Goal: Complete application form: Complete application form

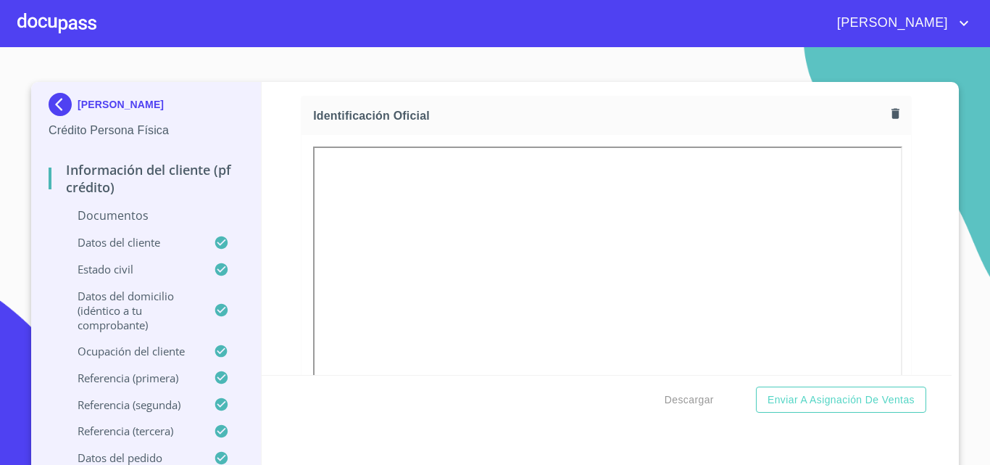
scroll to position [217, 0]
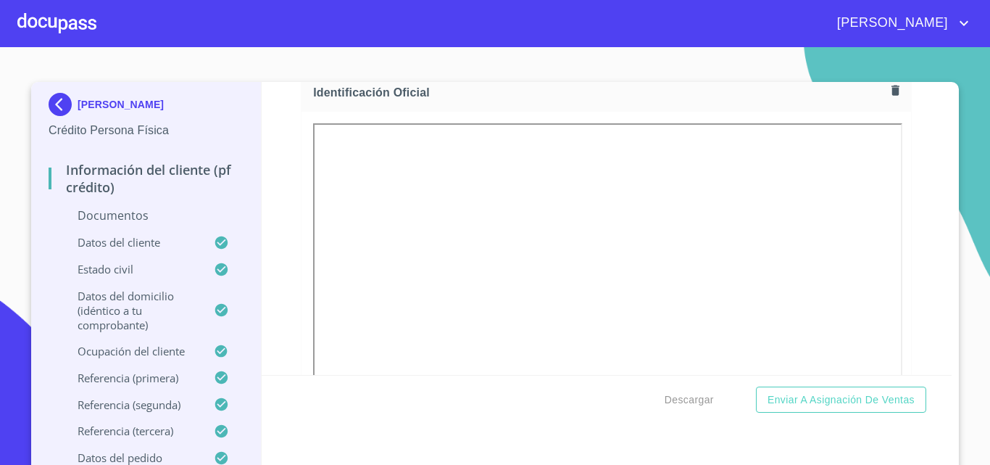
click at [125, 208] on p "Documentos" at bounding box center [146, 215] width 195 height 16
click at [123, 221] on p "Documentos" at bounding box center [146, 215] width 195 height 16
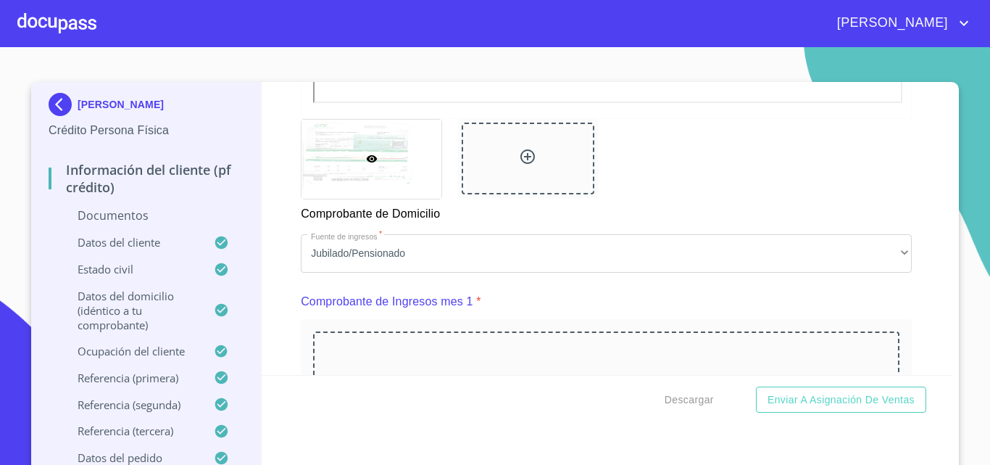
scroll to position [1377, 0]
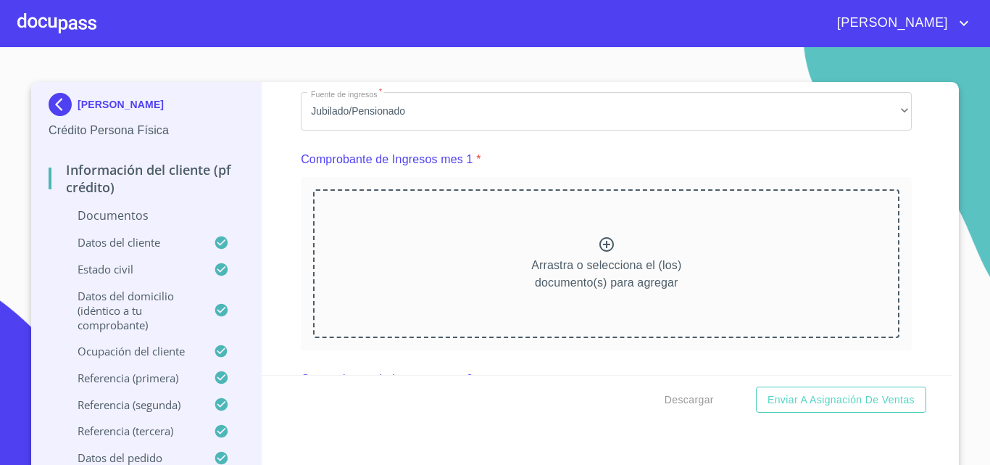
click at [593, 275] on p "Arrastra o selecciona el (los) documento(s) para agregar" at bounding box center [606, 274] width 150 height 35
click at [598, 253] on icon at bounding box center [606, 244] width 17 height 17
click at [600, 252] on icon at bounding box center [607, 244] width 14 height 14
click at [598, 253] on icon at bounding box center [606, 244] width 17 height 17
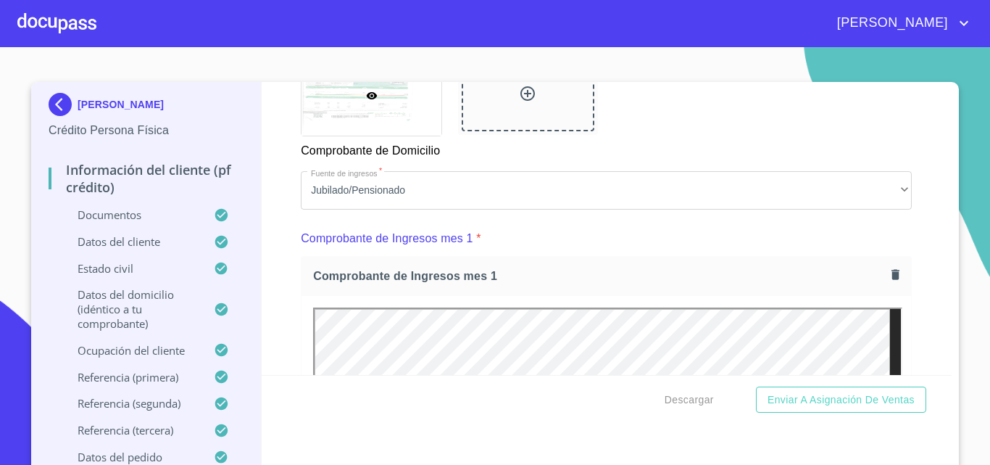
scroll to position [1450, 0]
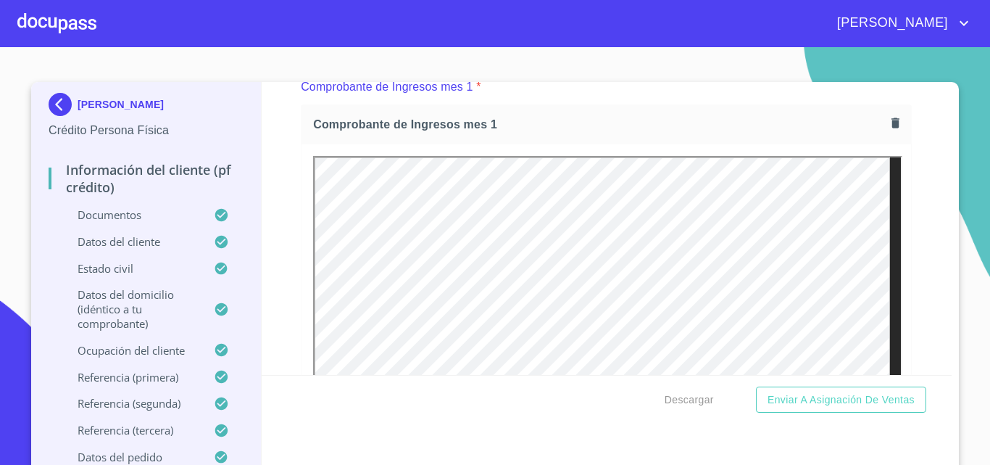
click at [892, 128] on icon "button" at bounding box center [896, 122] width 8 height 10
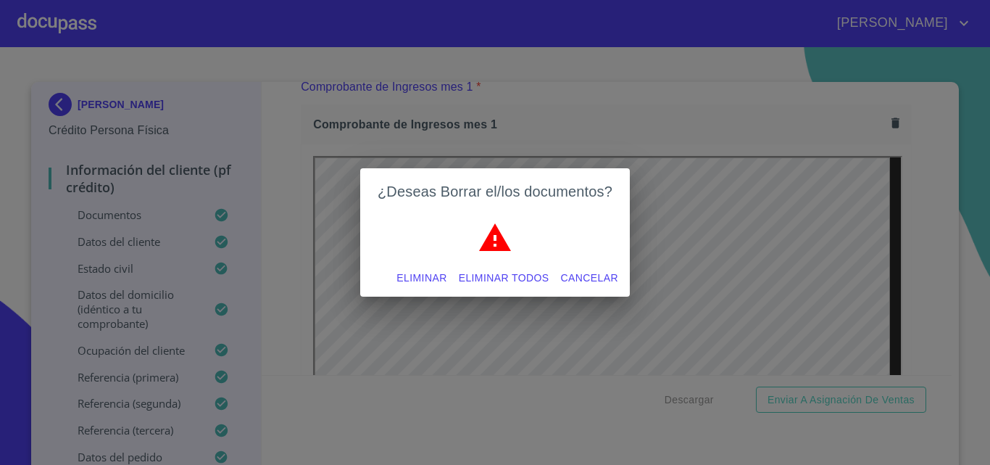
click at [514, 281] on span "Eliminar todos" at bounding box center [504, 278] width 91 height 18
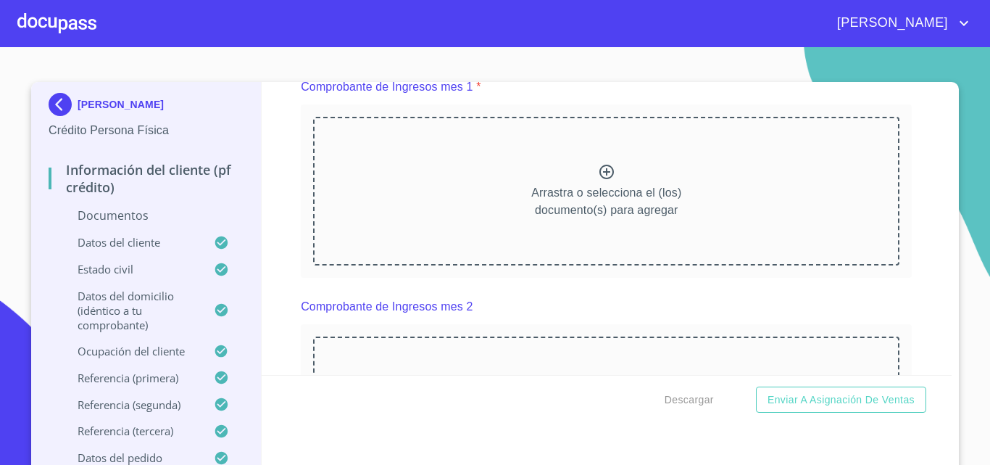
click at [600, 181] on icon at bounding box center [606, 171] width 17 height 17
click at [674, 254] on div "Arrastra o selecciona el (los) documento(s) para agregar" at bounding box center [606, 191] width 587 height 148
click at [600, 179] on icon at bounding box center [607, 172] width 14 height 14
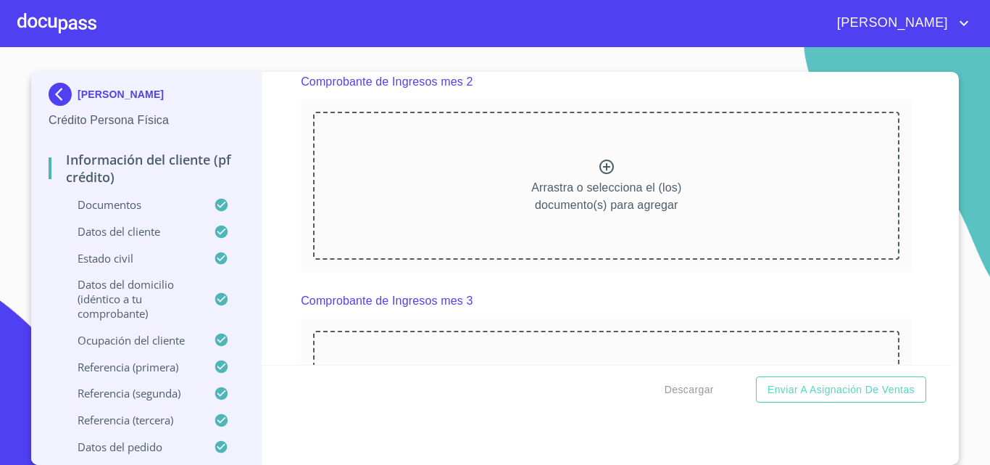
scroll to position [2102, 0]
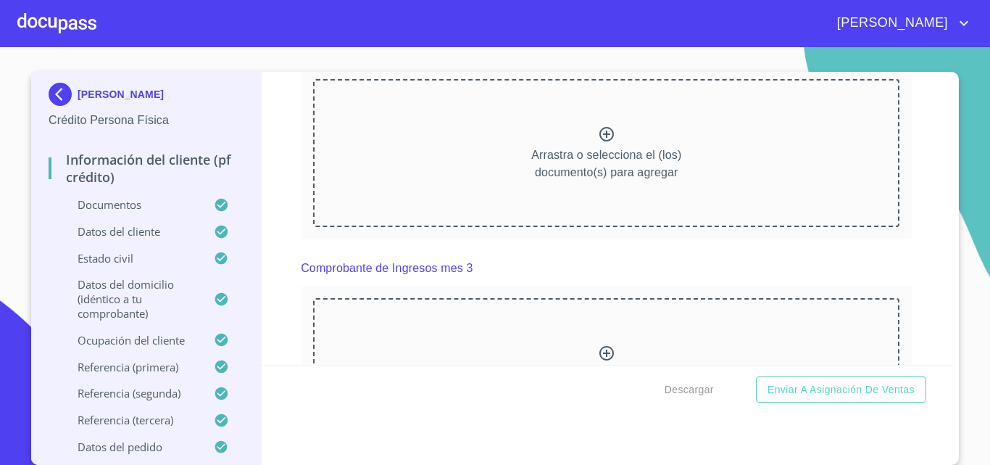
click at [600, 143] on icon at bounding box center [606, 133] width 17 height 17
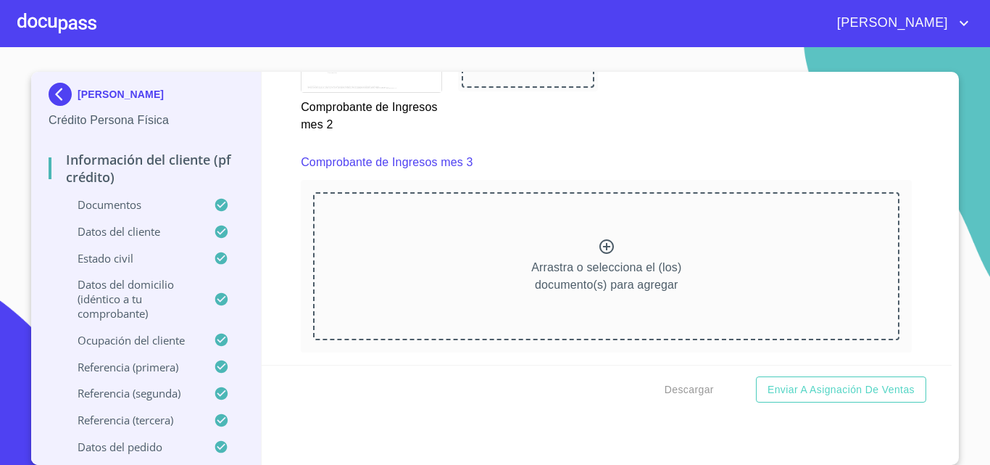
scroll to position [2610, 0]
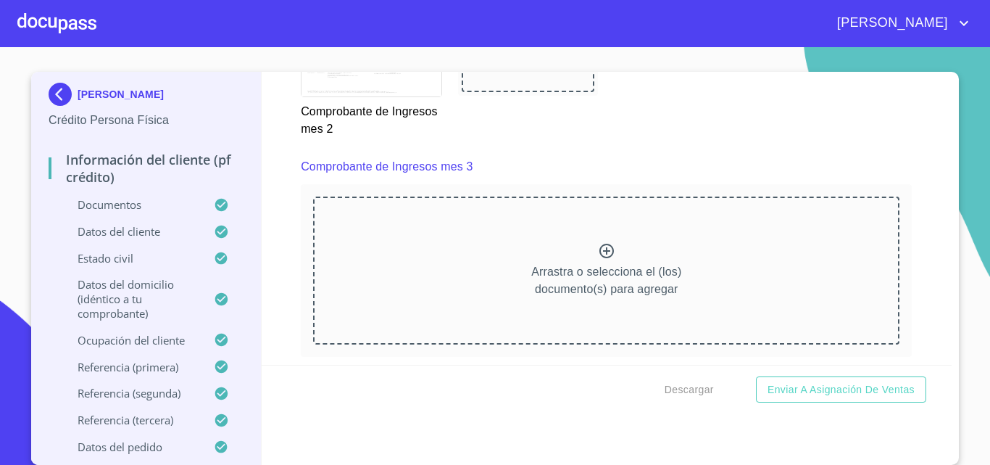
click at [598, 260] on icon at bounding box center [606, 250] width 17 height 17
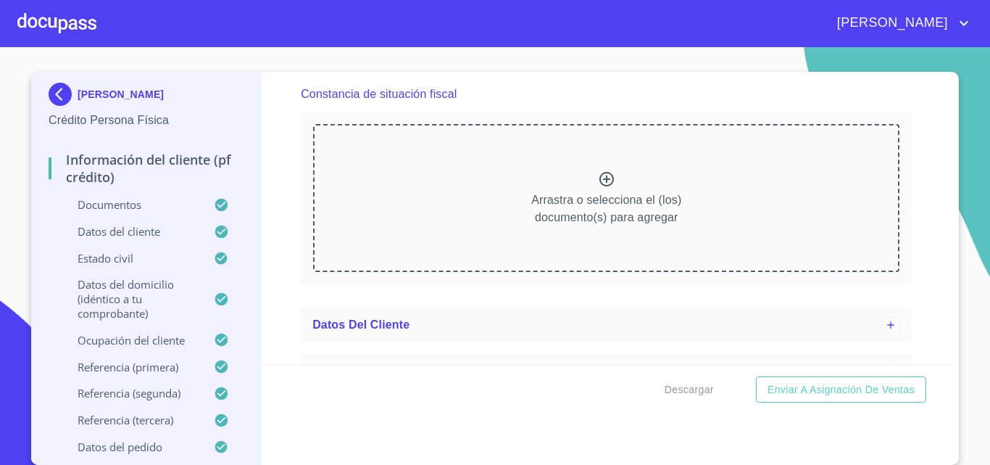
scroll to position [3915, 0]
click at [599, 187] on icon at bounding box center [606, 178] width 17 height 17
click at [598, 187] on icon at bounding box center [606, 178] width 17 height 17
click at [600, 186] on icon at bounding box center [607, 178] width 14 height 14
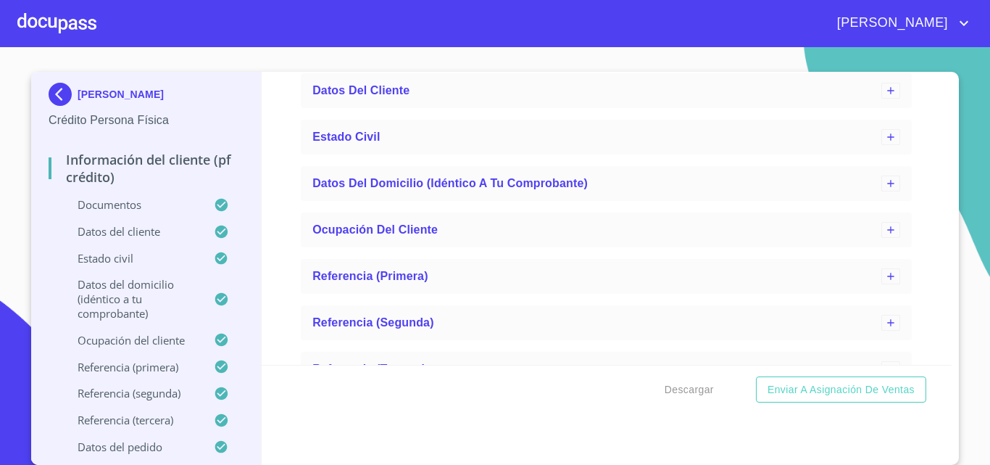
scroll to position [4646, 0]
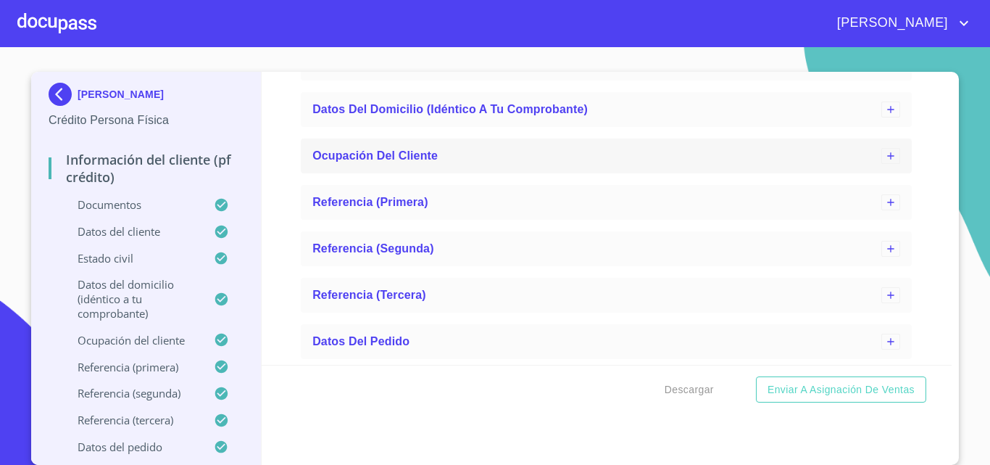
click at [393, 154] on span "Ocupación del Cliente" at bounding box center [374, 155] width 125 height 12
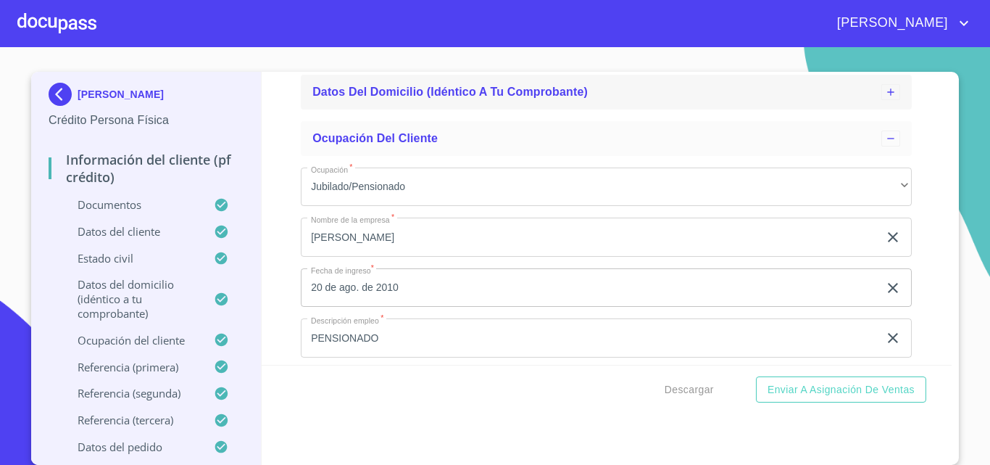
click at [411, 101] on div "Datos del domicilio (idéntico a tu comprobante)" at bounding box center [596, 91] width 569 height 17
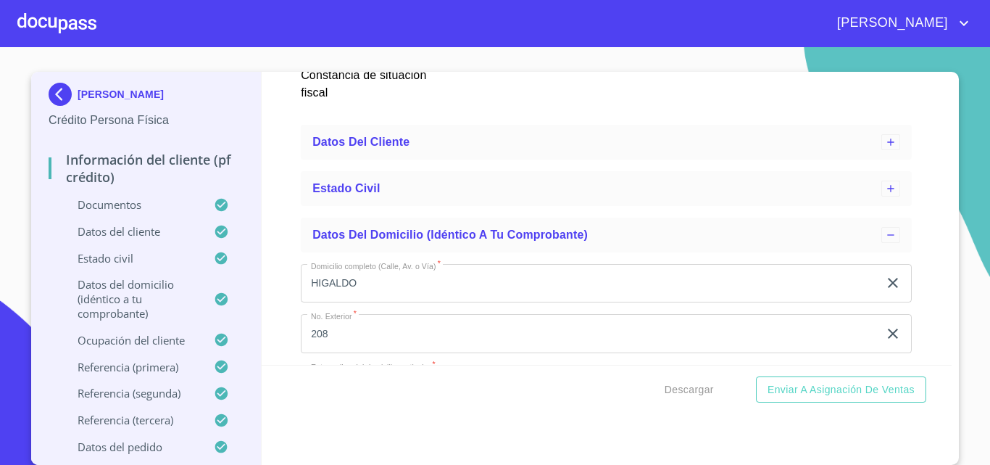
scroll to position [4428, 0]
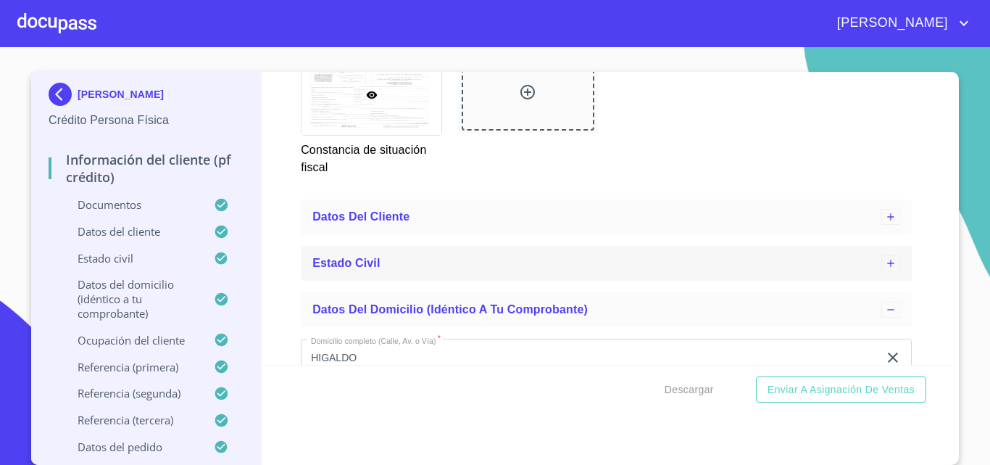
click at [398, 272] on div "Estado Civil" at bounding box center [596, 262] width 569 height 17
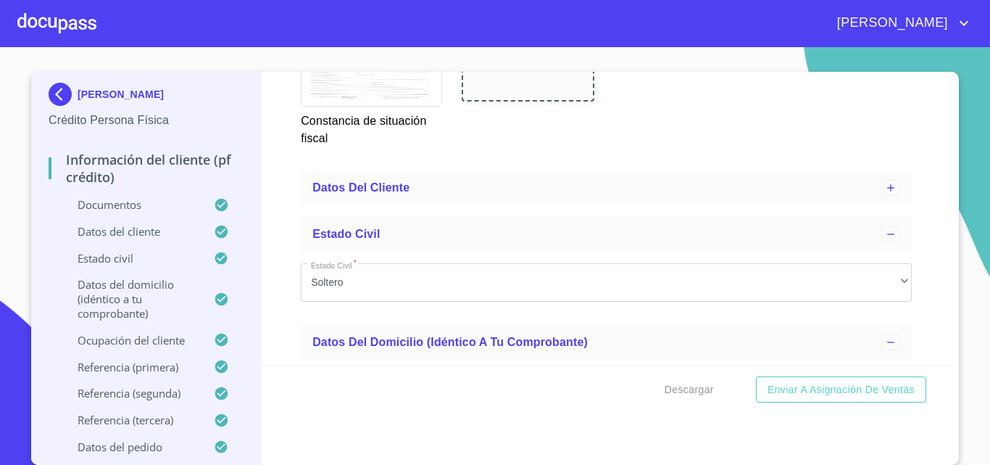
scroll to position [4501, 0]
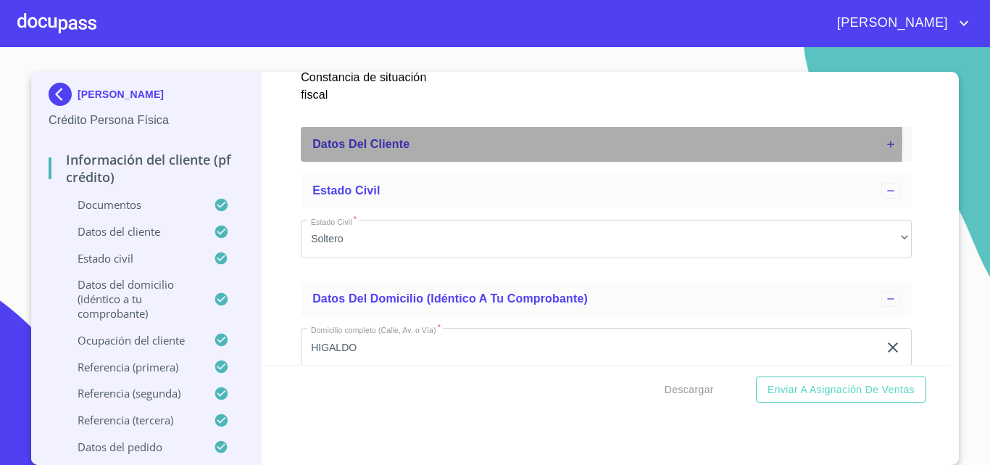
click at [407, 153] on div "Datos del cliente" at bounding box center [596, 144] width 569 height 17
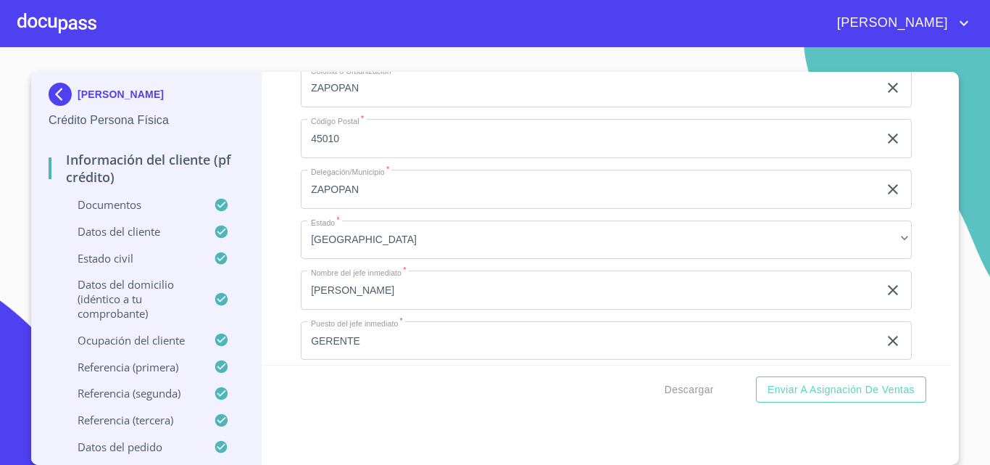
scroll to position [7065, 0]
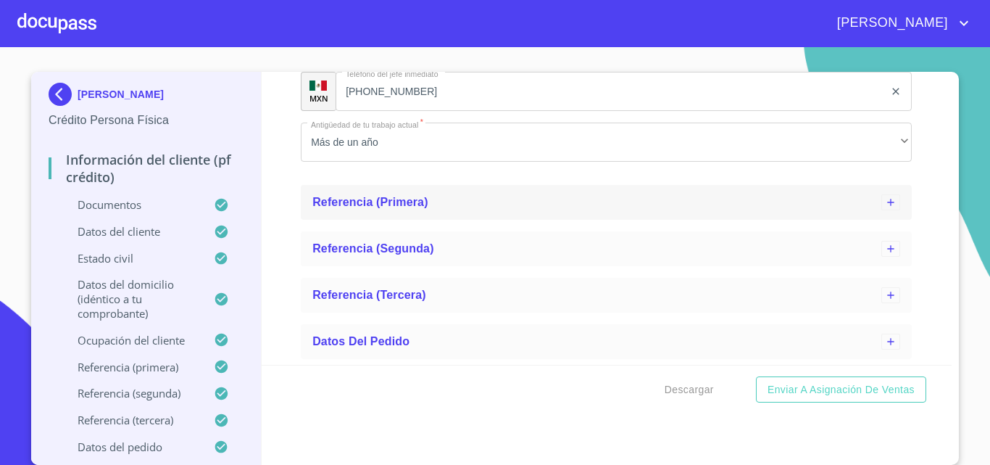
click at [406, 207] on span "Referencia (primera)" at bounding box center [370, 202] width 116 height 12
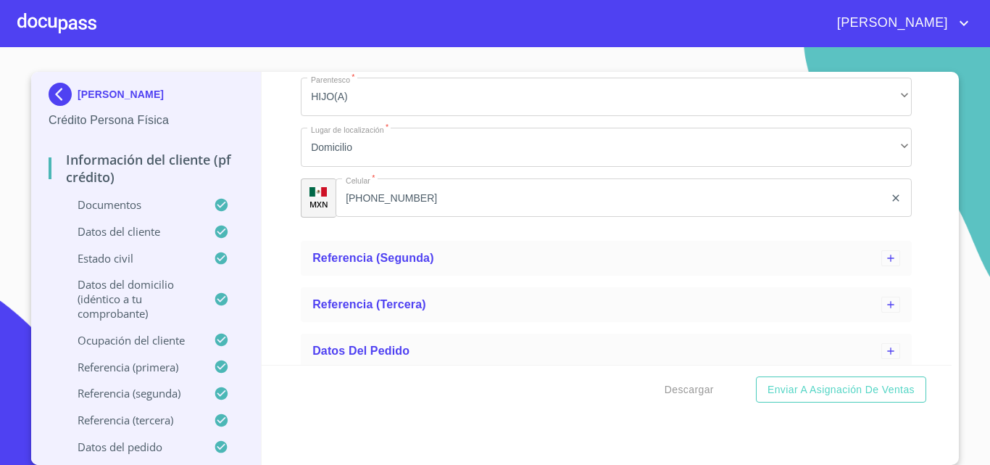
scroll to position [7431, 0]
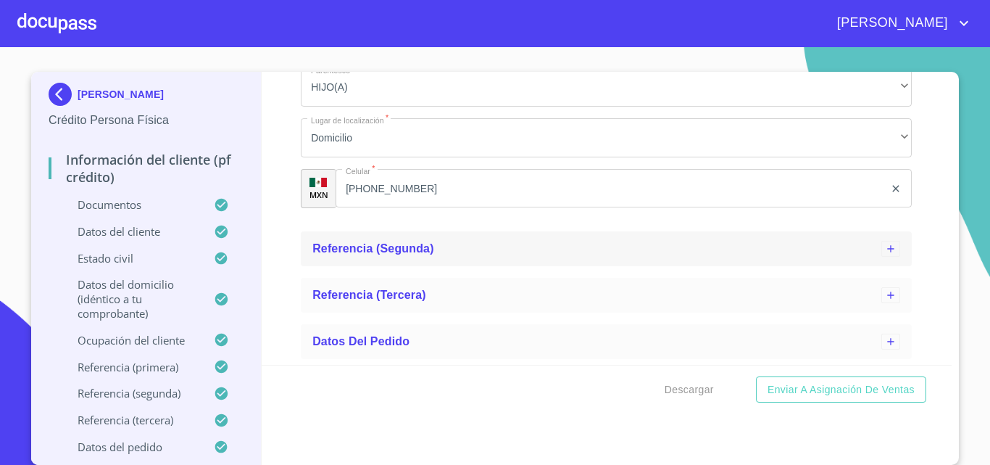
click at [404, 246] on span "Referencia (segunda)" at bounding box center [373, 248] width 122 height 12
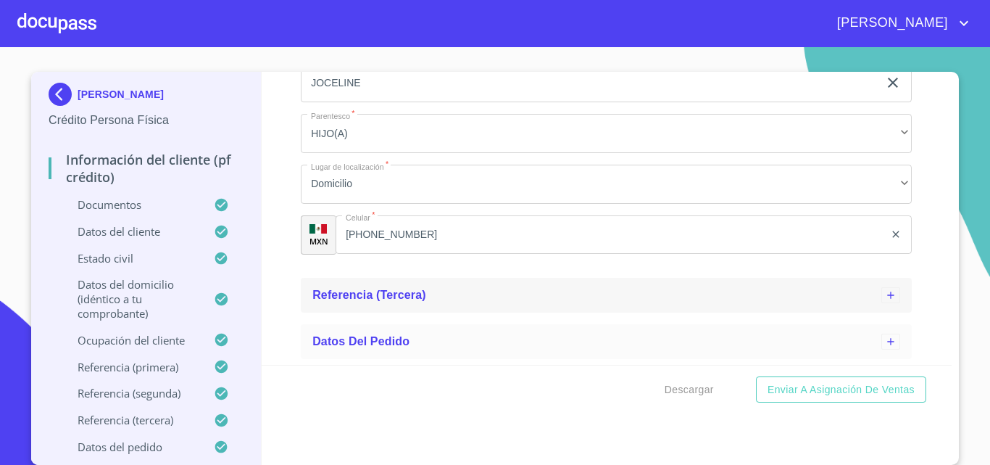
click at [402, 303] on div "Referencia (tercera)" at bounding box center [596, 294] width 569 height 17
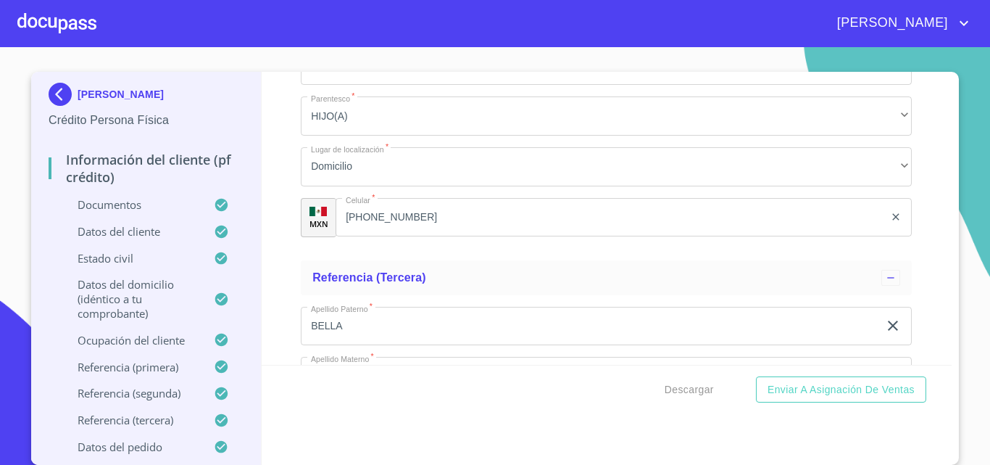
scroll to position [8151, 0]
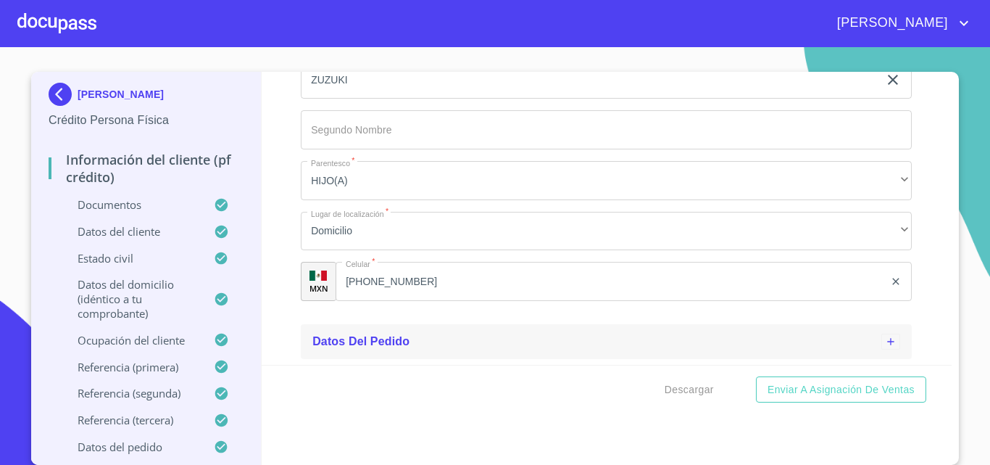
click at [389, 350] on div "Datos del pedido" at bounding box center [596, 341] width 569 height 17
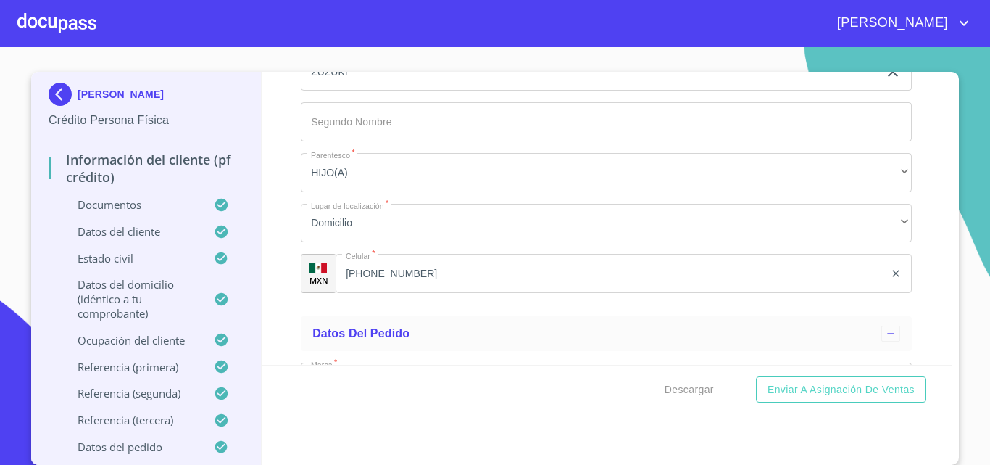
scroll to position [8424, 0]
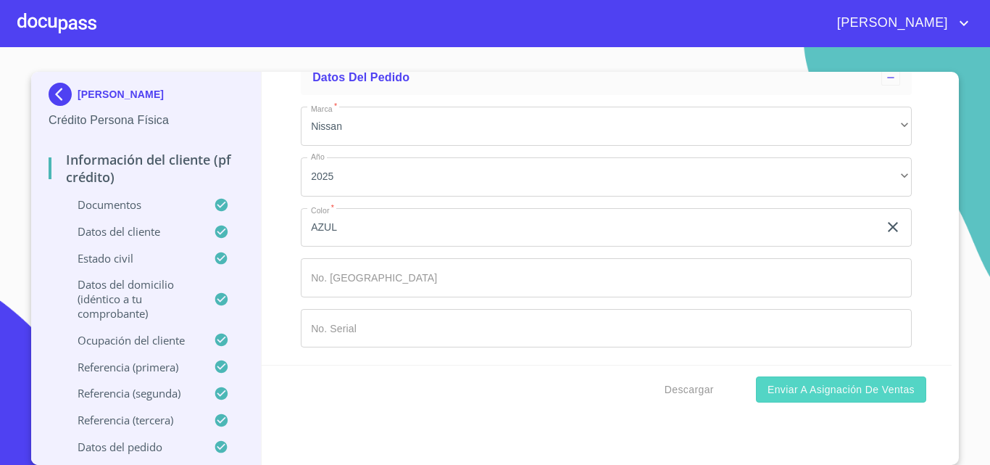
click at [869, 384] on span "Enviar a Asignación de Ventas" at bounding box center [841, 390] width 147 height 18
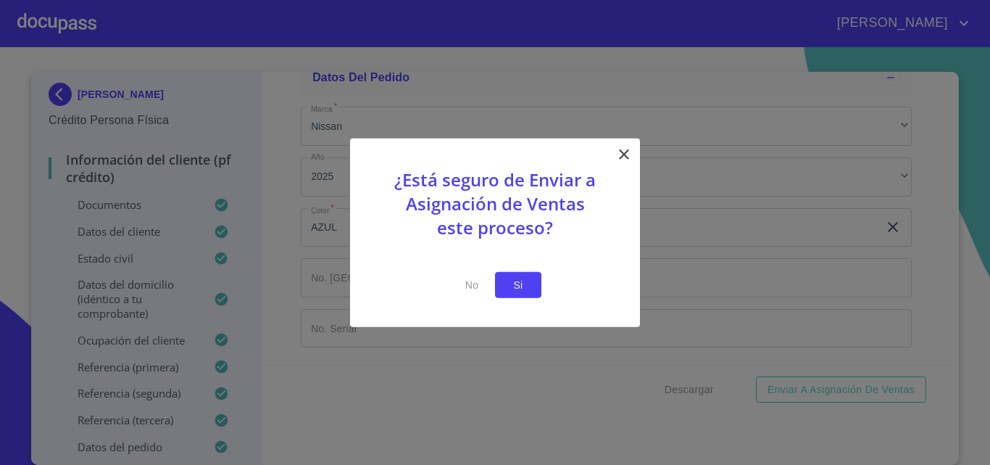
click at [534, 286] on button "Si" at bounding box center [518, 284] width 46 height 27
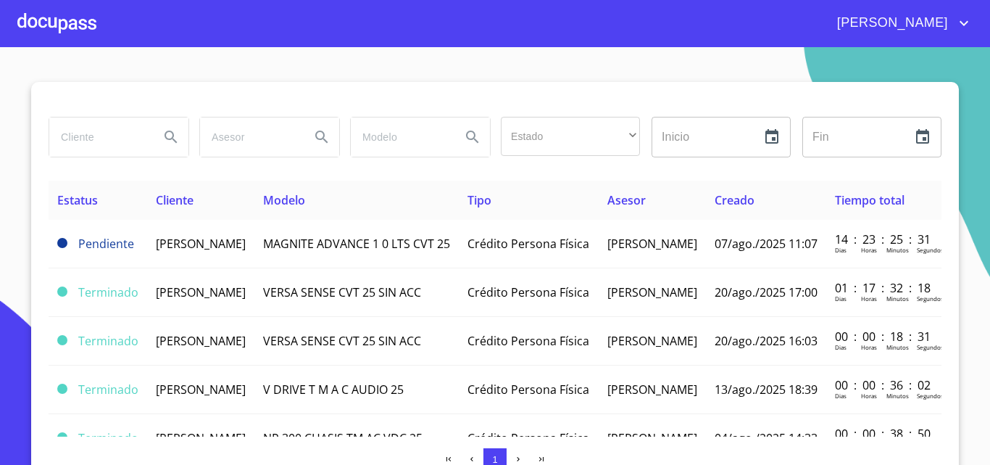
click at [81, 133] on input "search" at bounding box center [98, 136] width 99 height 39
type input "MARGARITA"
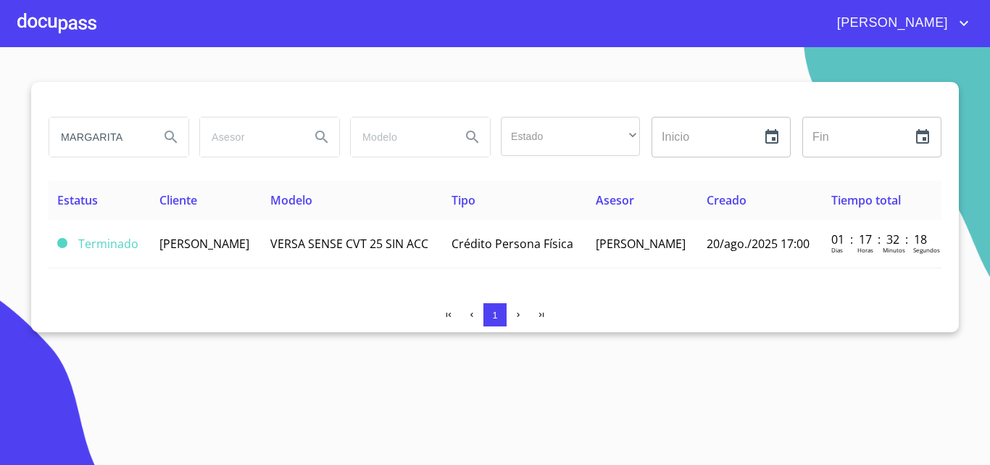
click at [186, 313] on div "[PERSON_NAME] Estado ​ ​ Inicio ​ Fin ​ Estatus Cliente Modelo Tipo Asesor Crea…" at bounding box center [495, 207] width 928 height 250
drag, startPoint x: 135, startPoint y: 139, endPoint x: 46, endPoint y: 129, distance: 89.8
click at [46, 129] on div "MARGARITA" at bounding box center [118, 137] width 151 height 52
click at [41, 29] on div at bounding box center [56, 23] width 79 height 46
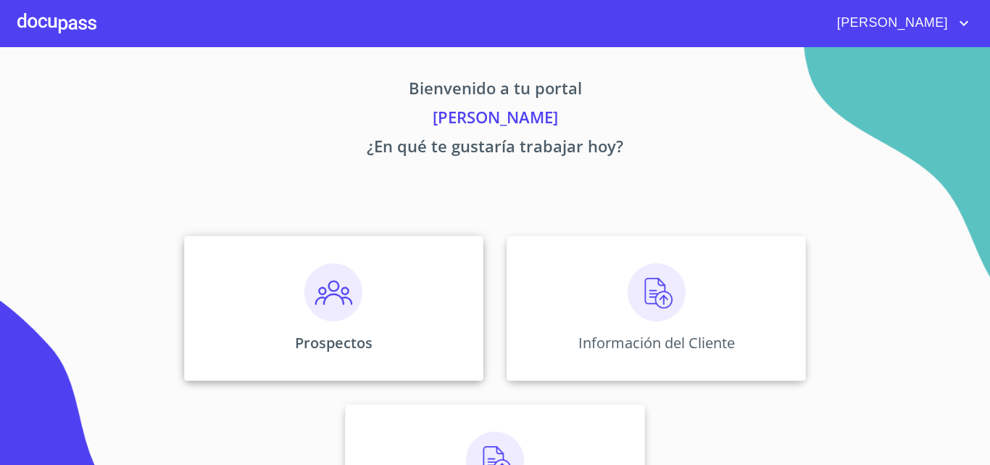
click at [398, 317] on div "Prospectos" at bounding box center [333, 308] width 299 height 145
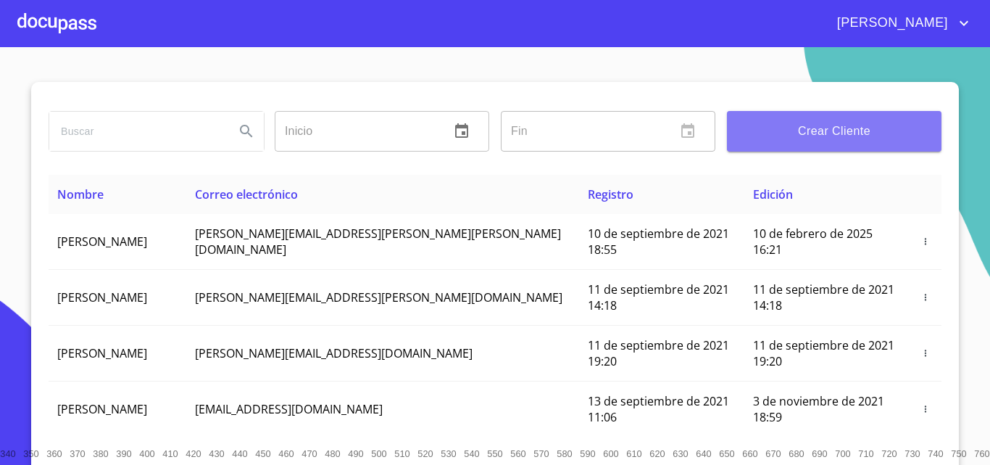
click at [816, 142] on button "Crear Cliente" at bounding box center [834, 131] width 215 height 41
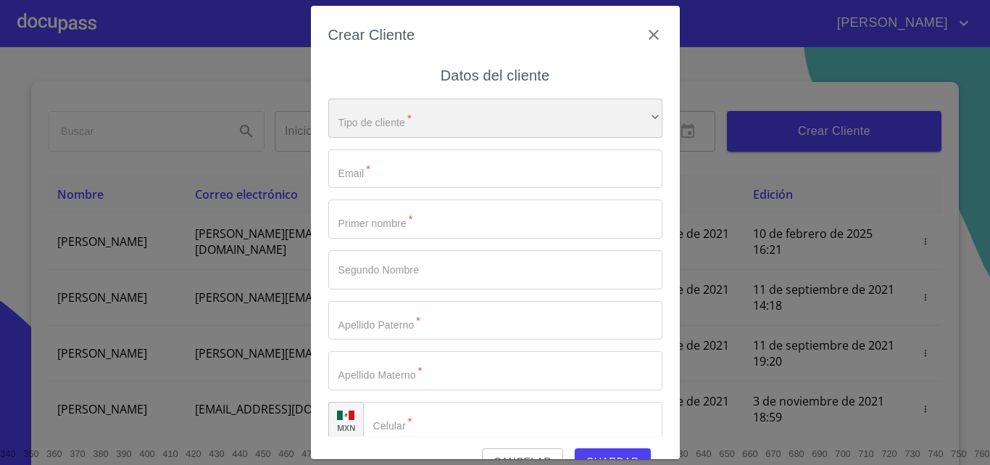
click at [462, 130] on div "​" at bounding box center [495, 118] width 334 height 39
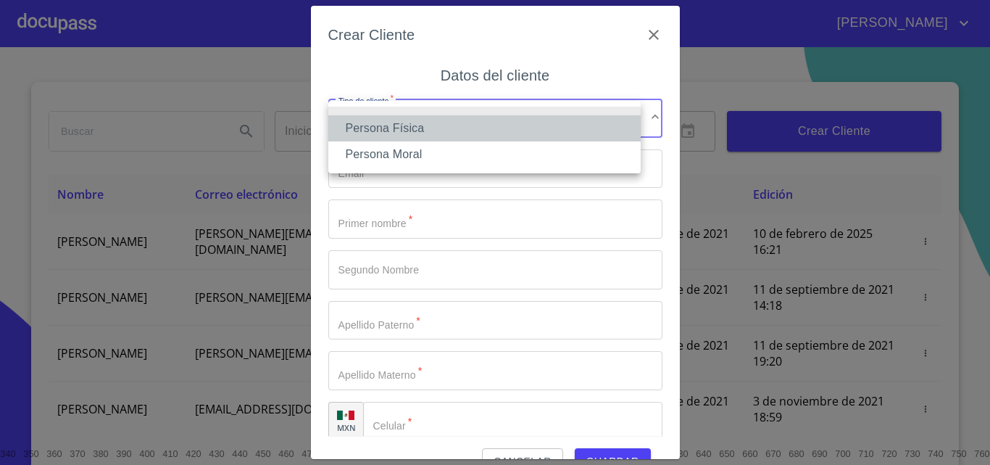
click at [444, 127] on li "Persona Física" at bounding box center [484, 128] width 312 height 26
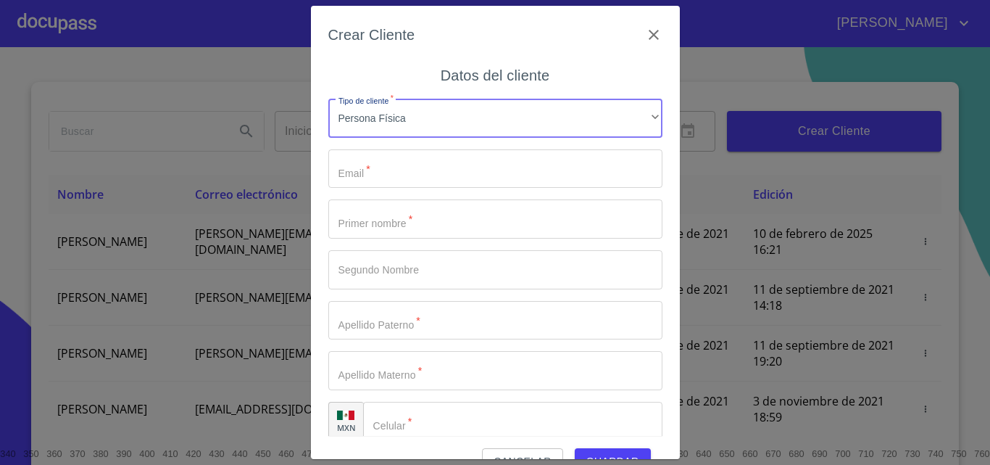
click at [447, 175] on input "Tipo de cliente   *" at bounding box center [495, 168] width 334 height 39
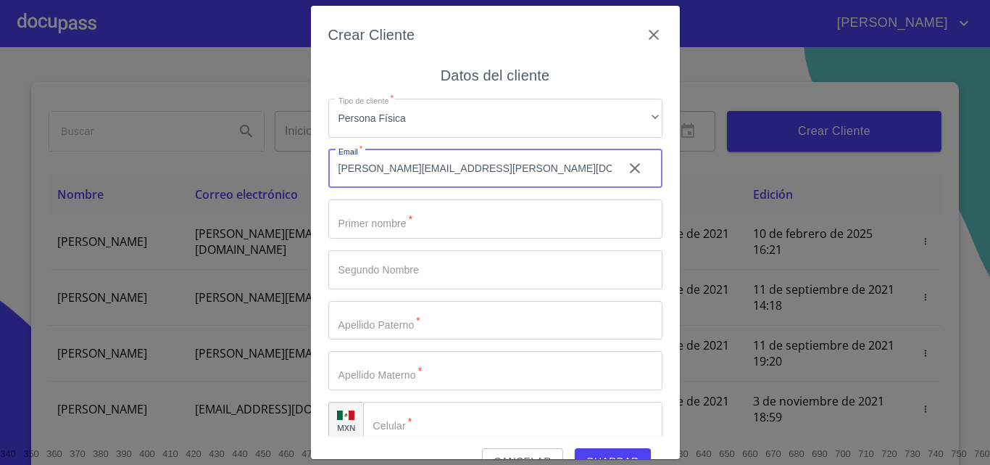
type input "[PERSON_NAME][EMAIL_ADDRESS][PERSON_NAME][DOMAIN_NAME]"
click at [381, 236] on input "Tipo de cliente   *" at bounding box center [495, 218] width 334 height 39
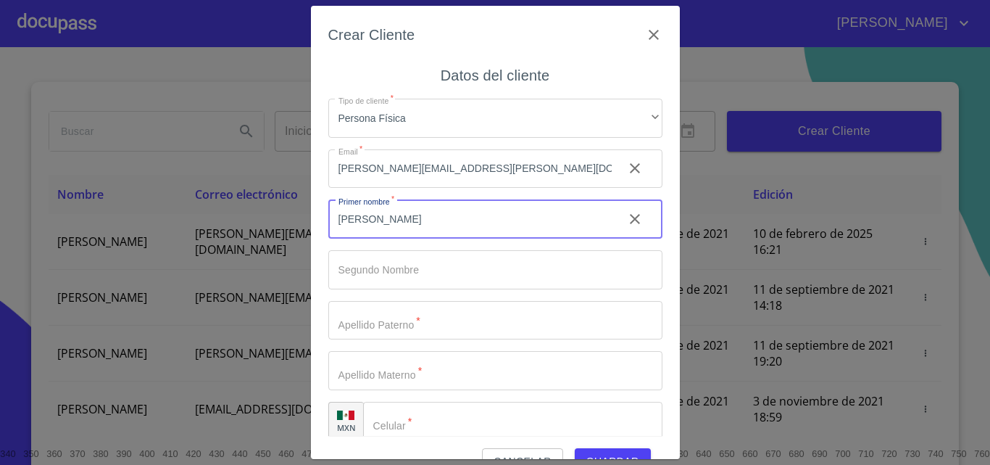
type input "[PERSON_NAME]"
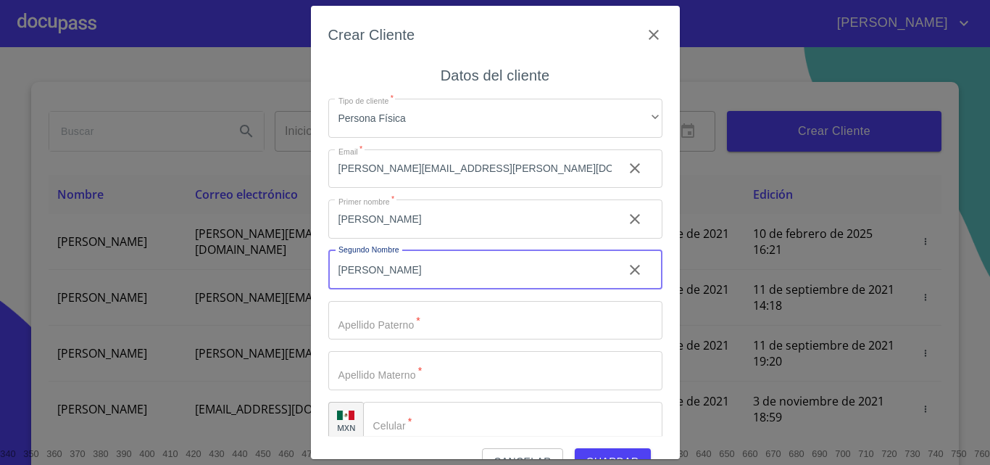
type input "[PERSON_NAME]"
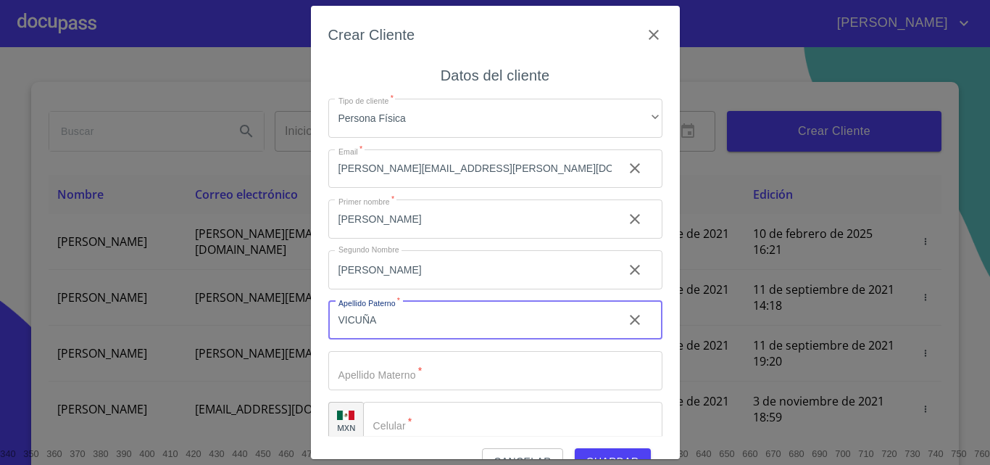
type input "VICUÑA"
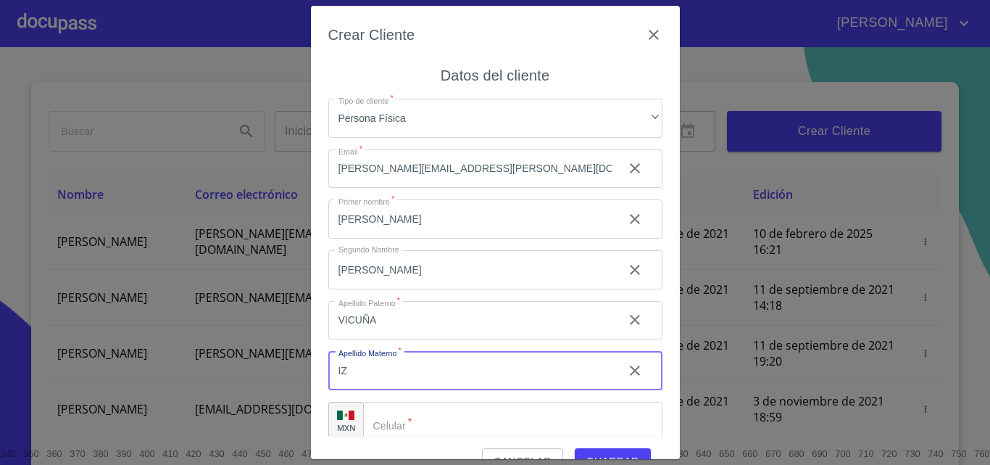
type input "I"
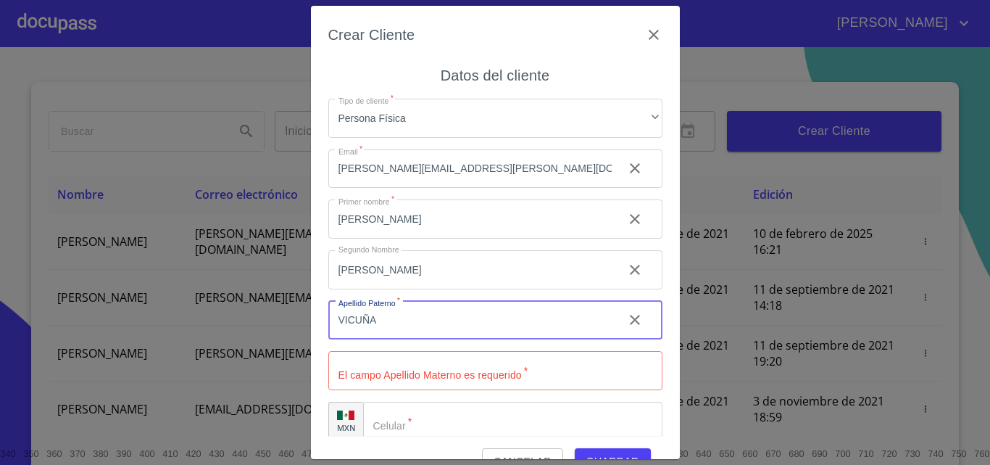
drag, startPoint x: 407, startPoint y: 326, endPoint x: 90, endPoint y: 329, distance: 317.6
click at [122, 318] on div "Crear Cliente Datos del cliente Tipo de cliente   * Persona Física ​ Email   * …" at bounding box center [495, 232] width 990 height 465
type input "IZQUIERDO"
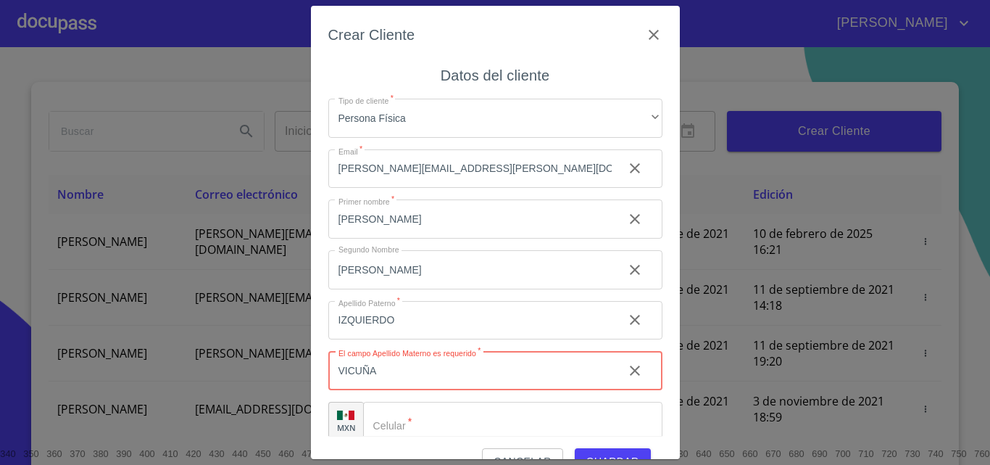
type input "VICUÑA"
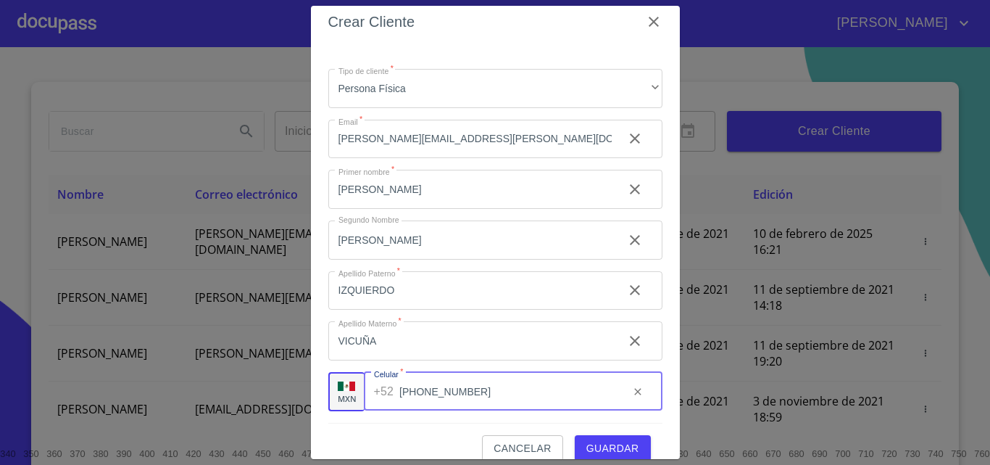
scroll to position [33, 0]
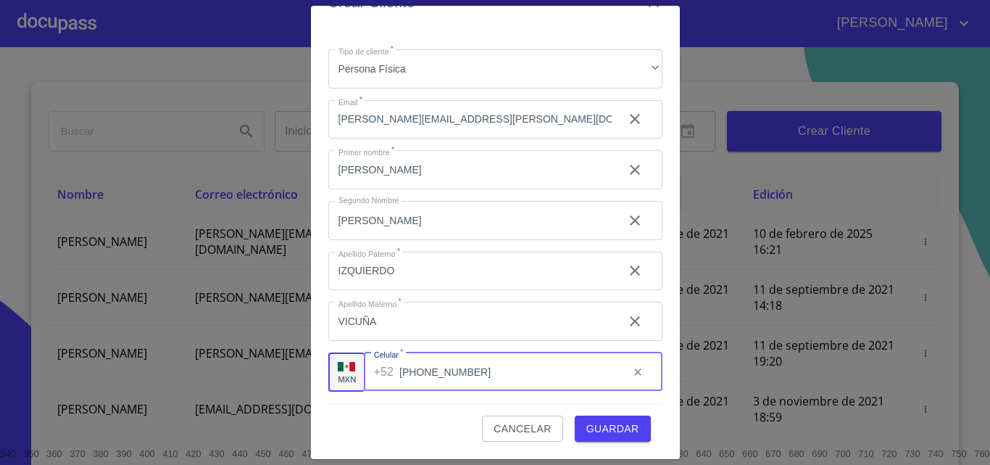
type input "[PHONE_NUMBER]"
click at [597, 431] on span "Guardar" at bounding box center [613, 429] width 53 height 18
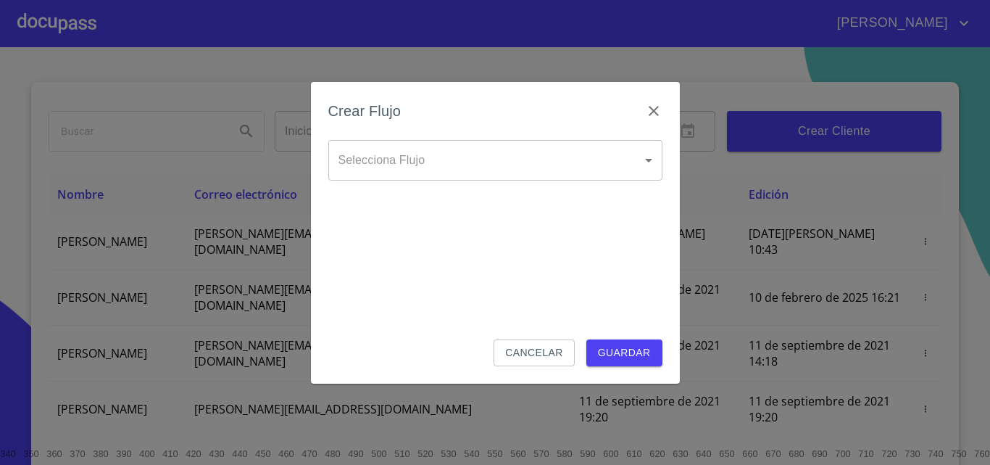
click at [428, 184] on div "Selecciona Flujo ​ Selecciona Flujo" at bounding box center [495, 172] width 334 height 64
click at [433, 151] on body "[PERSON_NAME] ​ Fin ​ Crear Cliente Nombre Correo electrónico Registro Edición …" at bounding box center [495, 232] width 990 height 465
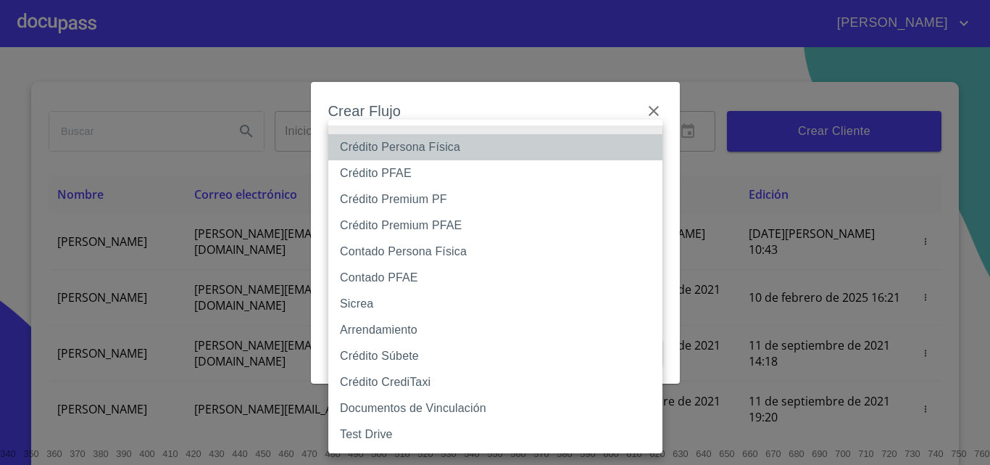
click at [443, 149] on li "Crédito Persona Física" at bounding box center [495, 147] width 334 height 26
type input "6009fb3c7d1714eb8809aa97"
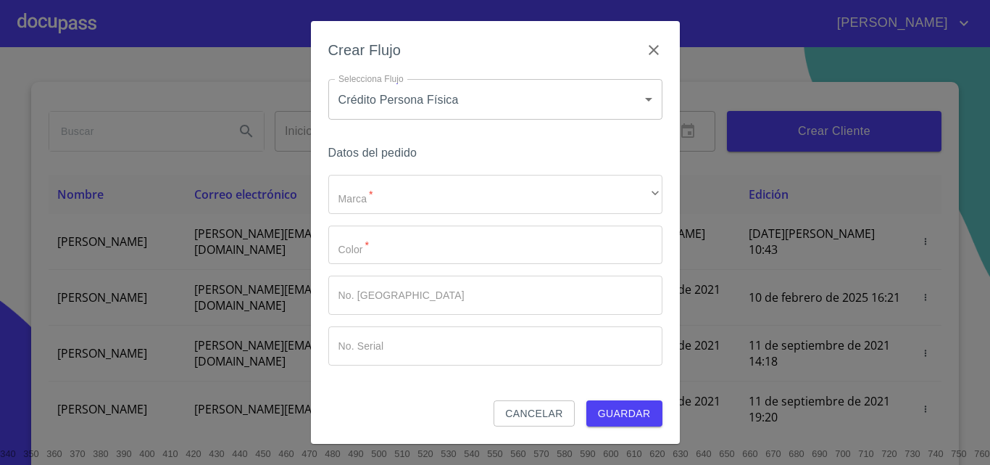
click at [424, 173] on div "Datos del pedido Marca   * ​ ​ Color   * ​ No. Pedido ​ No. Serial ​" at bounding box center [495, 271] width 334 height 257
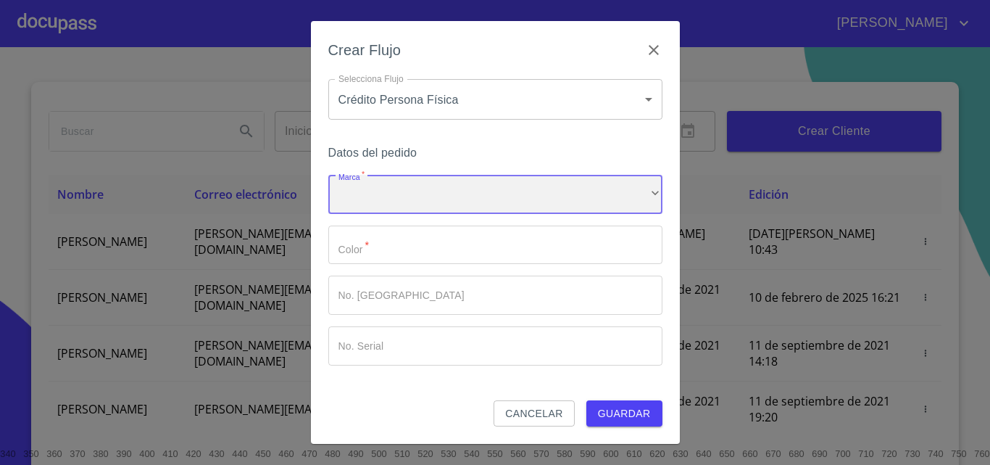
click at [422, 178] on div "​" at bounding box center [495, 194] width 334 height 39
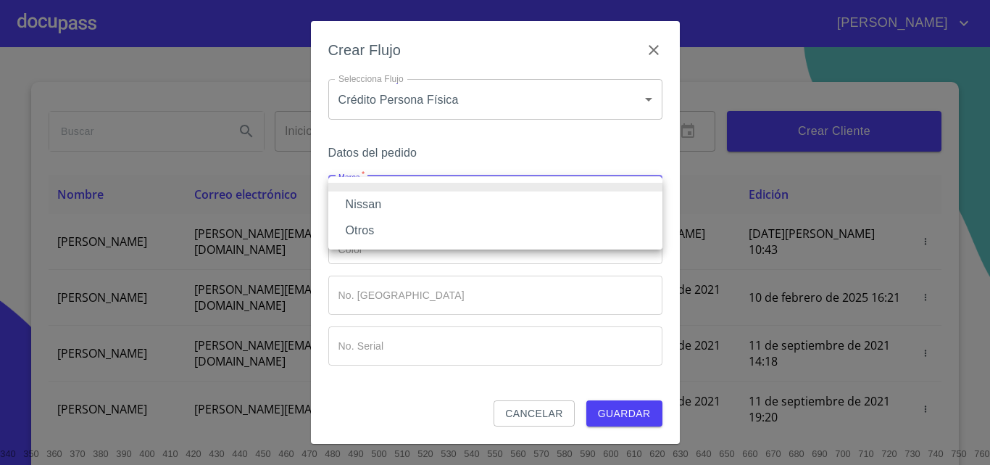
click at [415, 199] on li "Nissan" at bounding box center [495, 204] width 334 height 26
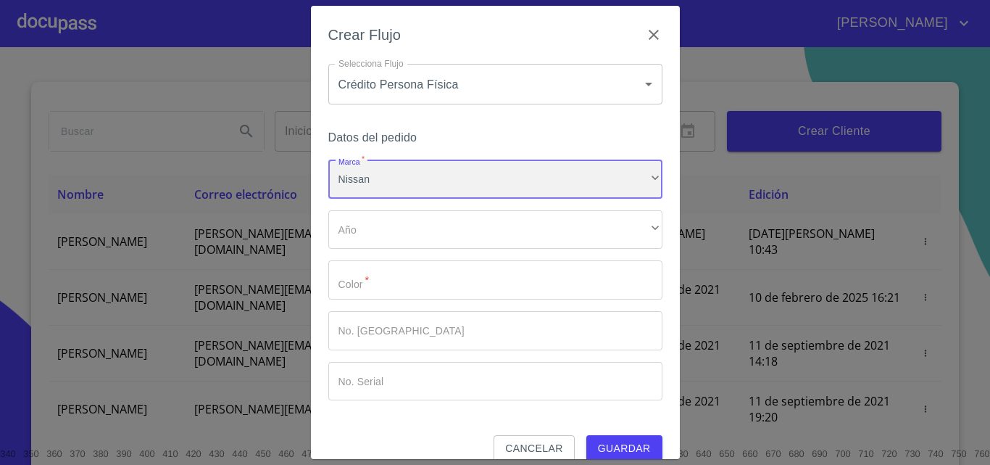
scroll to position [20, 0]
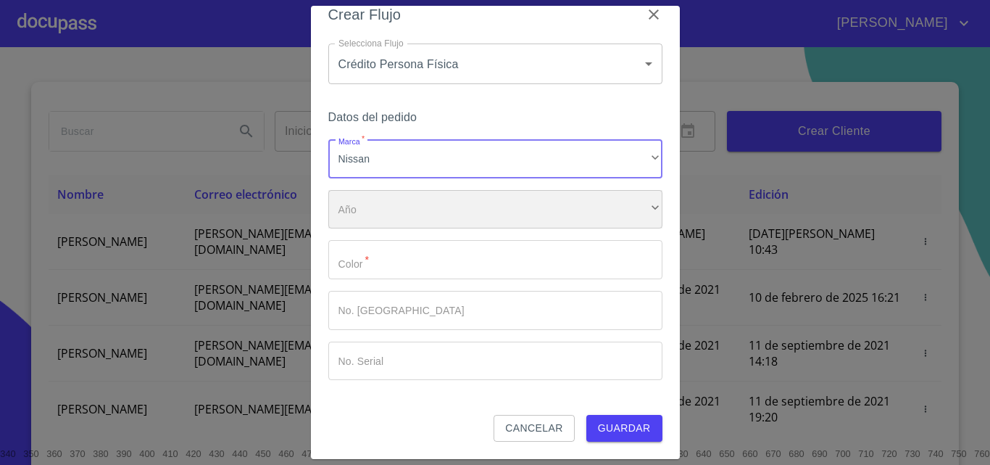
click at [404, 197] on div "​" at bounding box center [495, 209] width 334 height 39
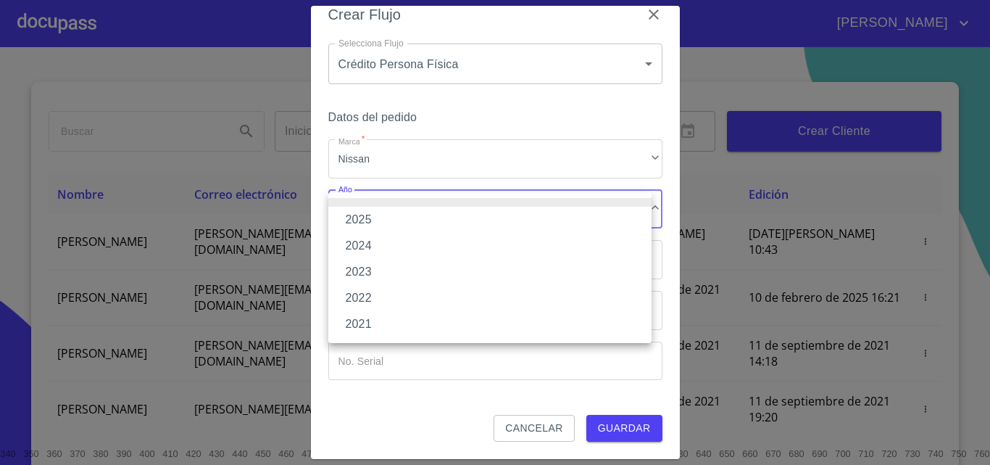
click at [399, 220] on li "2025" at bounding box center [489, 220] width 323 height 26
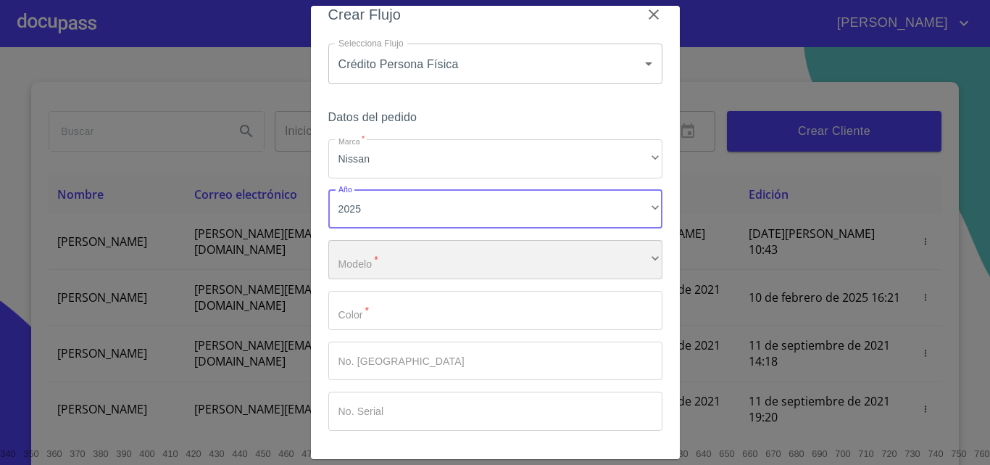
click at [411, 247] on div "​" at bounding box center [495, 259] width 334 height 39
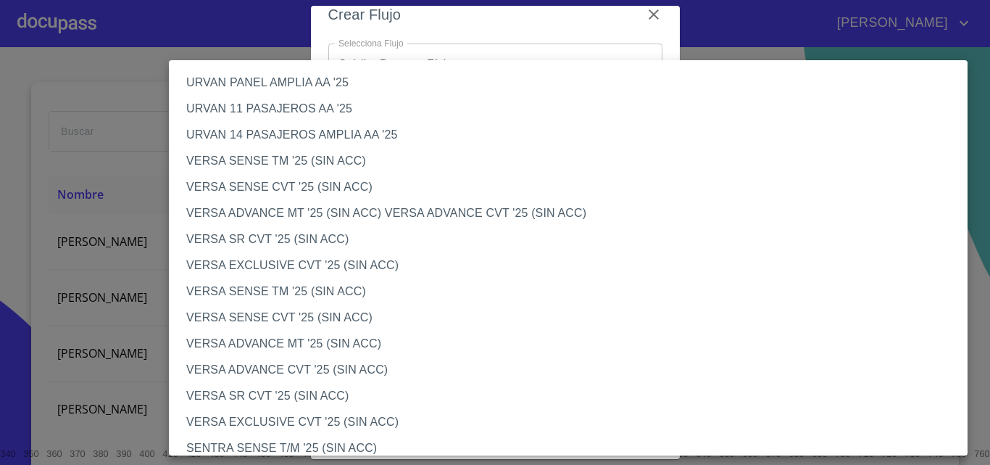
scroll to position [507, 0]
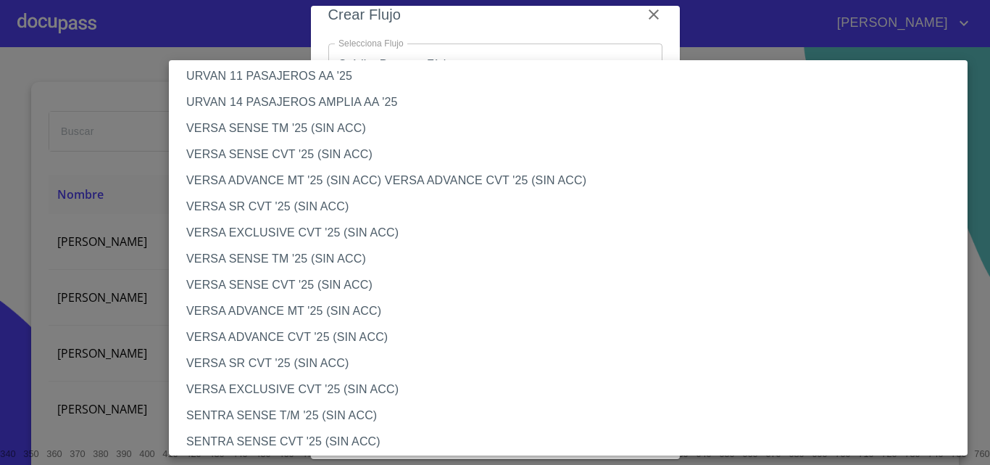
click at [320, 342] on li "VERSA ADVANCE CVT '25 (SIN ACC)" at bounding box center [574, 337] width 810 height 26
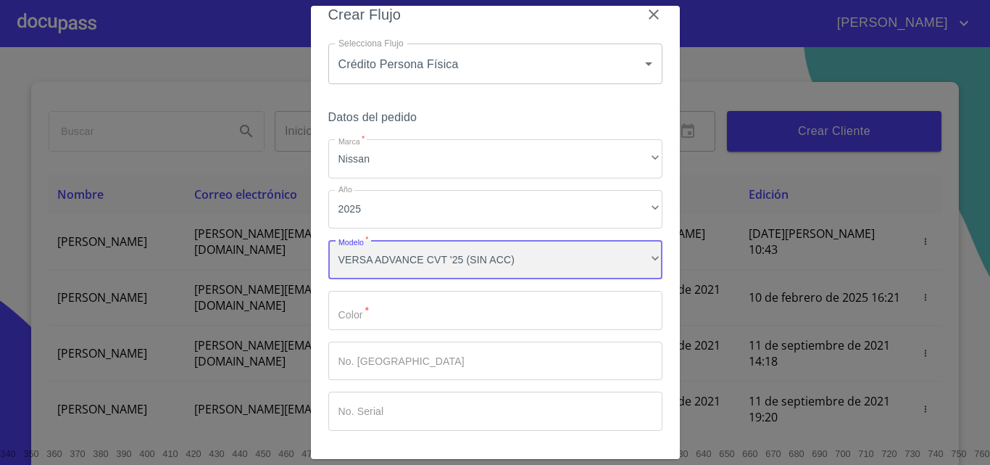
click at [540, 262] on div "VERSA ADVANCE CVT '25 (SIN ACC)" at bounding box center [495, 259] width 334 height 39
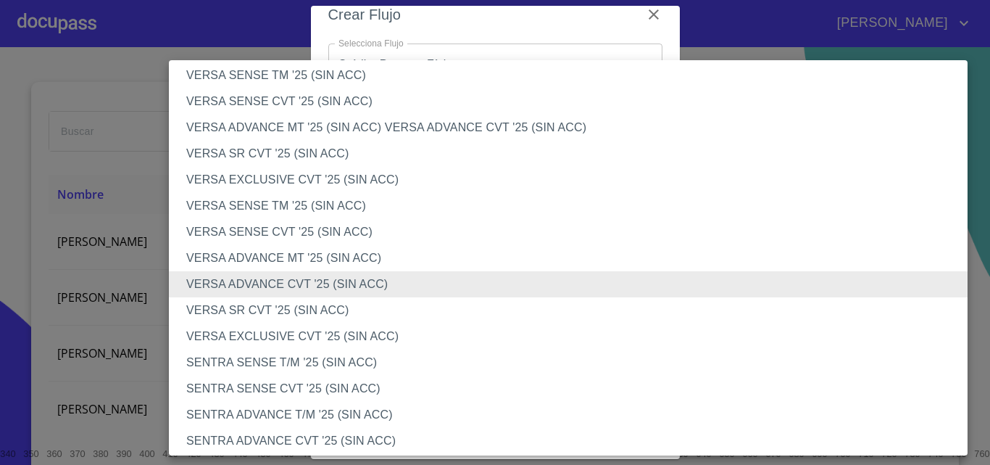
scroll to position [539, 0]
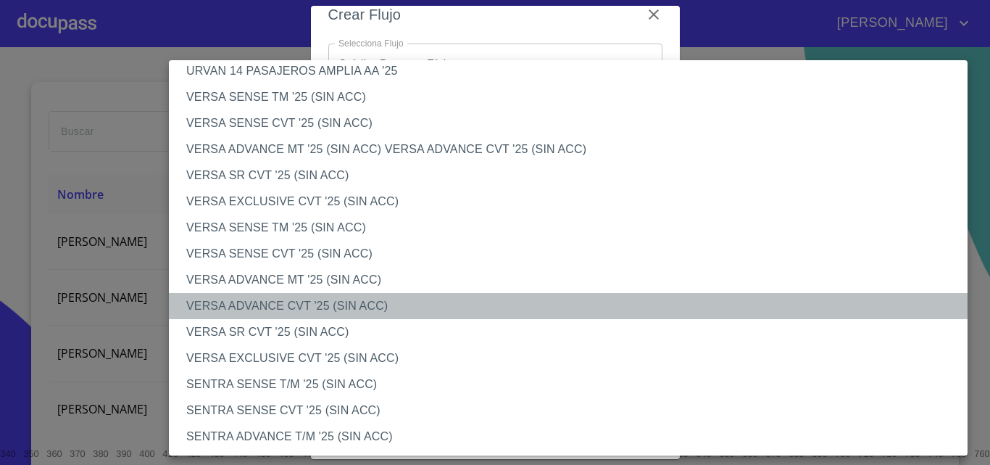
click at [350, 301] on li "VERSA ADVANCE CVT '25 (SIN ACC)" at bounding box center [574, 306] width 810 height 26
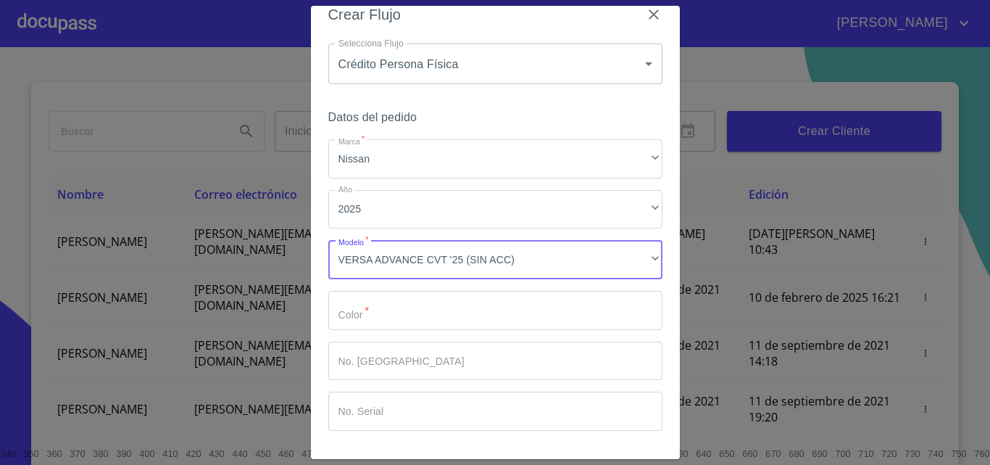
click at [376, 298] on input "Marca   *" at bounding box center [495, 310] width 334 height 39
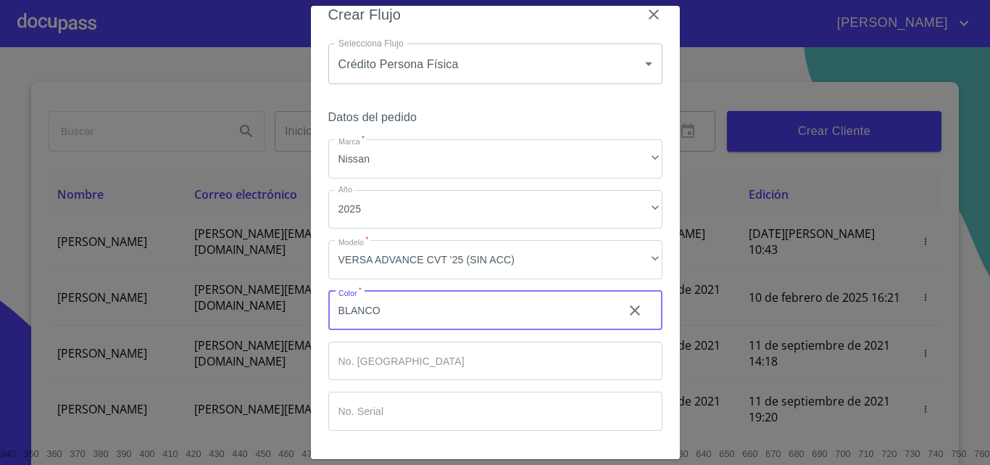
type input "BLANCO"
click at [401, 330] on input "Marca   *" at bounding box center [469, 310] width 283 height 39
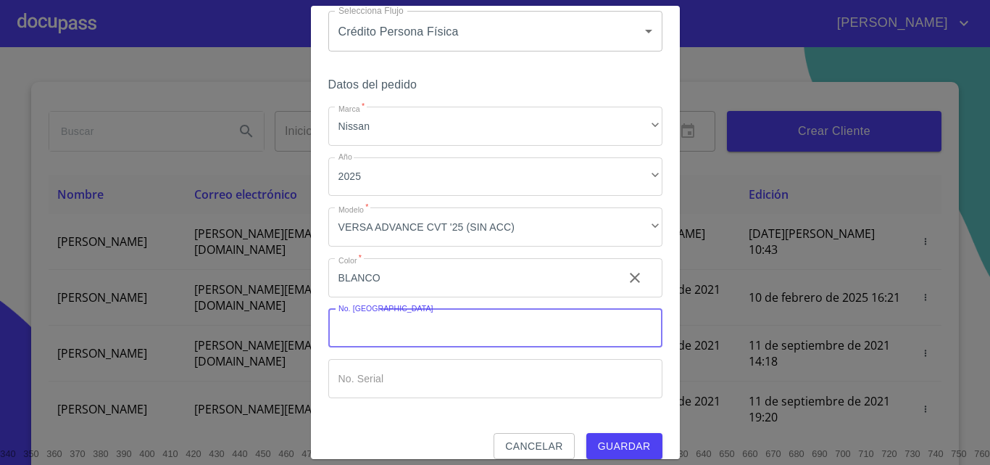
scroll to position [70, 0]
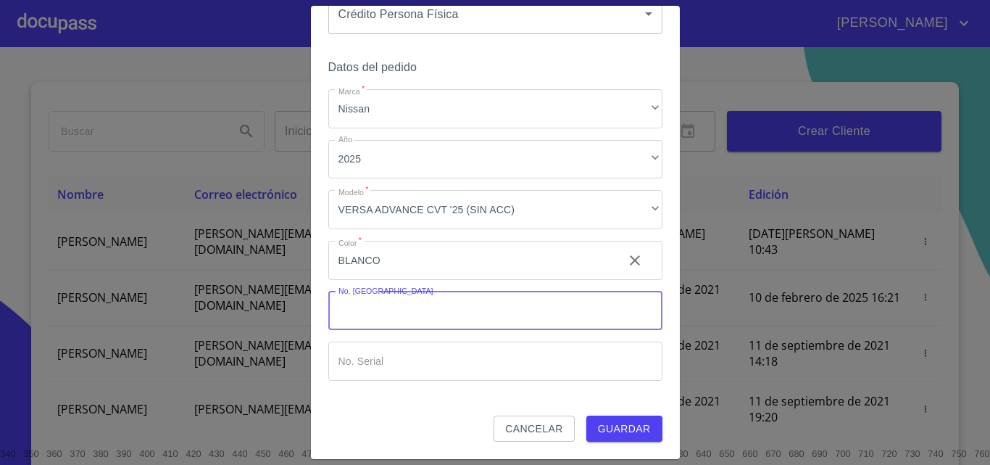
click at [615, 413] on div "Datos del pedido Marca   * Nissan ​ Año 2025 ​ Modelo   * VERSA ADVANCE CVT '25…" at bounding box center [495, 236] width 334 height 358
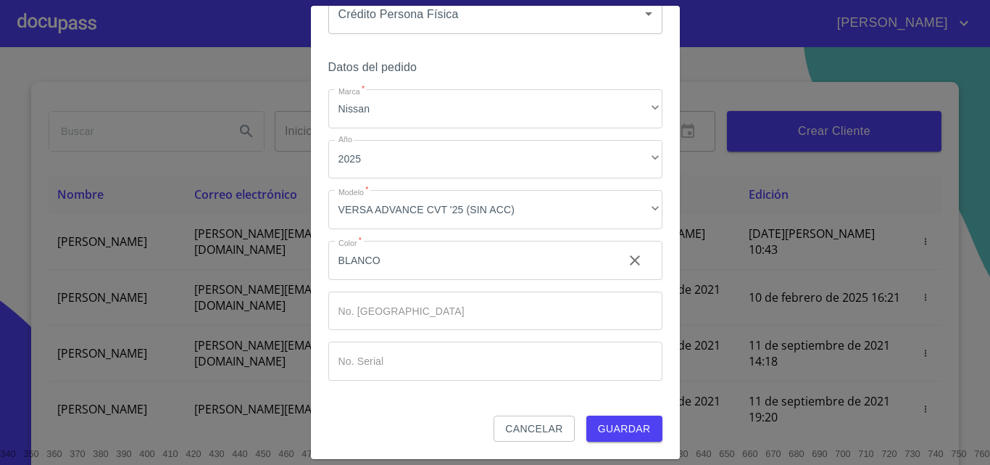
click at [621, 443] on div "Crear Flujo Selecciona Flujo Crédito Persona Física 6009fb3c7d1714eb8809aa97 Se…" at bounding box center [495, 232] width 369 height 453
click at [623, 433] on span "Guardar" at bounding box center [624, 429] width 53 height 18
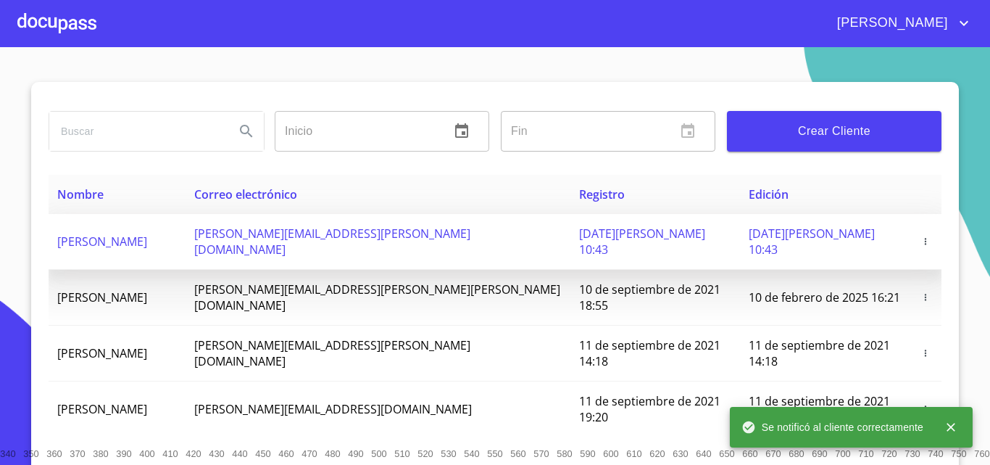
click at [147, 233] on span "[PERSON_NAME]" at bounding box center [102, 241] width 90 height 16
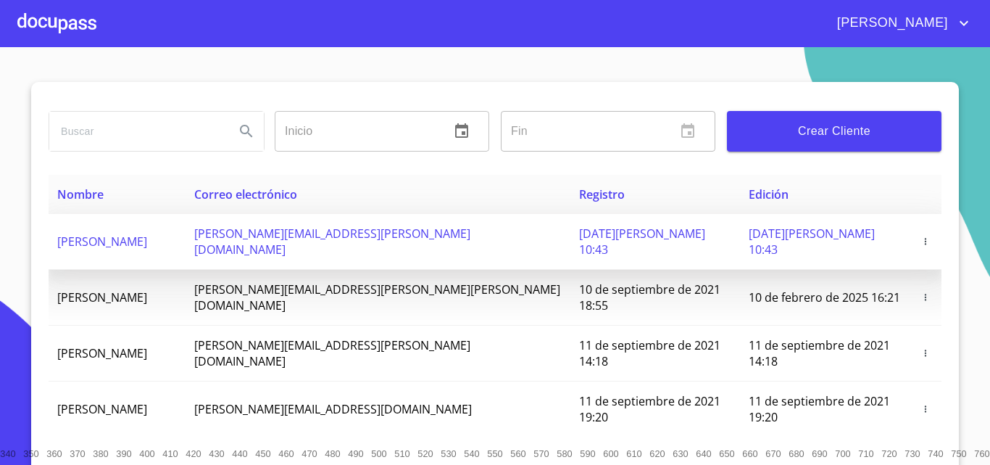
click at [921, 236] on icon "button" at bounding box center [926, 241] width 10 height 10
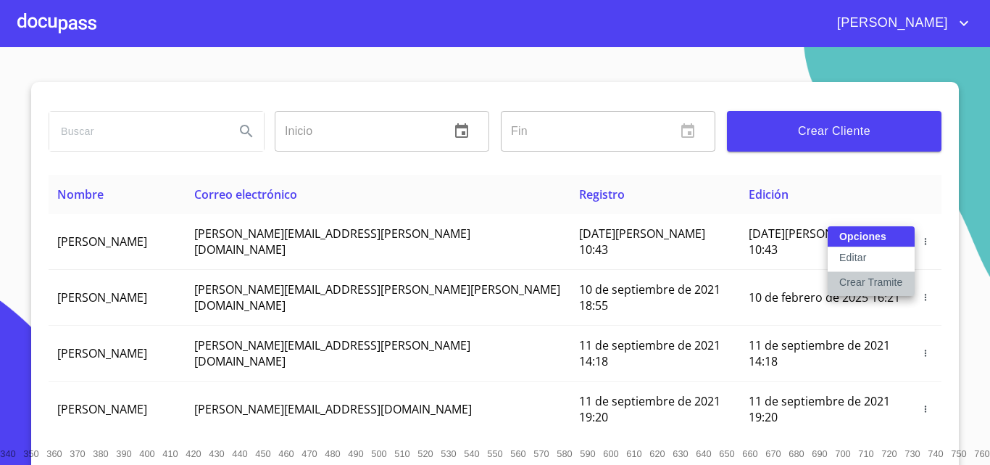
click at [890, 285] on p "Crear Tramite" at bounding box center [872, 282] width 64 height 14
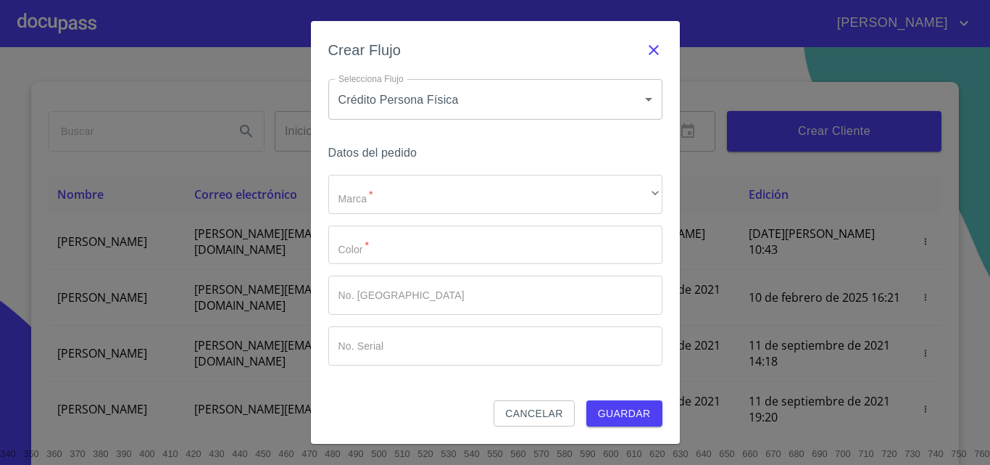
click at [652, 47] on icon "button" at bounding box center [653, 49] width 17 height 17
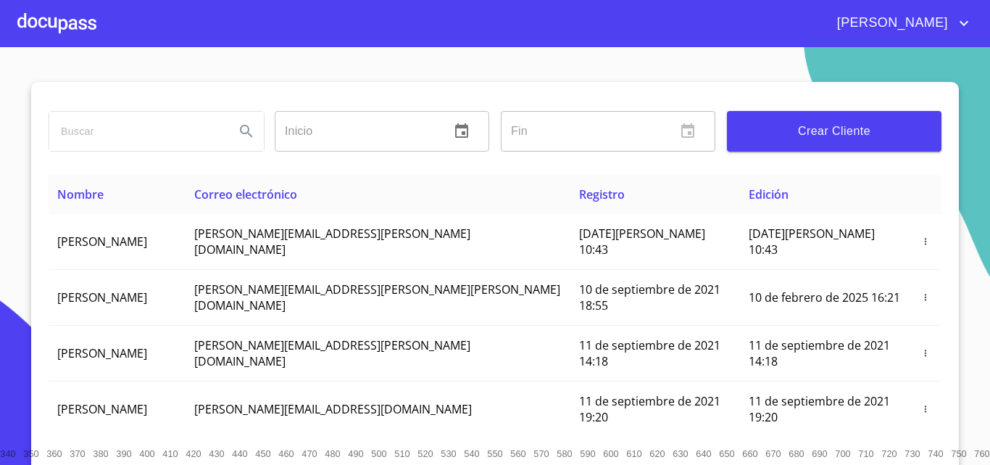
click at [75, 16] on div at bounding box center [56, 23] width 79 height 46
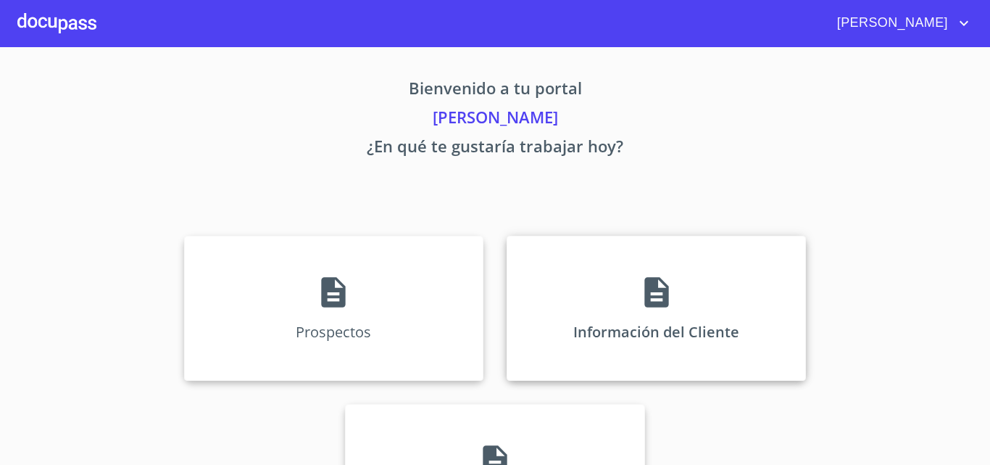
click at [668, 345] on div "Información del Cliente" at bounding box center [656, 308] width 299 height 145
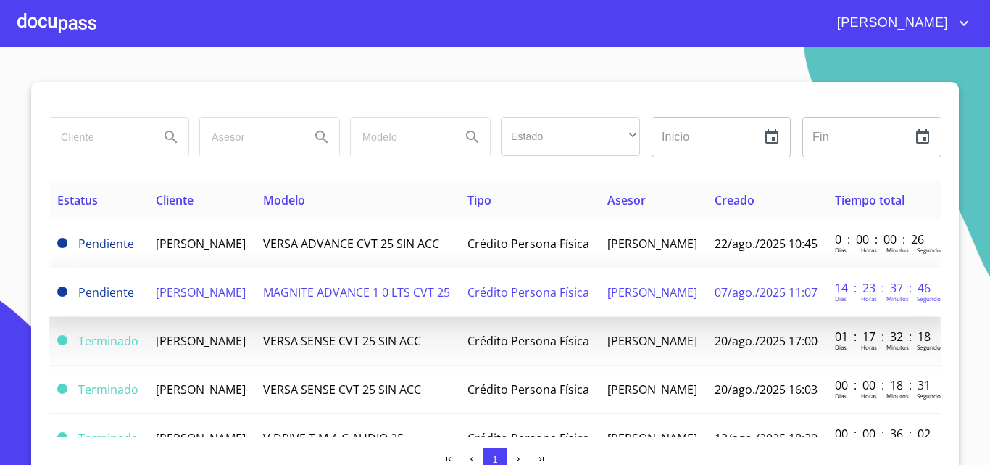
click at [706, 293] on td "07/ago./2025 11:07" at bounding box center [766, 292] width 120 height 49
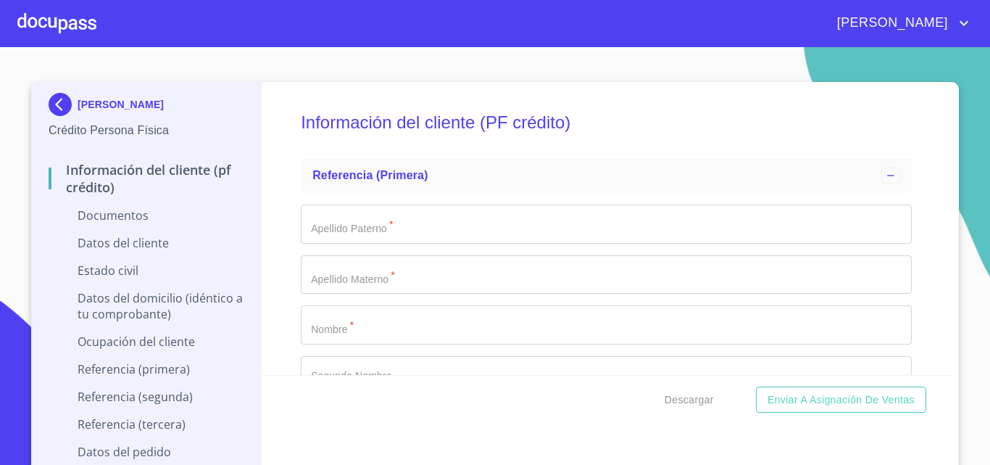
click at [62, 20] on div at bounding box center [56, 23] width 79 height 46
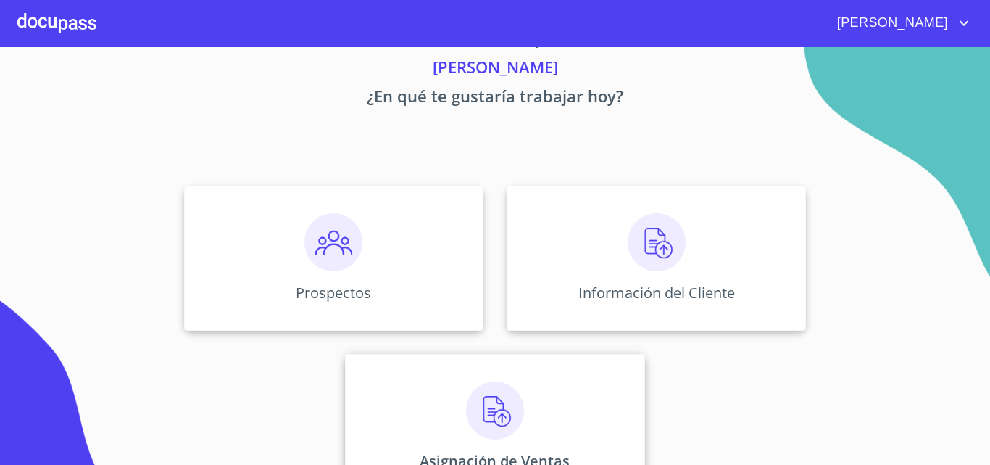
scroll to position [96, 0]
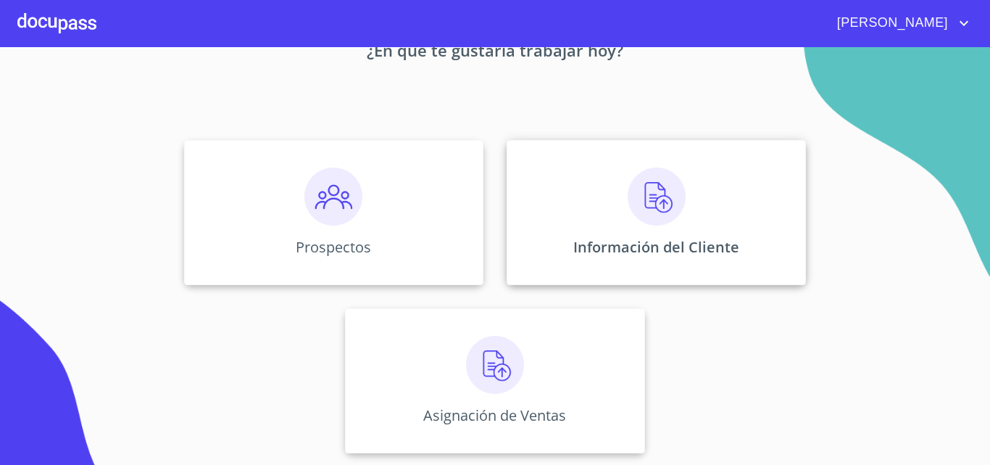
click at [679, 182] on img at bounding box center [657, 196] width 58 height 58
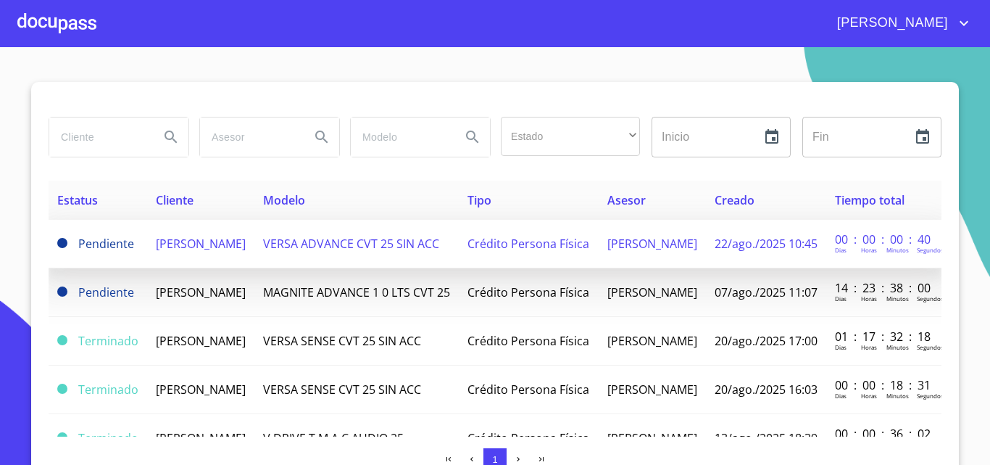
click at [246, 236] on span "[PERSON_NAME]" at bounding box center [201, 244] width 90 height 16
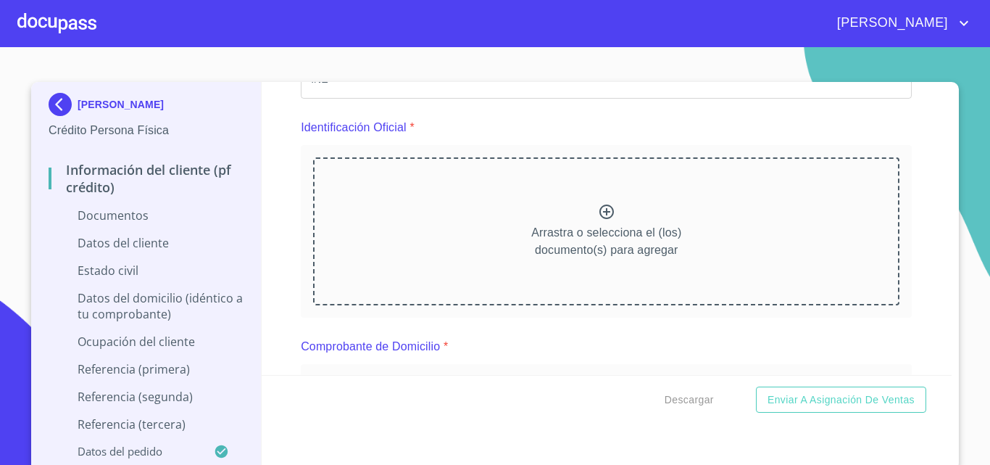
scroll to position [5, 0]
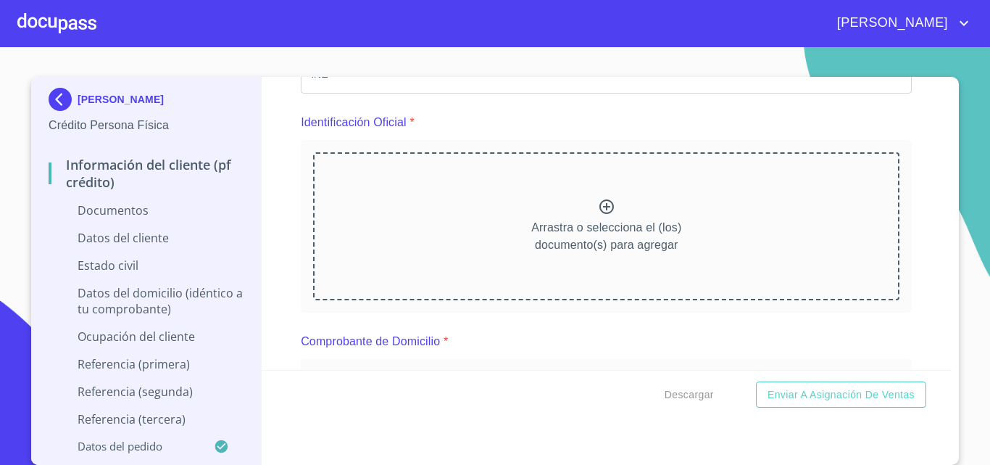
click at [147, 419] on p "Referencia (tercera)" at bounding box center [146, 419] width 195 height 16
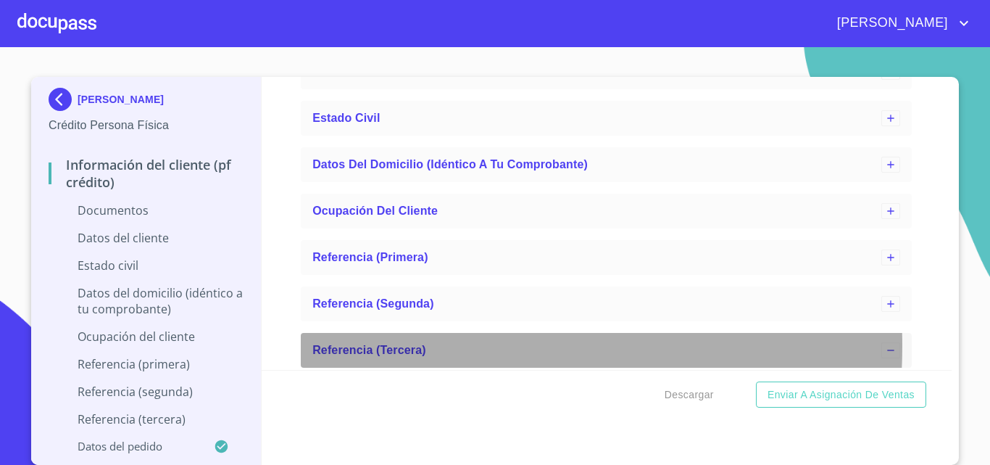
click at [407, 346] on span "Referencia (tercera)" at bounding box center [369, 350] width 114 height 12
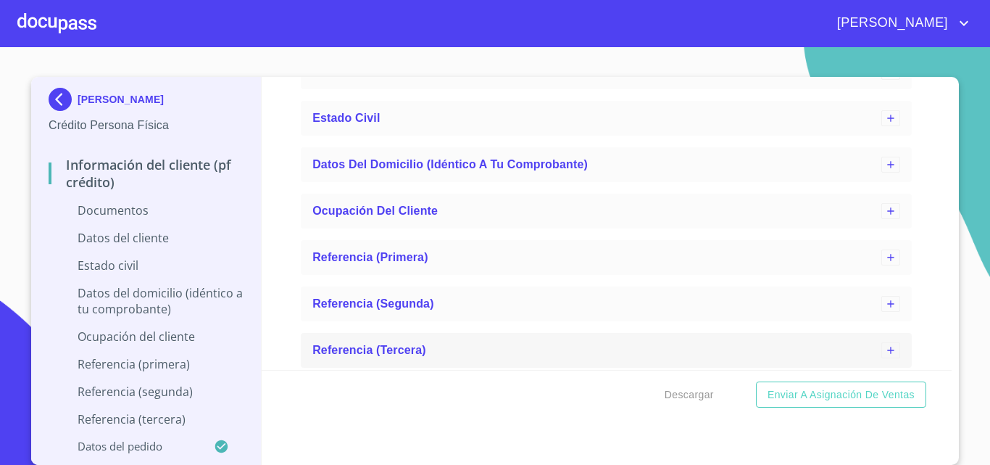
scroll to position [195, 0]
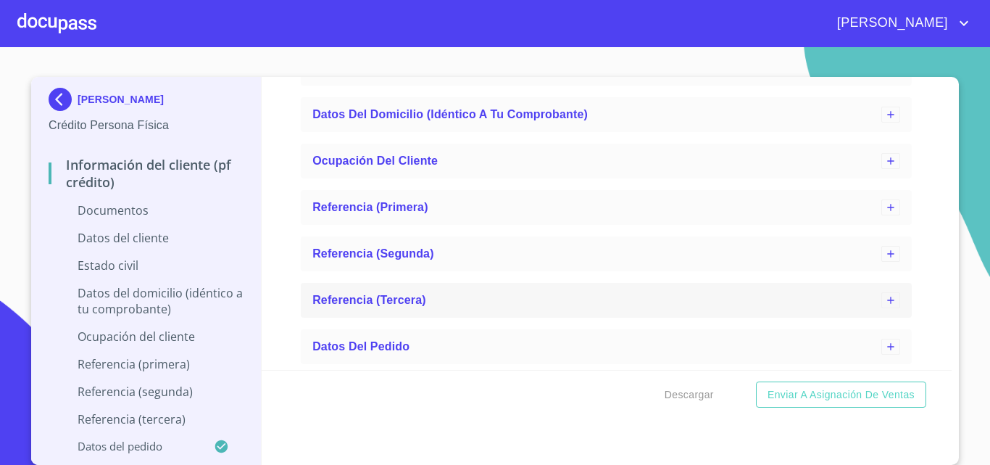
click at [885, 303] on icon at bounding box center [891, 300] width 12 height 12
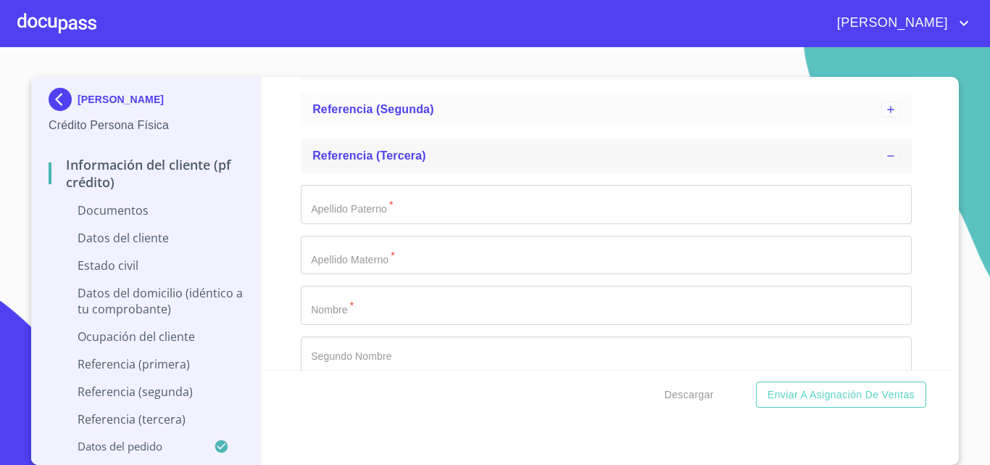
scroll to position [340, 0]
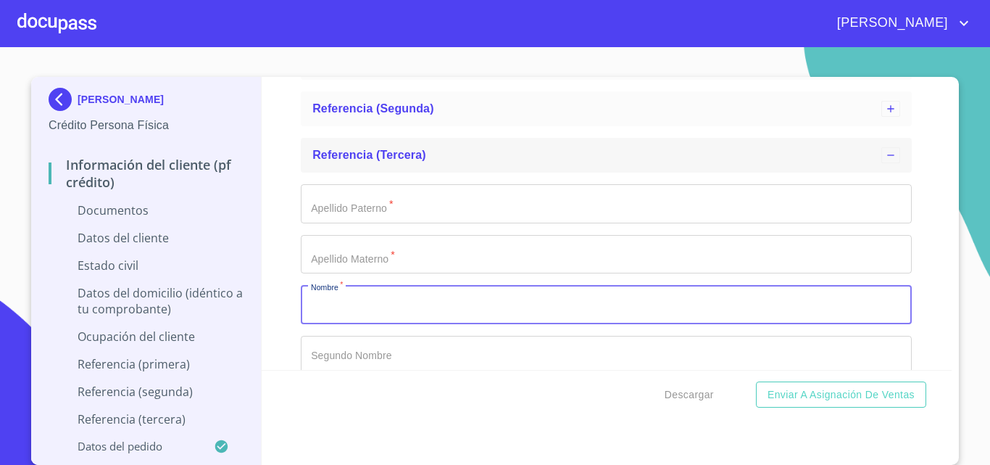
click at [369, 309] on input "Apellido Paterno   *" at bounding box center [606, 304] width 611 height 39
click at [383, 223] on input "Apellido Paterno   *" at bounding box center [606, 203] width 611 height 39
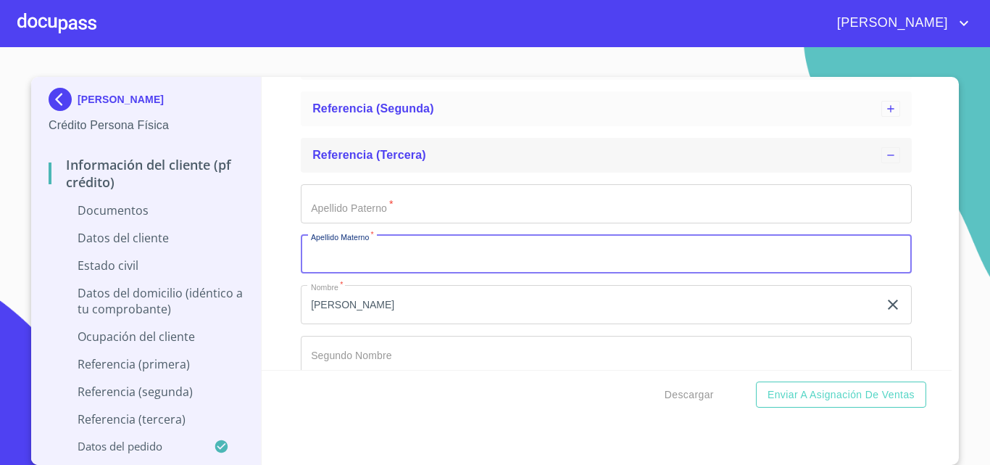
click at [397, 305] on input "[PERSON_NAME]" at bounding box center [590, 304] width 578 height 39
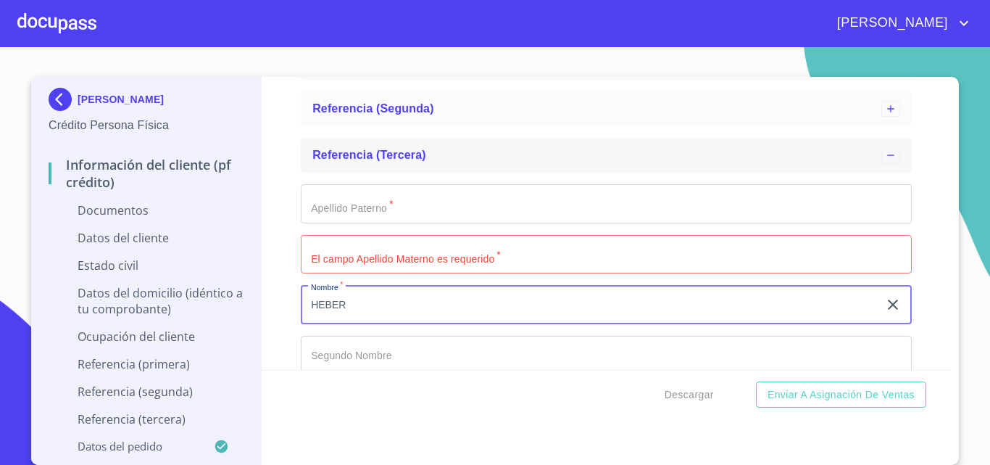
type input "HEBER"
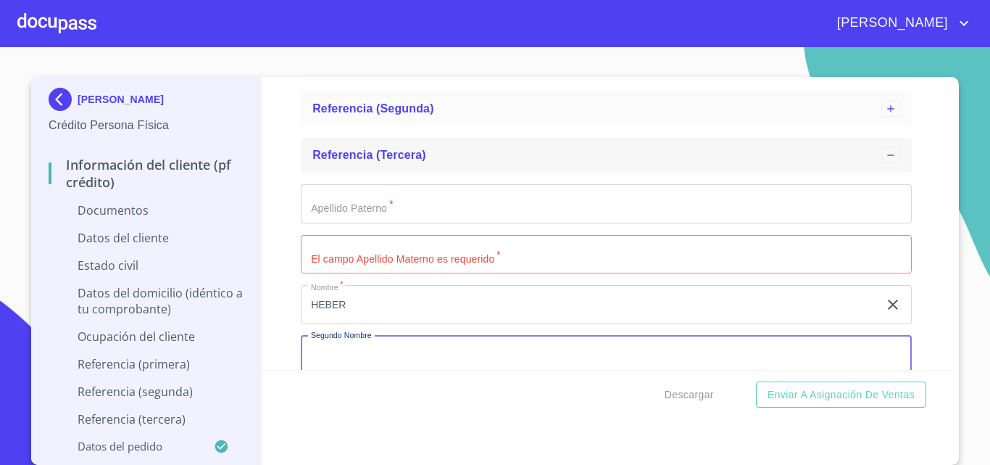
scroll to position [345, 0]
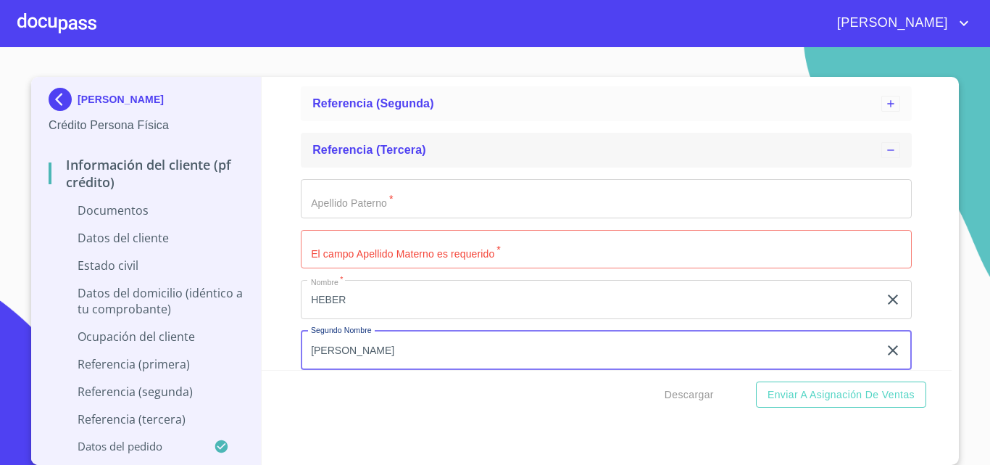
type input "[PERSON_NAME]"
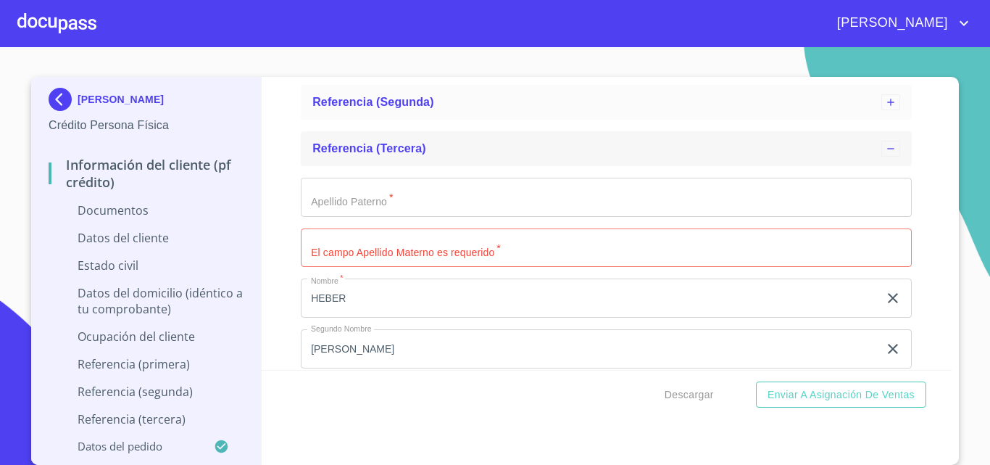
scroll to position [378, 0]
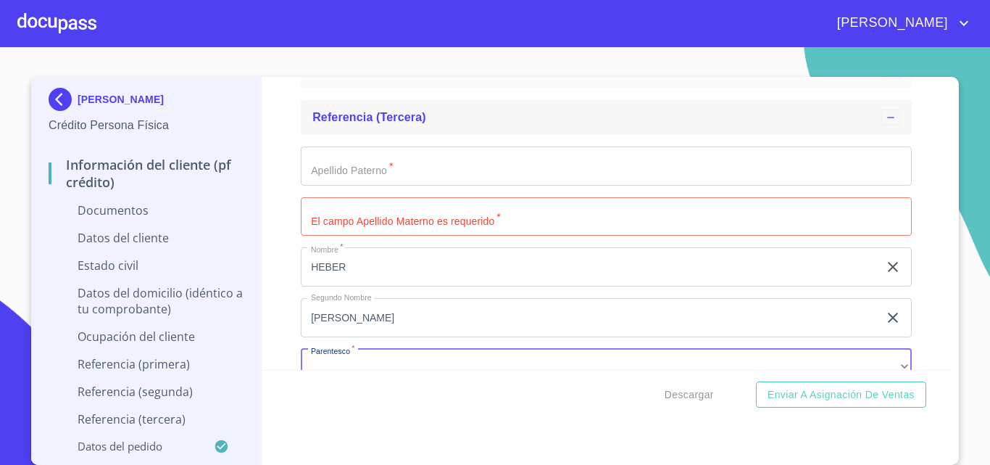
click at [369, 220] on input "Apellido Paterno   *" at bounding box center [606, 216] width 611 height 39
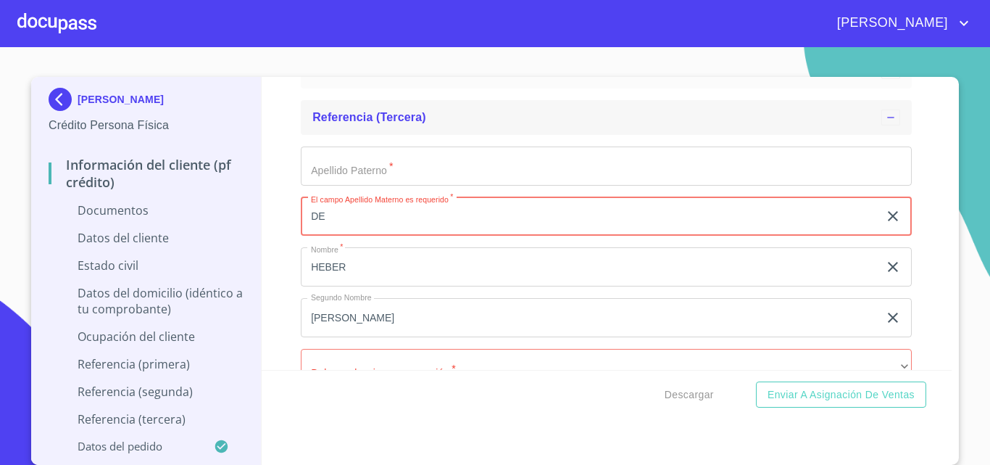
type input "DE"
click at [369, 183] on input "Apellido Paterno   *" at bounding box center [606, 165] width 611 height 39
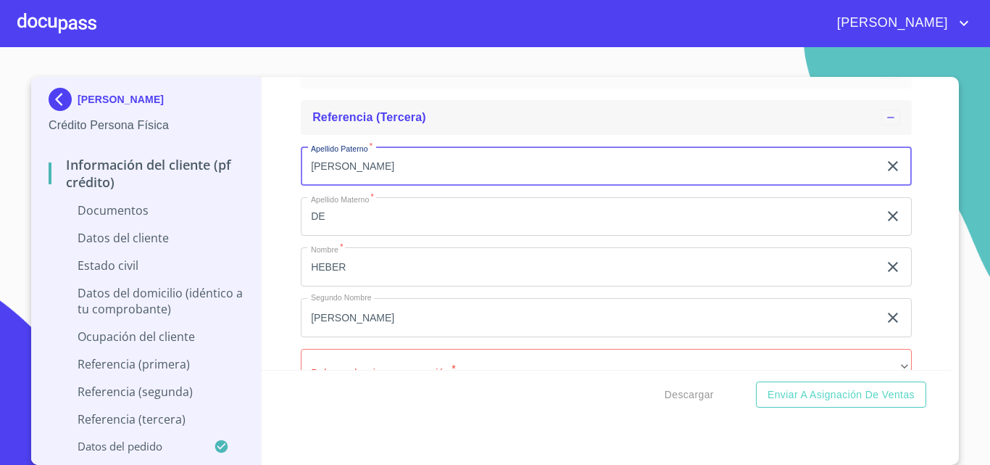
type input "[PERSON_NAME]"
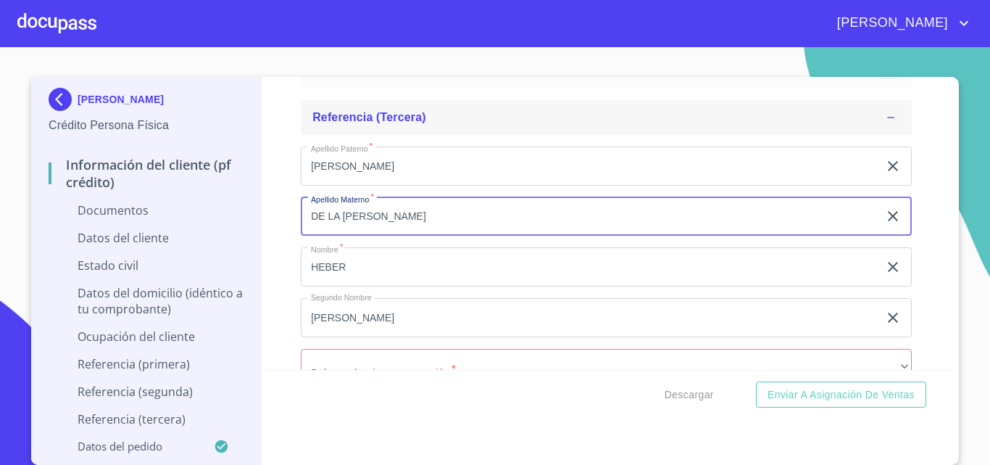
type input "DE LA [PERSON_NAME]"
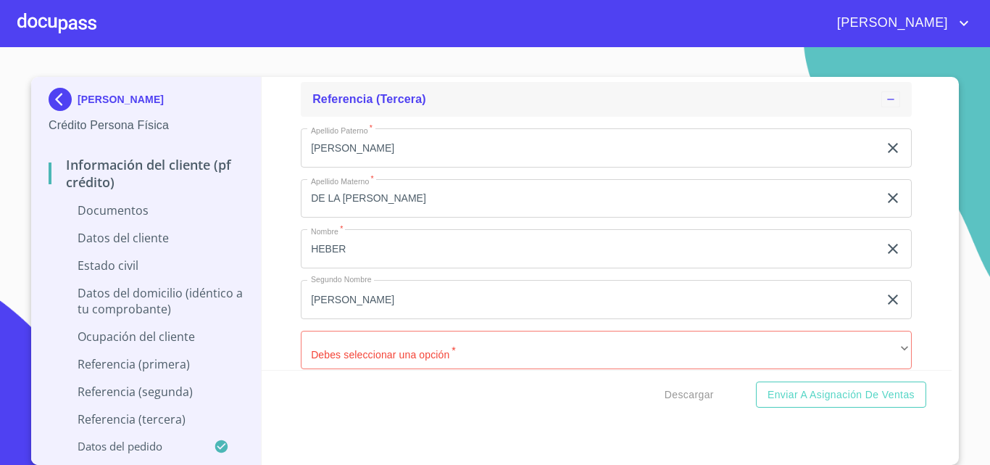
scroll to position [560, 0]
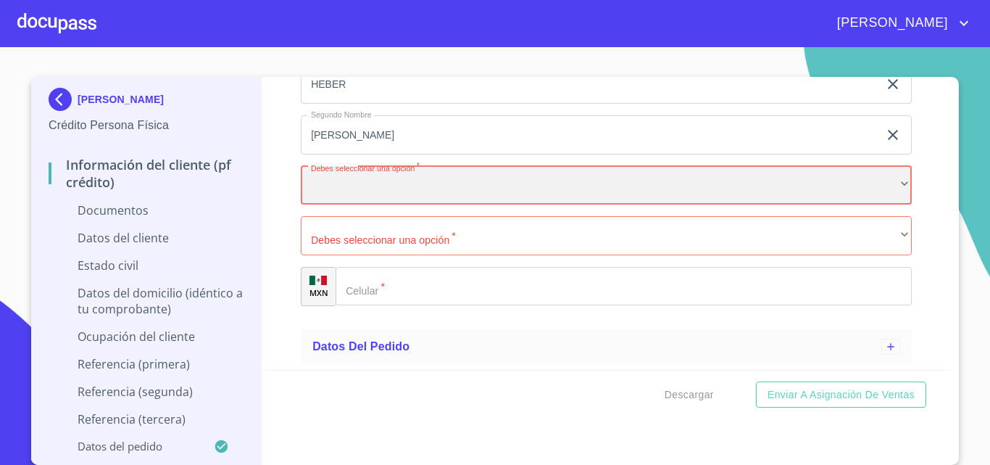
click at [426, 185] on div "​" at bounding box center [606, 185] width 611 height 39
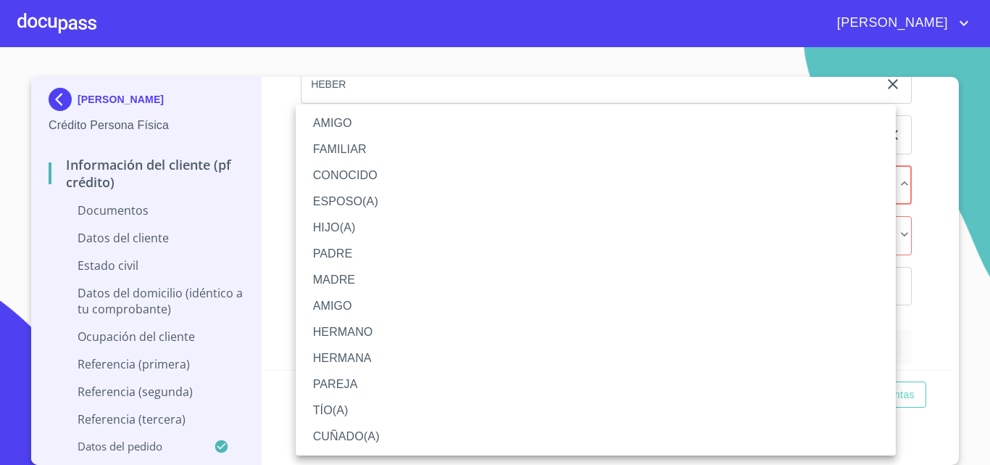
click at [376, 121] on li "AMIGO" at bounding box center [596, 123] width 600 height 26
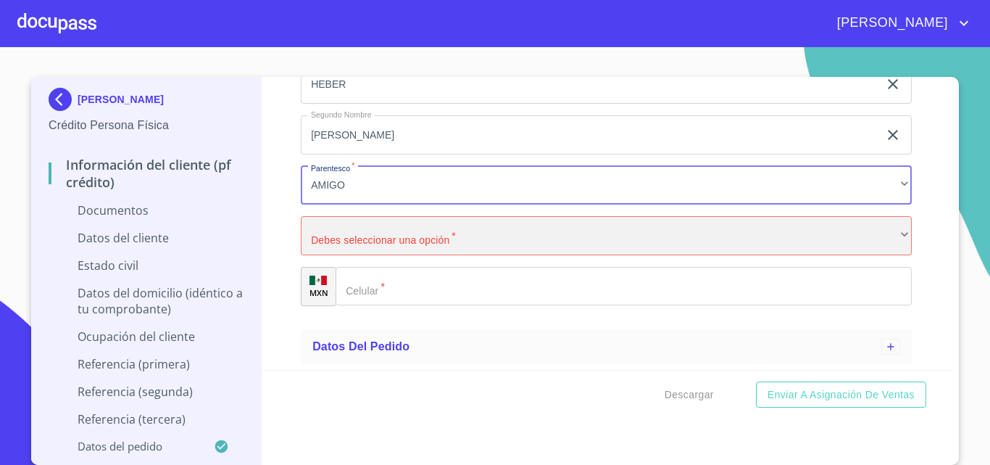
click at [393, 247] on div "​" at bounding box center [606, 235] width 611 height 39
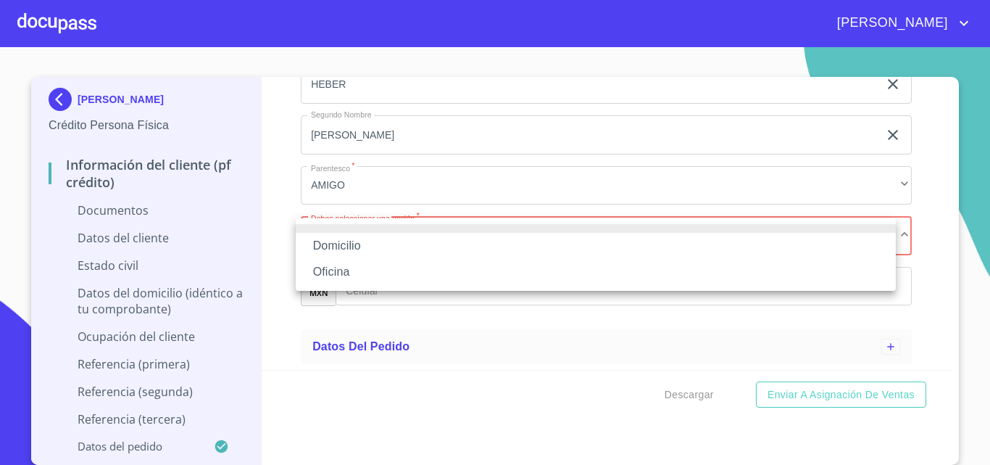
click at [368, 242] on li "Domicilio" at bounding box center [596, 246] width 600 height 26
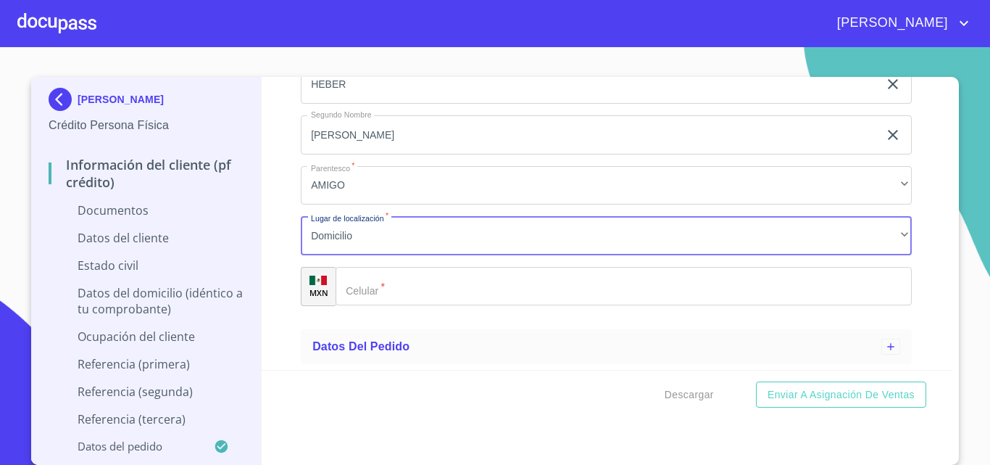
click at [397, 287] on input "Apellido Paterno   *" at bounding box center [624, 286] width 576 height 39
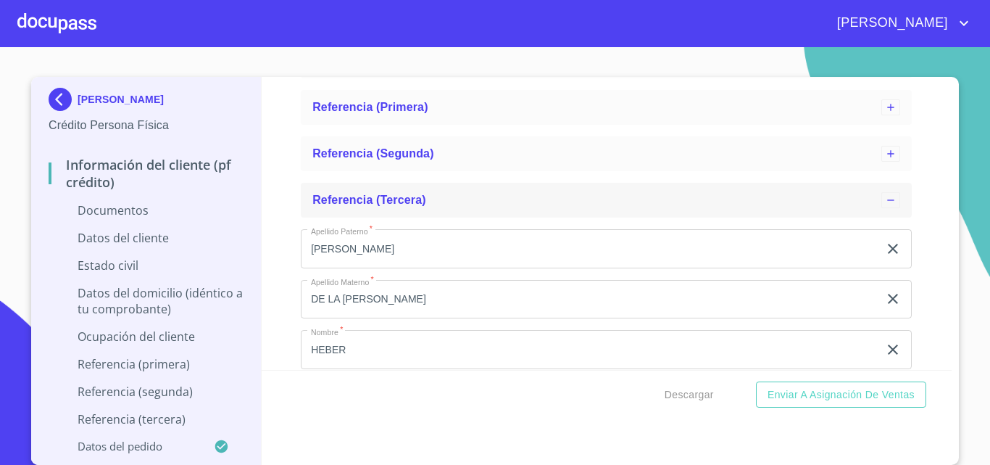
scroll to position [270, 0]
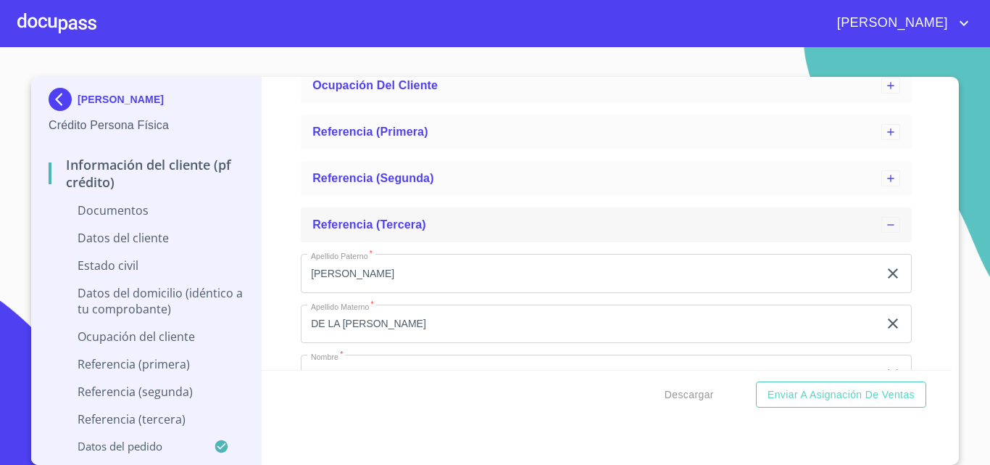
type input "[PHONE_NUMBER]"
click at [389, 231] on span "Referencia (tercera)" at bounding box center [369, 224] width 114 height 12
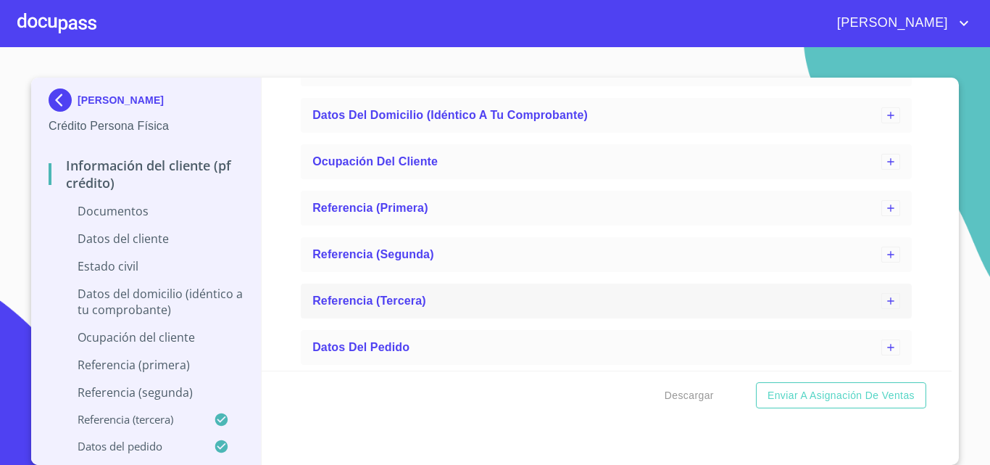
scroll to position [195, 0]
click at [393, 260] on span "Referencia (segunda)" at bounding box center [373, 254] width 122 height 12
click at [391, 167] on span "Ocupación del Cliente" at bounding box center [374, 161] width 125 height 12
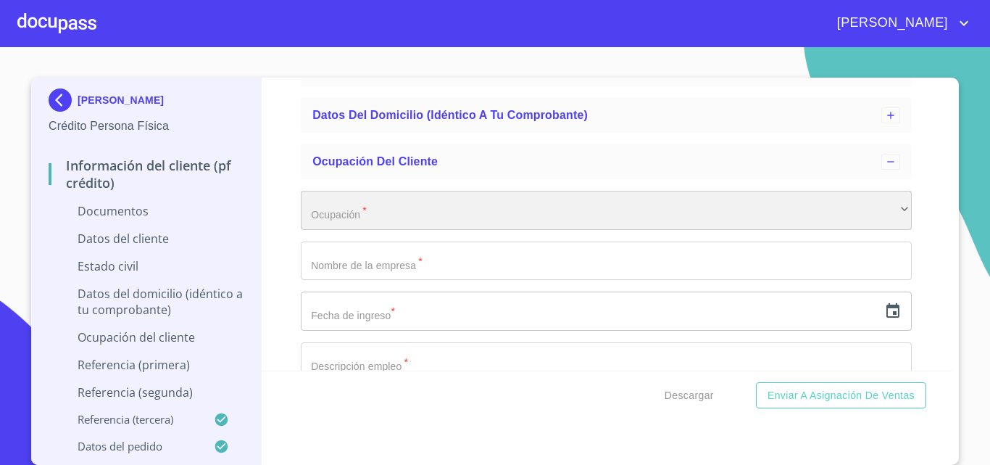
click at [365, 215] on div "​" at bounding box center [606, 210] width 611 height 39
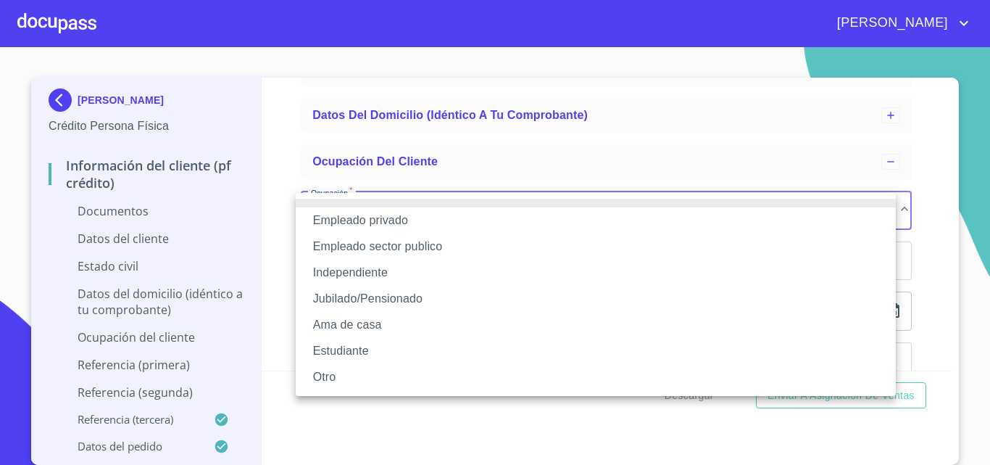
click at [386, 265] on li "Independiente" at bounding box center [596, 273] width 600 height 26
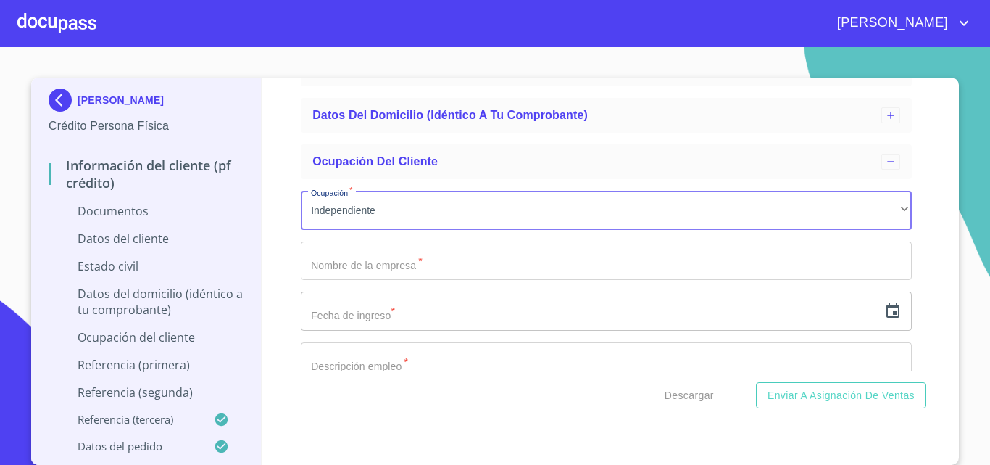
click at [370, 264] on input "Ocupación   *" at bounding box center [606, 260] width 611 height 39
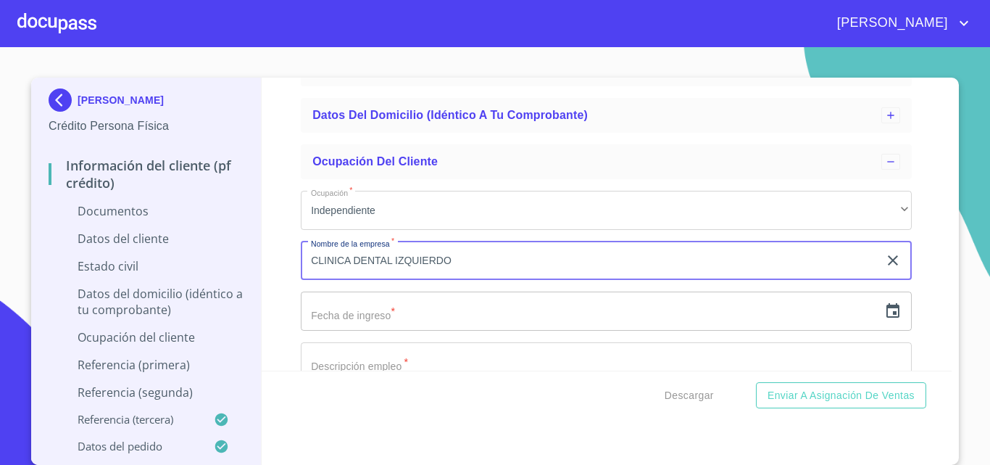
type input "CLINICA DENTAL IZQUIERDO"
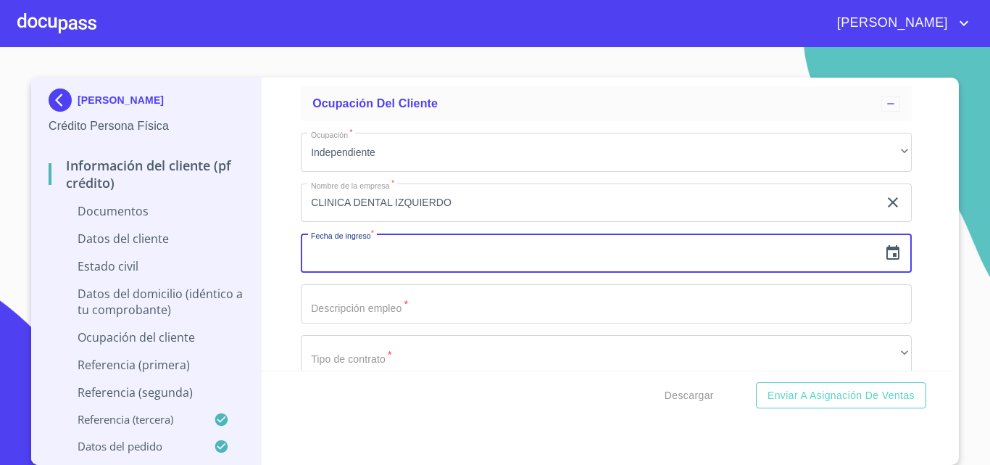
scroll to position [268, 0]
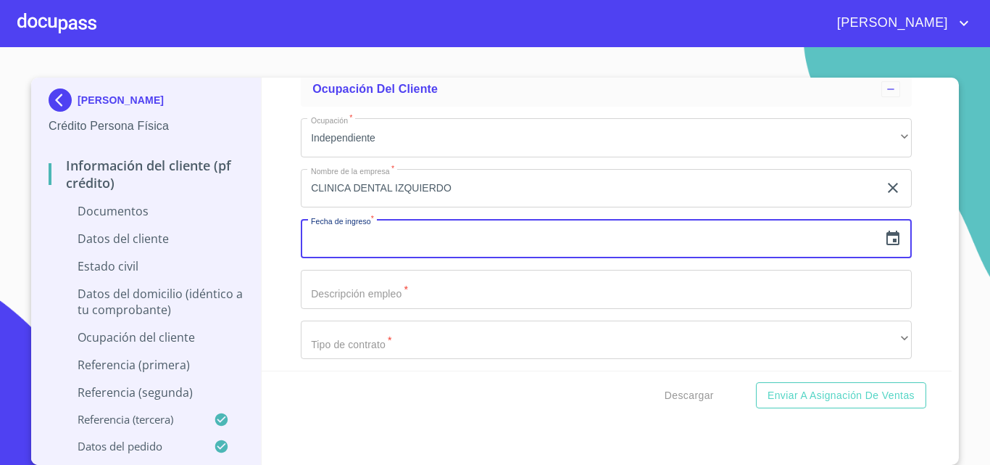
click at [350, 232] on input "text" at bounding box center [590, 238] width 578 height 39
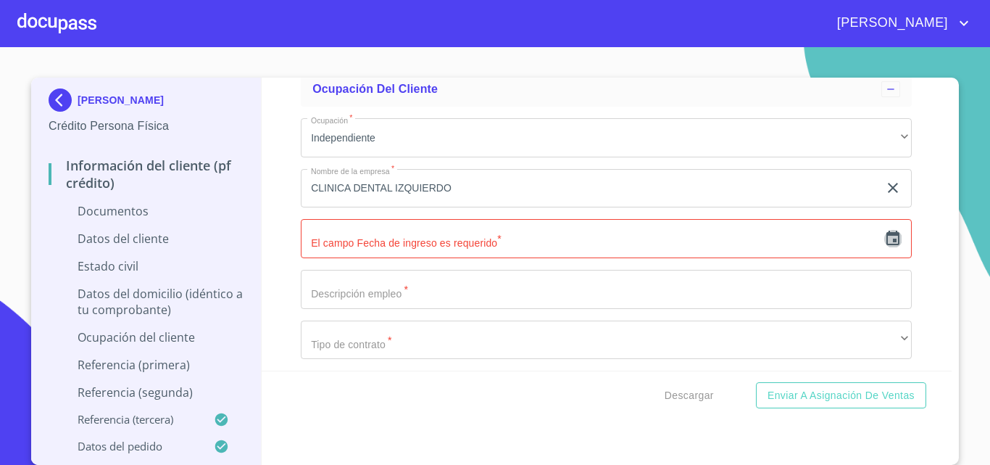
click at [884, 243] on icon "button" at bounding box center [892, 238] width 17 height 17
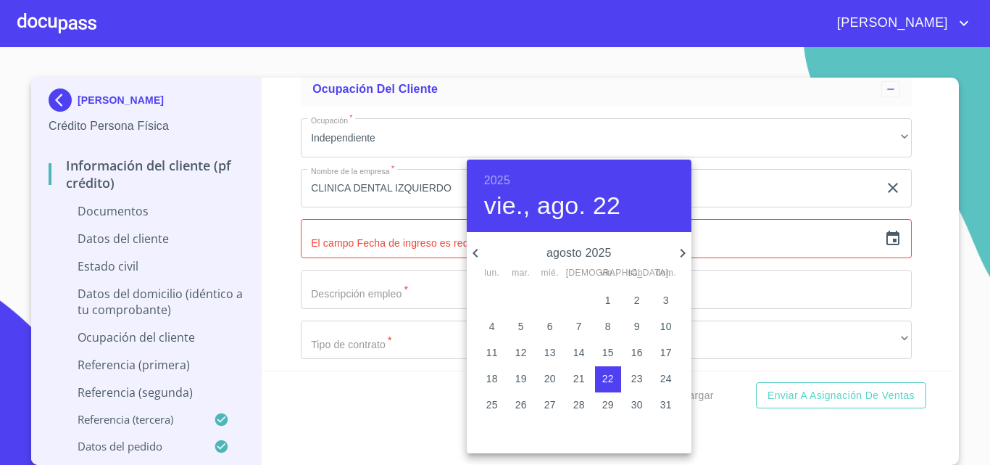
click at [507, 179] on h6 "2025" at bounding box center [497, 180] width 26 height 20
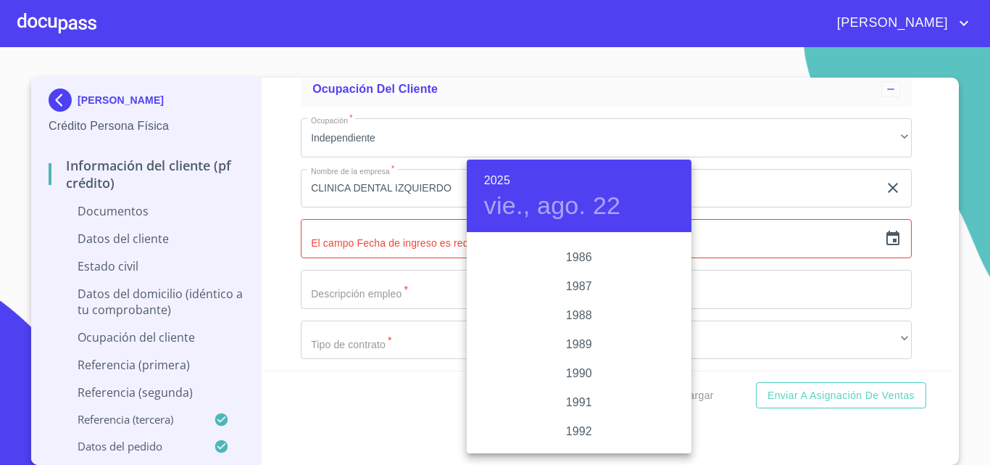
scroll to position [1725, 0]
click at [578, 293] on div "1986" at bounding box center [579, 292] width 225 height 29
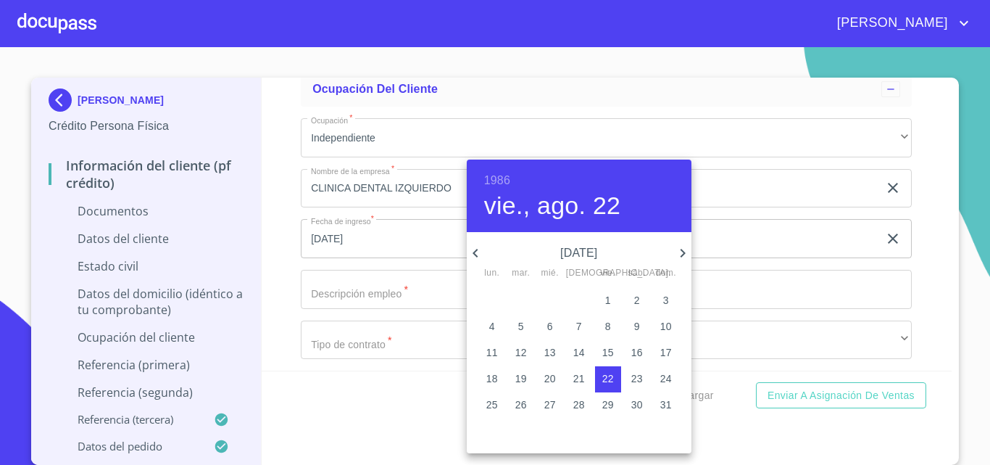
click at [498, 203] on h4 "vie., ago. 22" at bounding box center [552, 206] width 137 height 30
click at [569, 246] on p "[DATE]" at bounding box center [579, 252] width 190 height 17
click at [476, 252] on icon "button" at bounding box center [475, 252] width 17 height 17
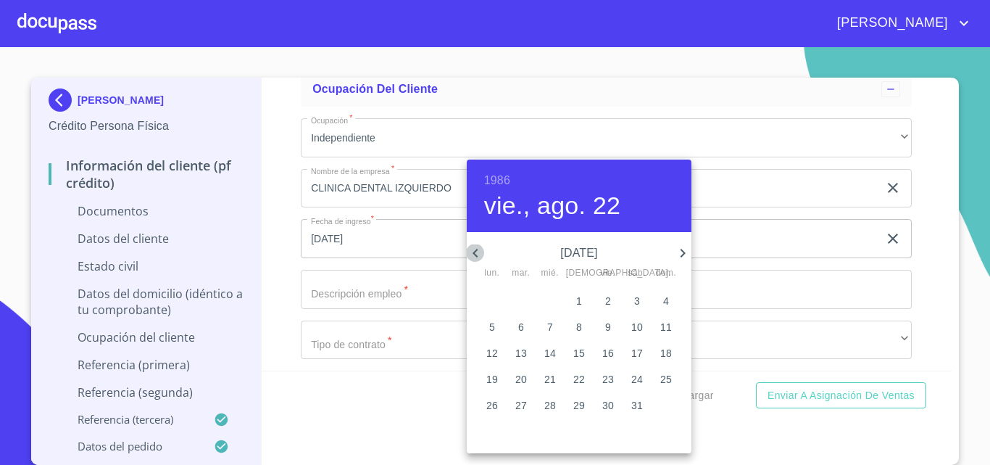
click at [476, 252] on icon "button" at bounding box center [475, 252] width 17 height 17
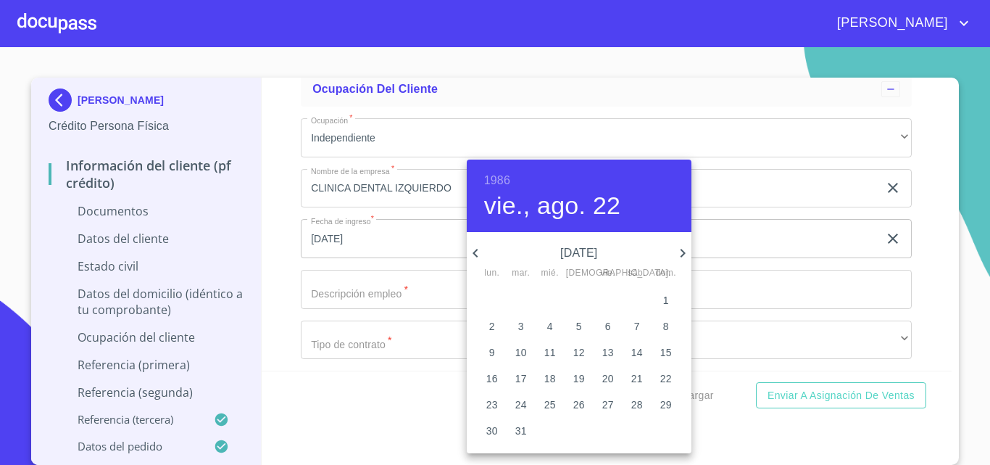
click at [682, 251] on icon "button" at bounding box center [682, 253] width 5 height 9
click at [666, 297] on p "2" at bounding box center [666, 300] width 6 height 14
type input "2 de feb. de 1986"
click at [360, 247] on div at bounding box center [495, 232] width 990 height 465
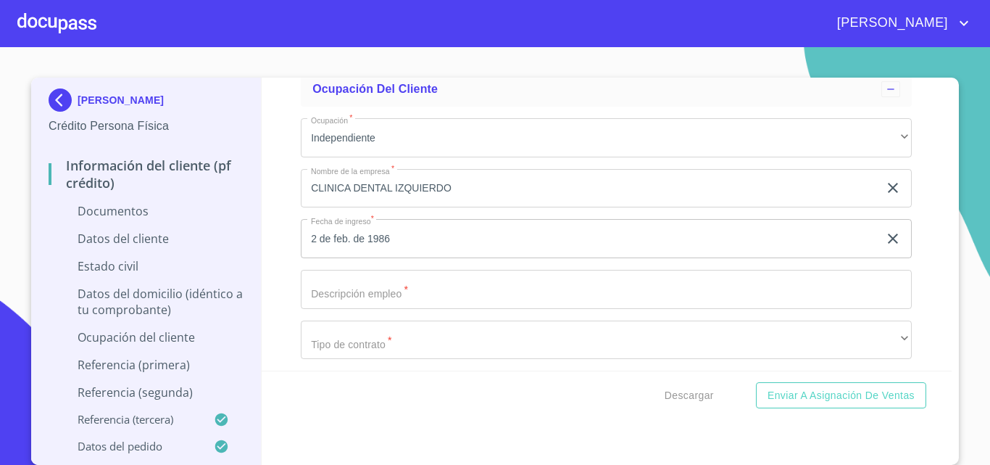
click at [391, 208] on input "Ocupación   *" at bounding box center [590, 188] width 578 height 39
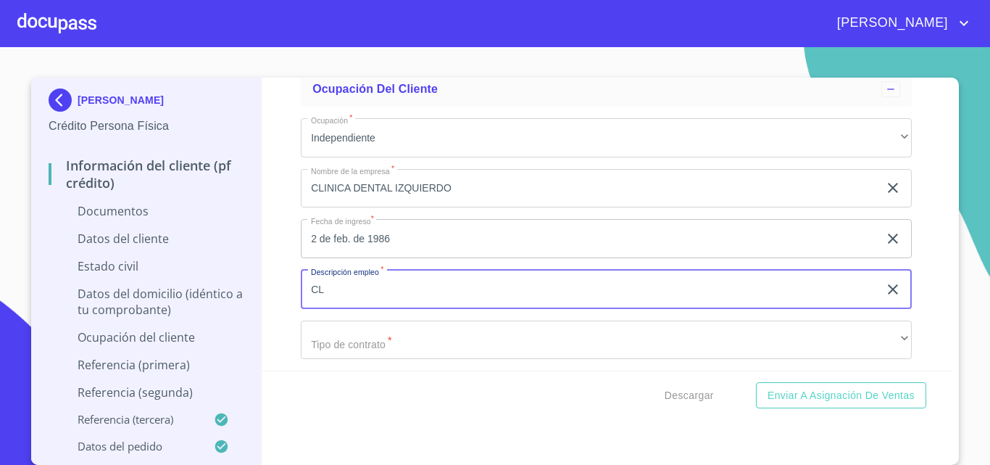
type input "C"
type input "EMPRESARIAL"
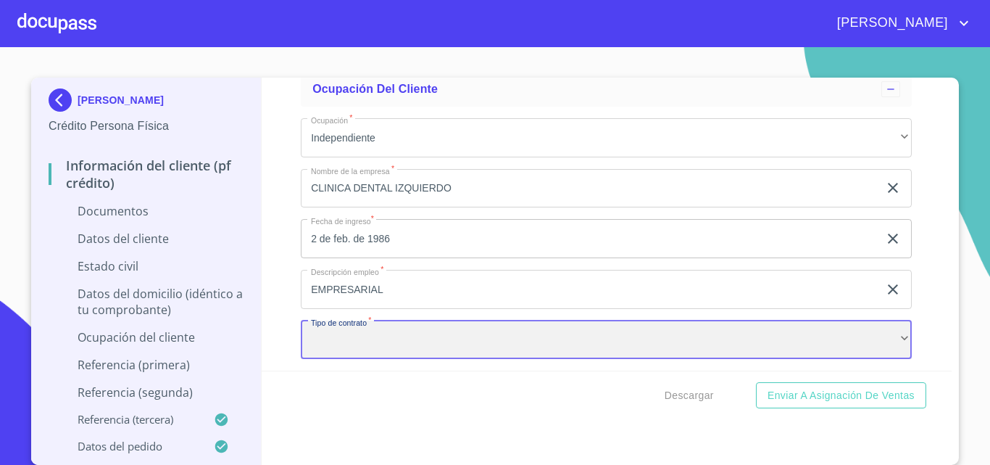
click at [381, 341] on div "​" at bounding box center [606, 339] width 611 height 39
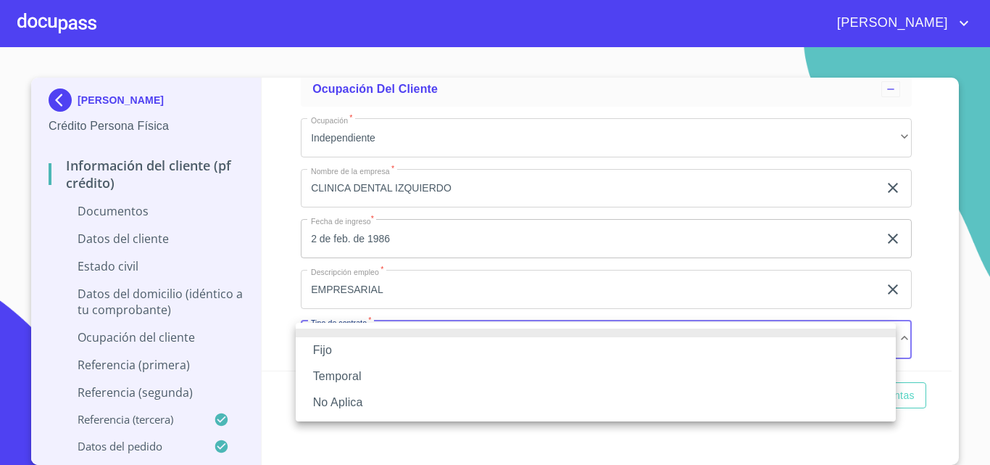
click at [381, 358] on li "Fijo" at bounding box center [596, 350] width 600 height 26
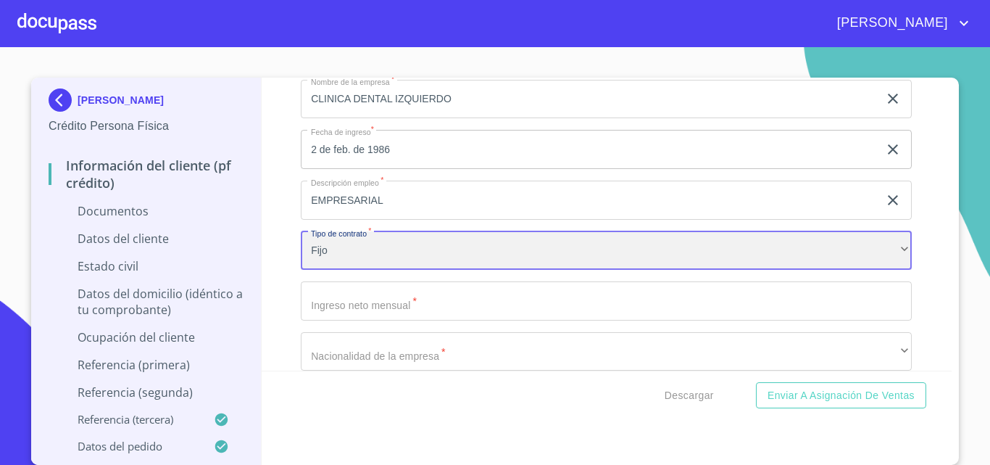
scroll to position [485, 0]
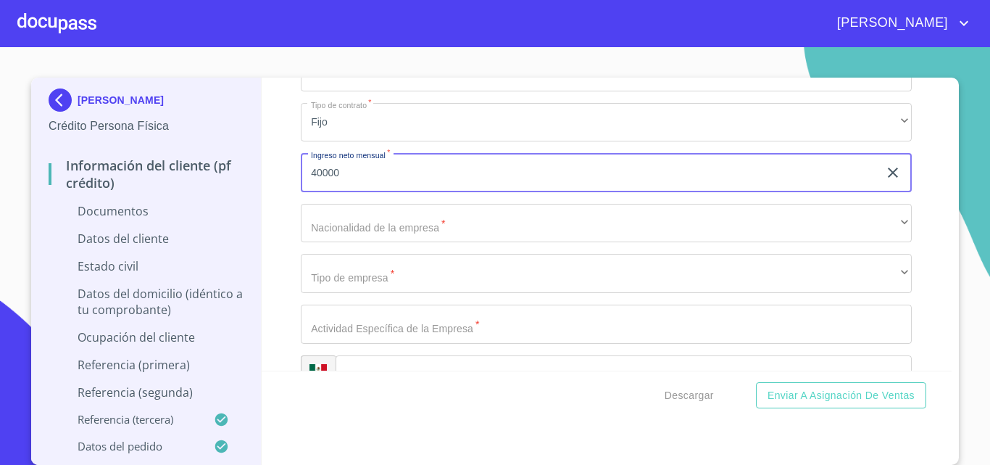
type input "40000"
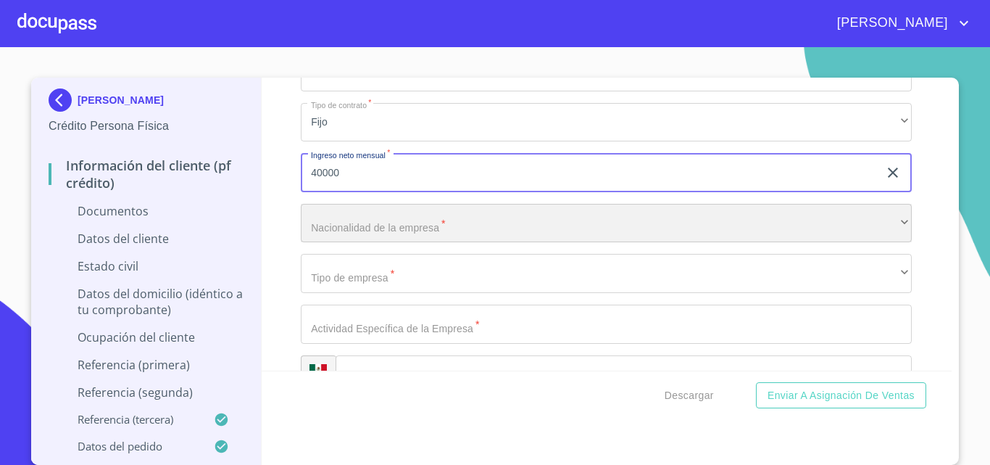
click at [398, 217] on div "​" at bounding box center [606, 223] width 611 height 39
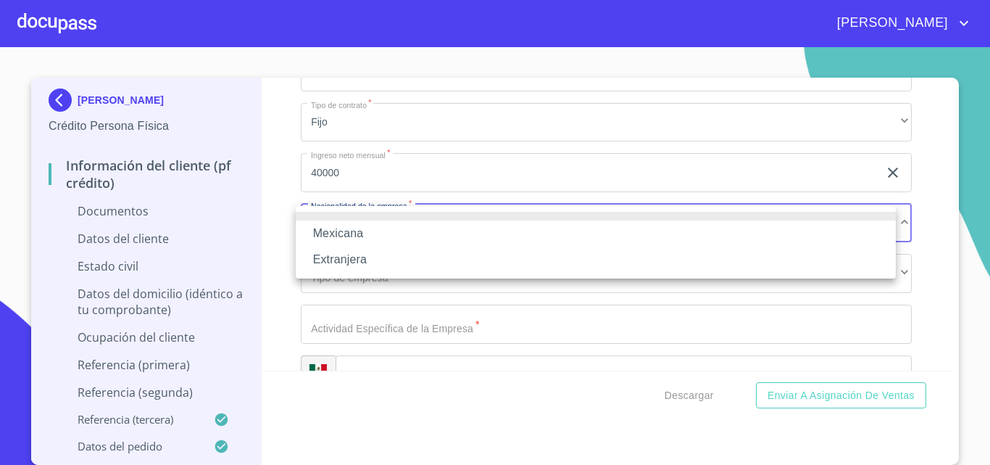
click at [386, 233] on li "Mexicana" at bounding box center [596, 233] width 600 height 26
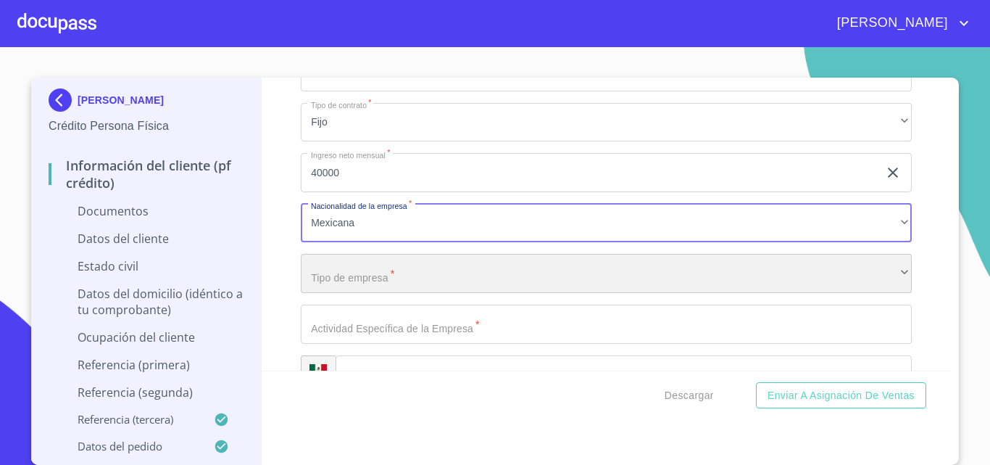
click at [391, 270] on div "​" at bounding box center [606, 273] width 611 height 39
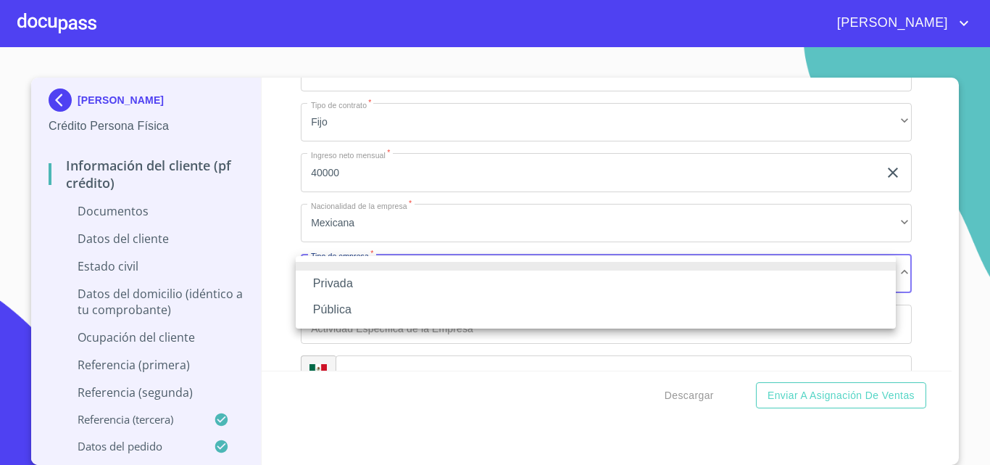
click at [377, 293] on li "Privada" at bounding box center [596, 283] width 600 height 26
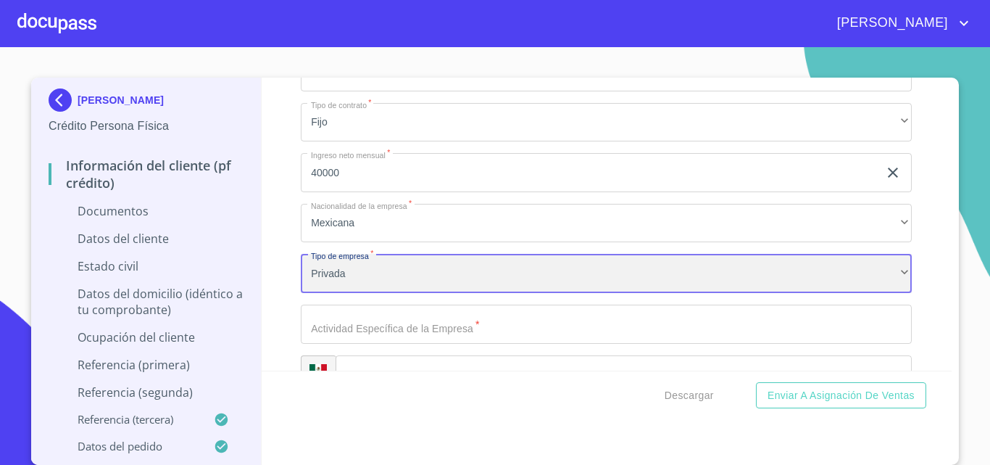
click at [370, 281] on div "Privada" at bounding box center [606, 273] width 611 height 39
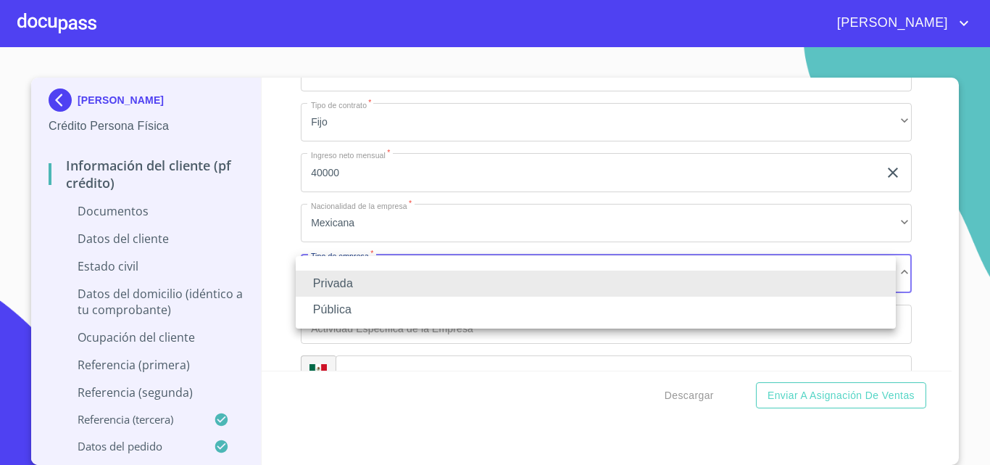
click at [370, 307] on li "Pública" at bounding box center [596, 310] width 600 height 26
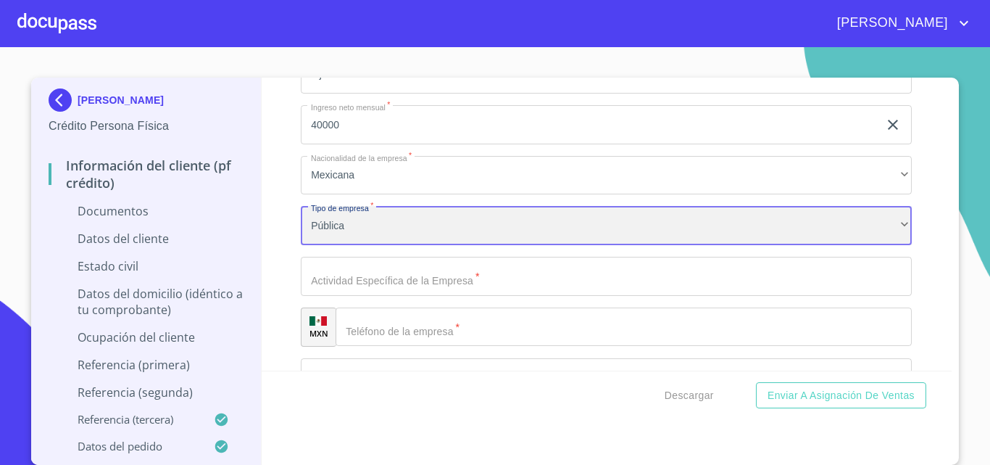
scroll to position [558, 0]
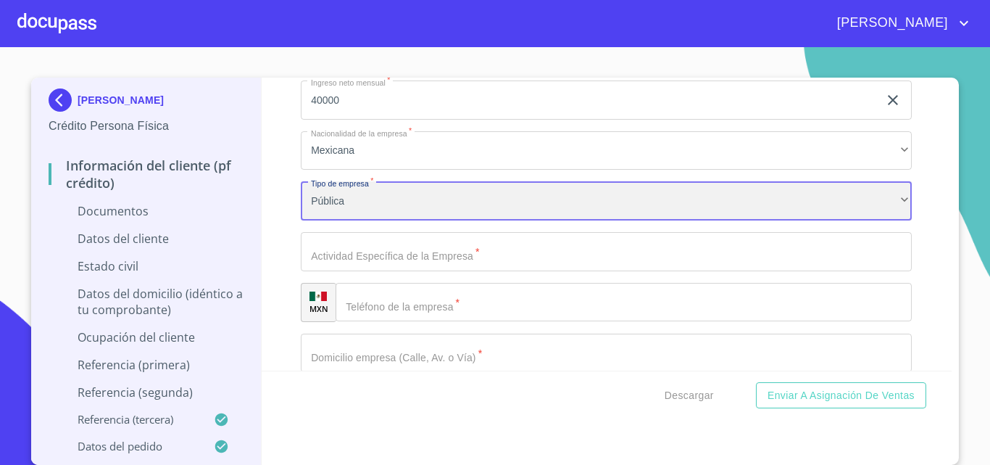
click at [424, 188] on div "Pública" at bounding box center [606, 200] width 611 height 39
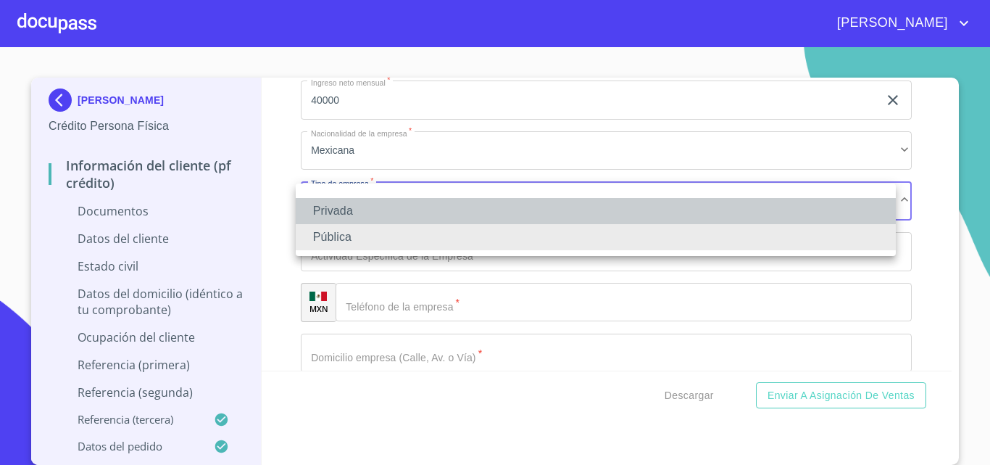
click at [402, 211] on li "Privada" at bounding box center [596, 211] width 600 height 26
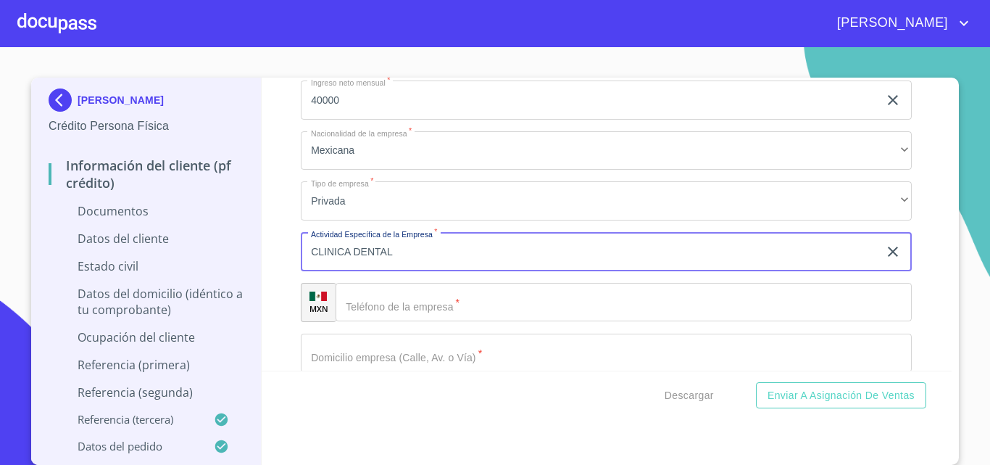
type input "CLINICA DENTAL"
click at [431, 299] on input "Ocupación   *" at bounding box center [624, 302] width 576 height 39
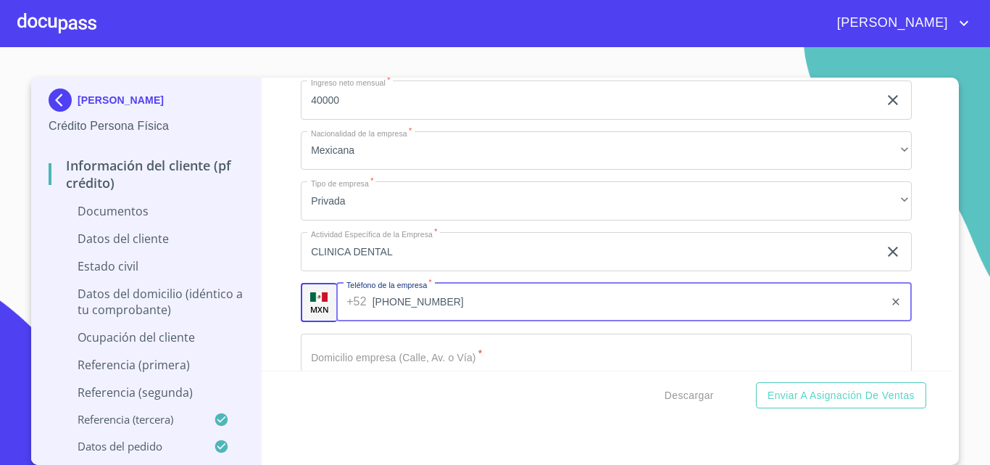
type input "[PHONE_NUMBER]"
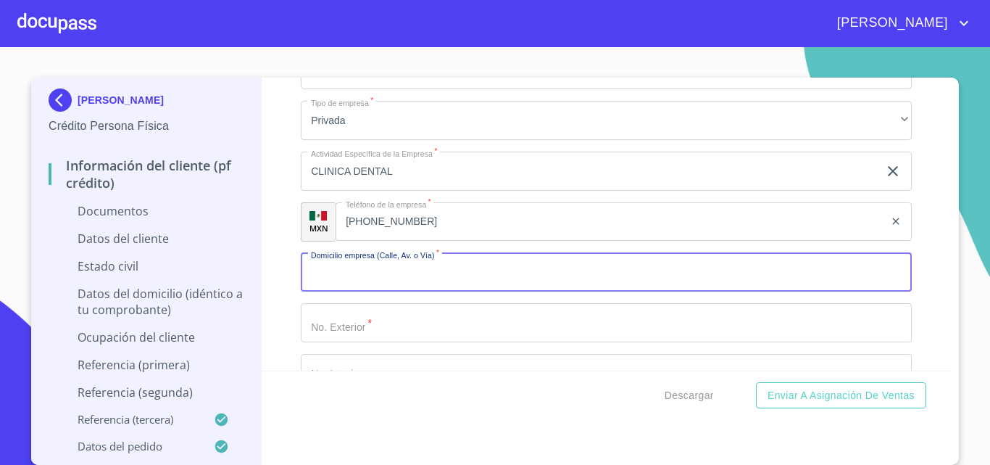
scroll to position [705, 0]
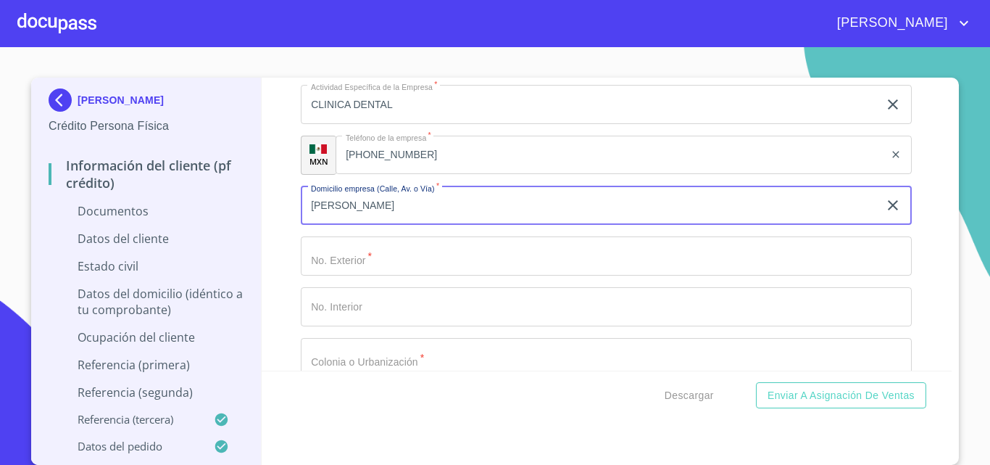
type input "[PERSON_NAME]"
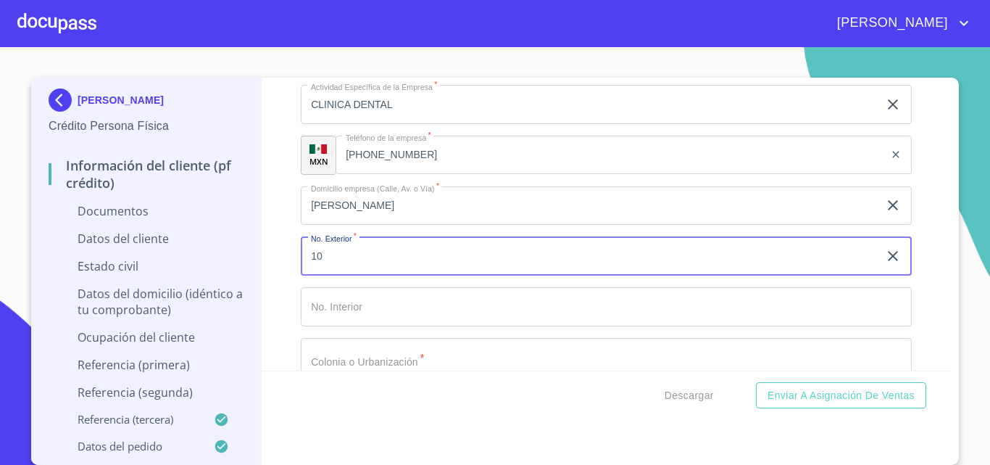
type input "10"
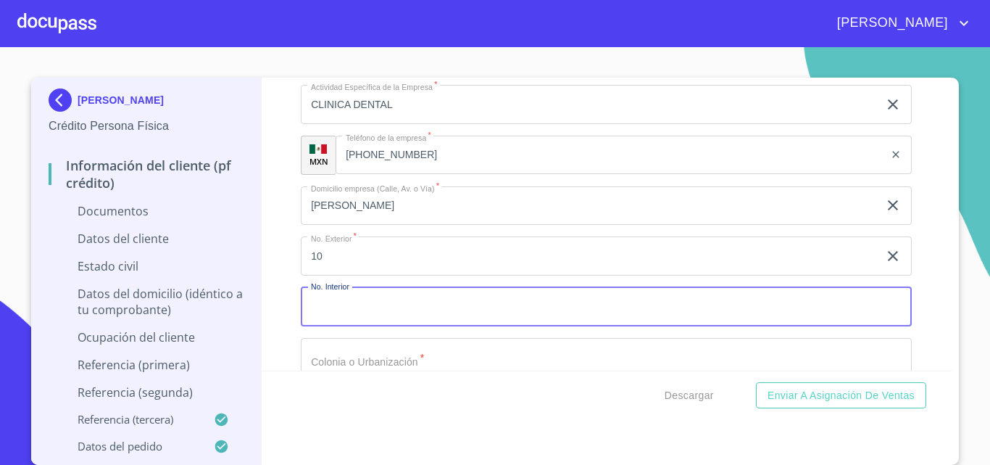
scroll to position [711, 0]
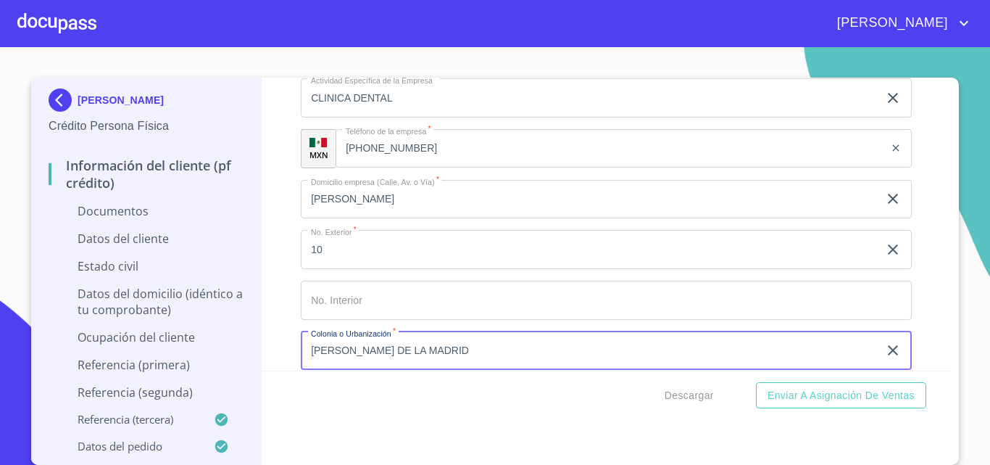
type input "[PERSON_NAME] DE LA MADRID"
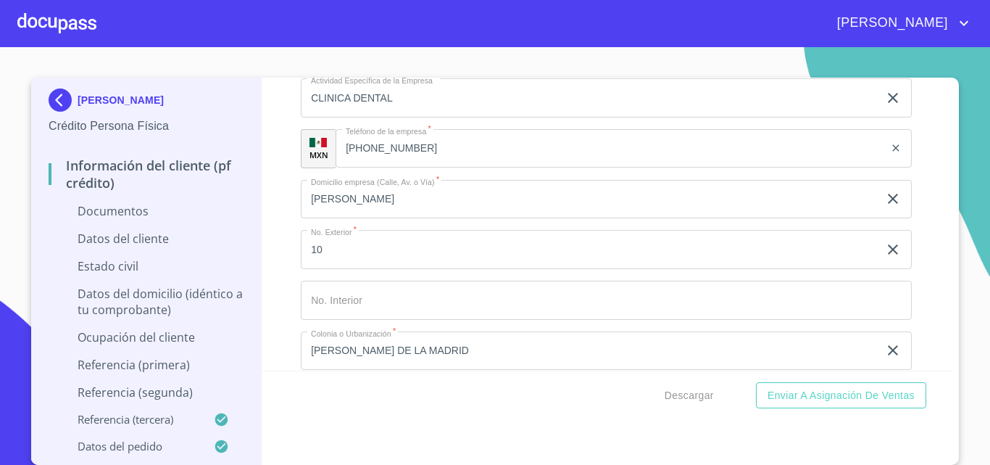
scroll to position [888, 0]
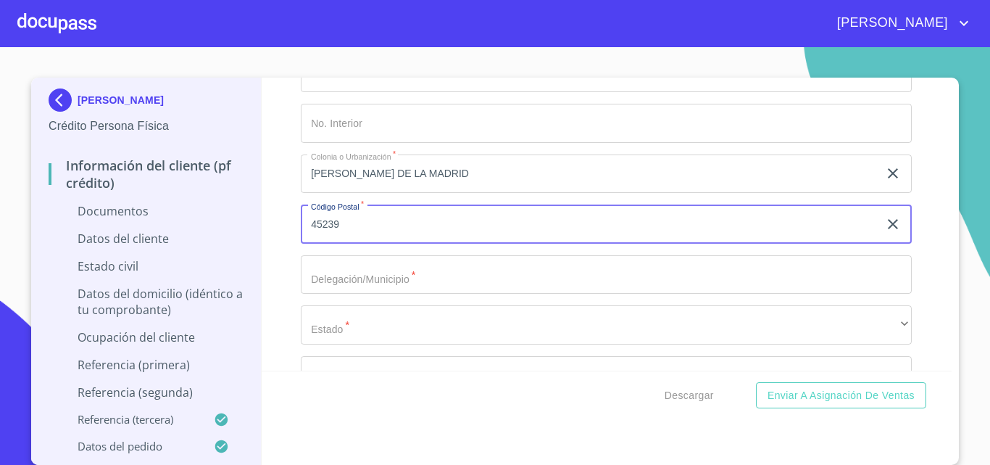
type input "45239"
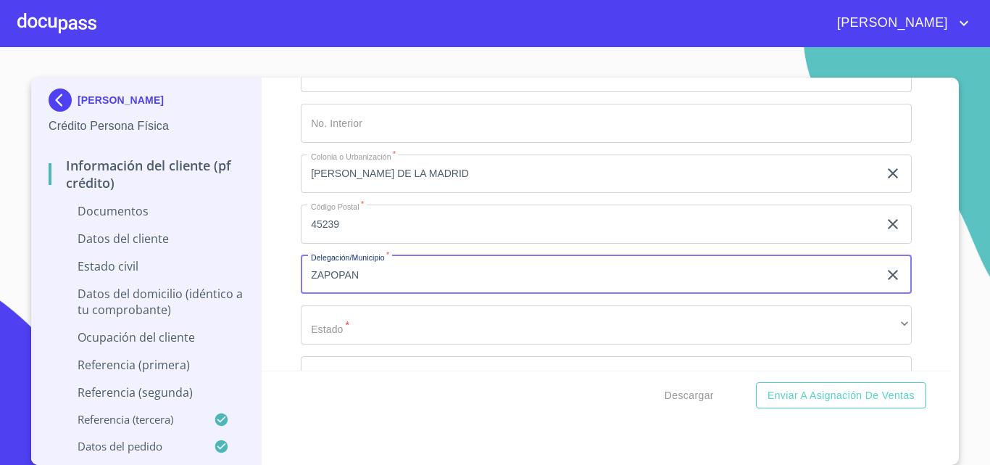
type input "ZAPOPAN"
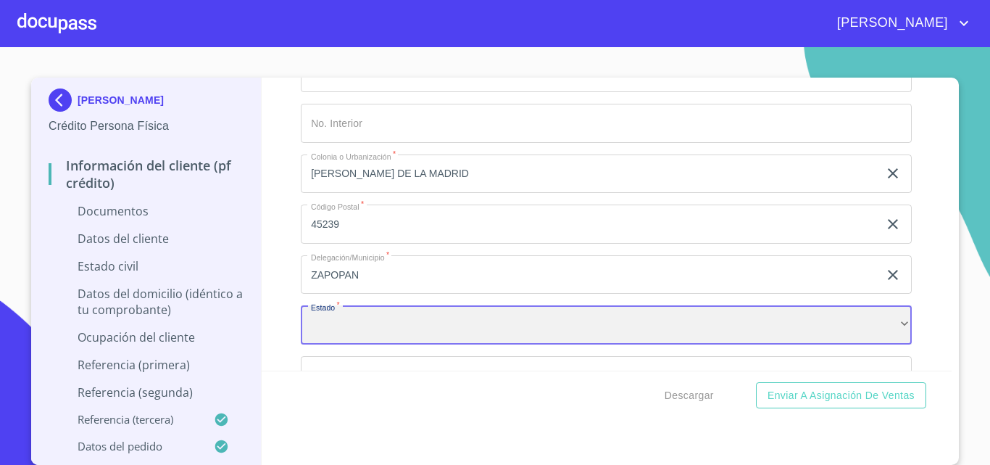
click at [448, 328] on div "​" at bounding box center [606, 324] width 611 height 39
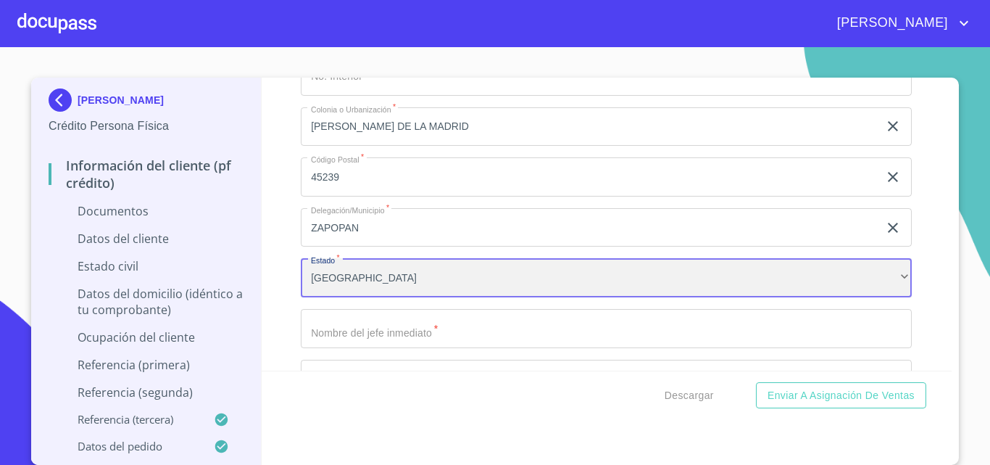
scroll to position [961, 0]
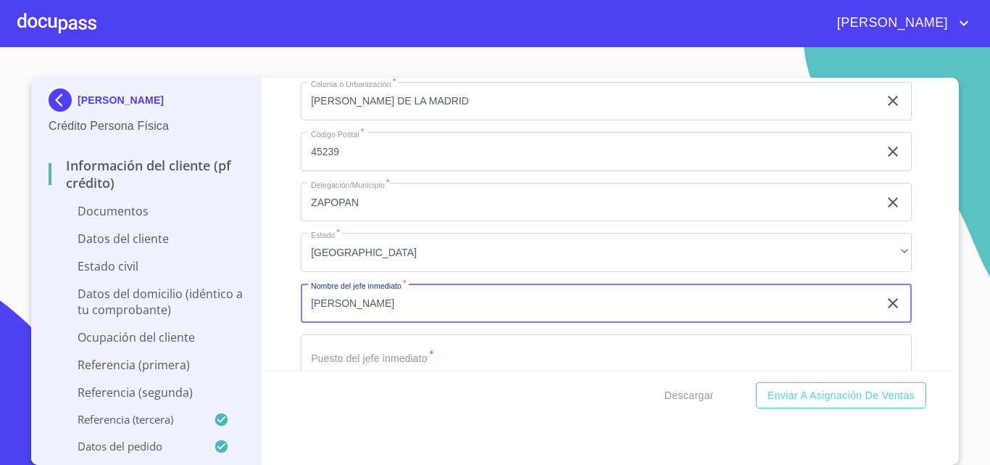
type input "[PERSON_NAME]"
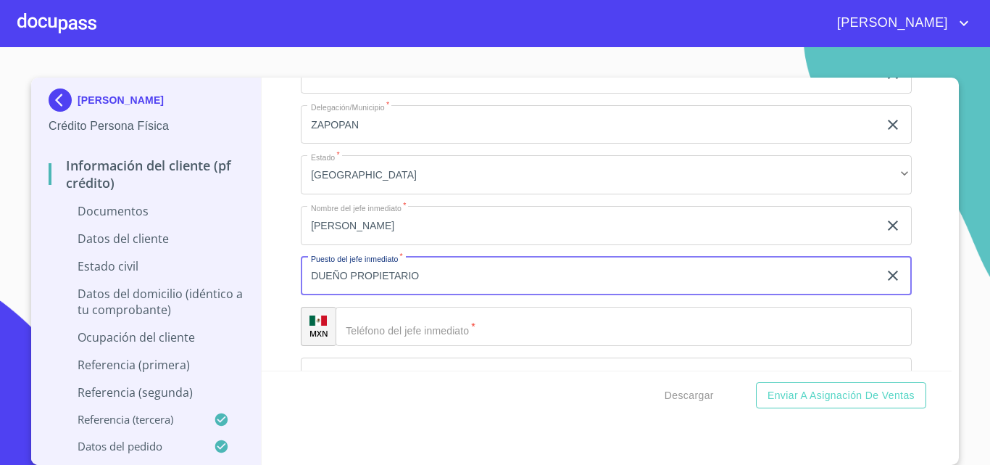
scroll to position [1109, 0]
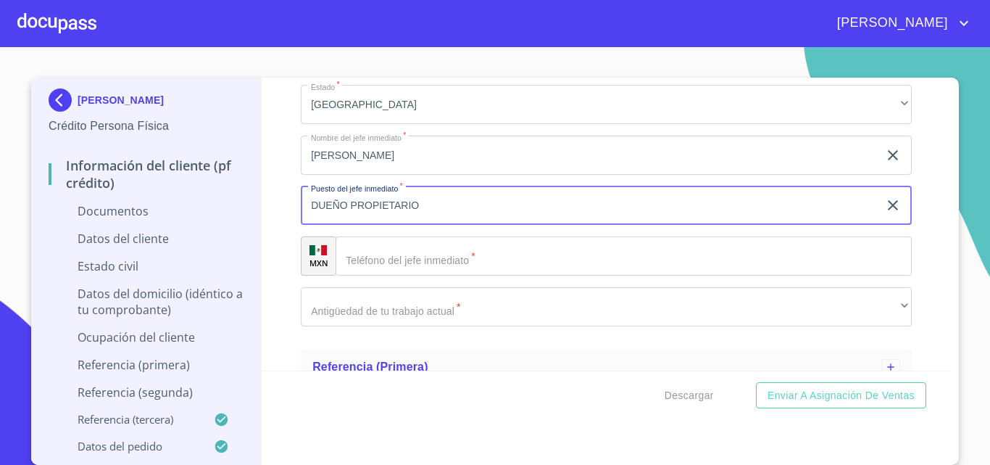
type input "DUEÑO PROPIETARIO"
click at [403, 263] on input "Ocupación   *" at bounding box center [624, 255] width 576 height 39
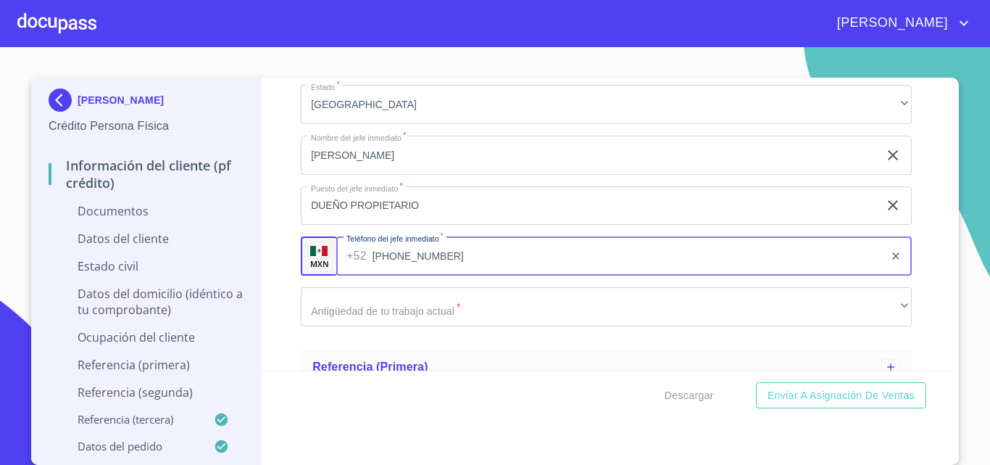
type input "[PHONE_NUMBER]"
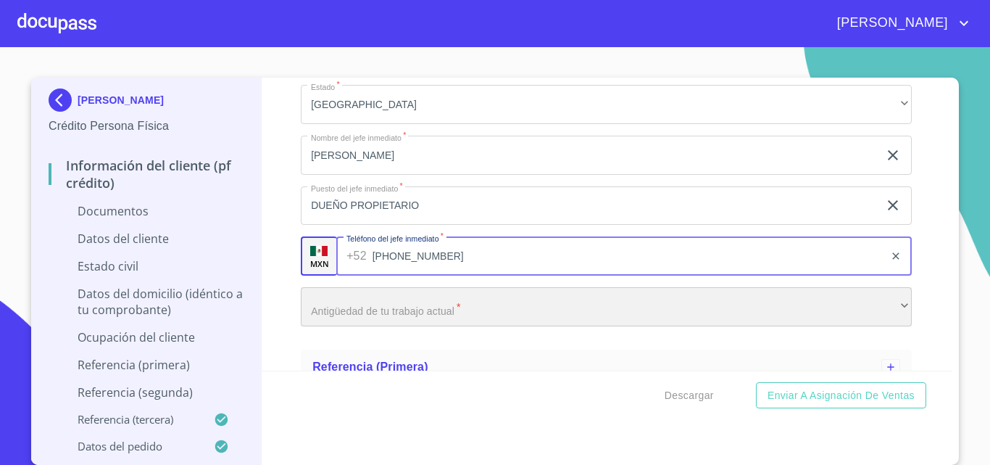
click at [431, 300] on div "​" at bounding box center [606, 306] width 611 height 39
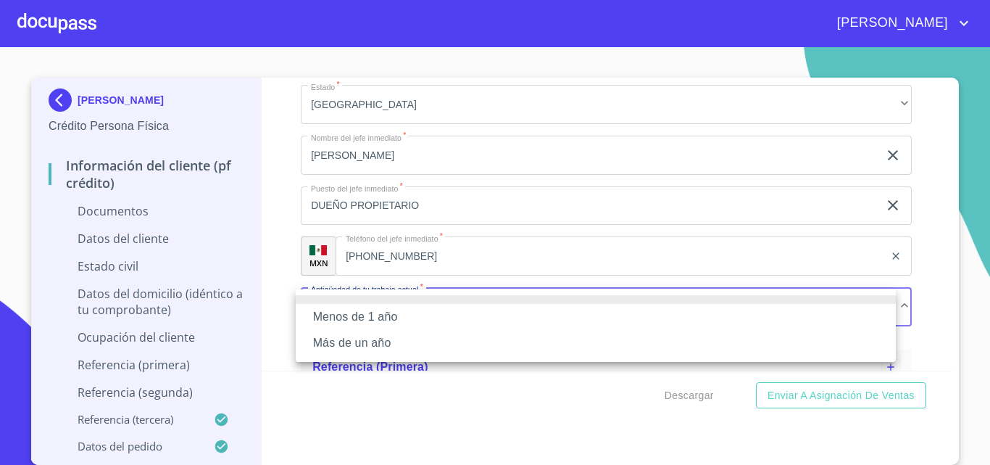
click at [393, 320] on li "Menos de 1 año" at bounding box center [596, 317] width 600 height 26
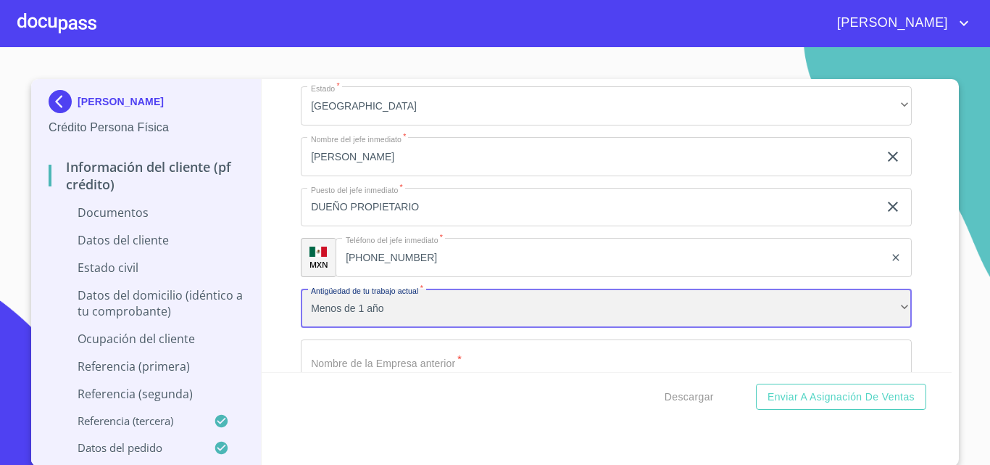
scroll to position [4, 0]
click at [434, 320] on div "Menos de 1 año" at bounding box center [606, 306] width 611 height 39
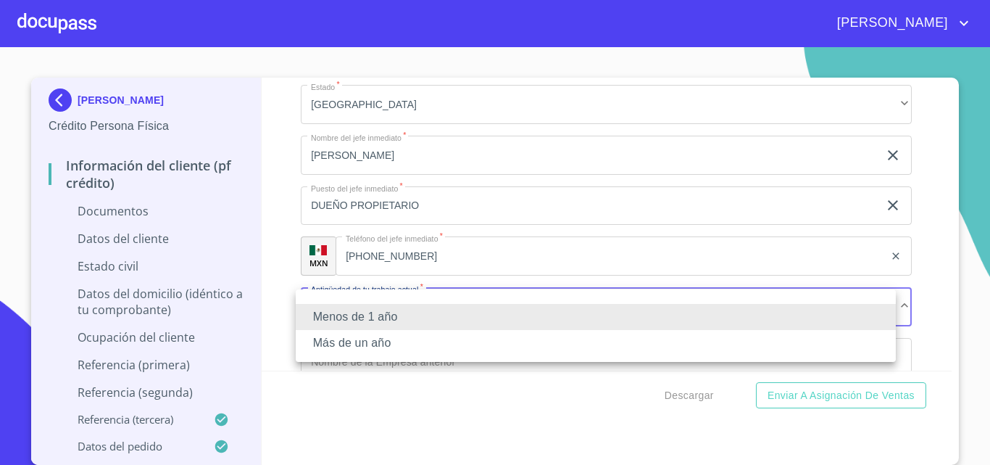
click at [410, 336] on li "Más de un año" at bounding box center [596, 343] width 600 height 26
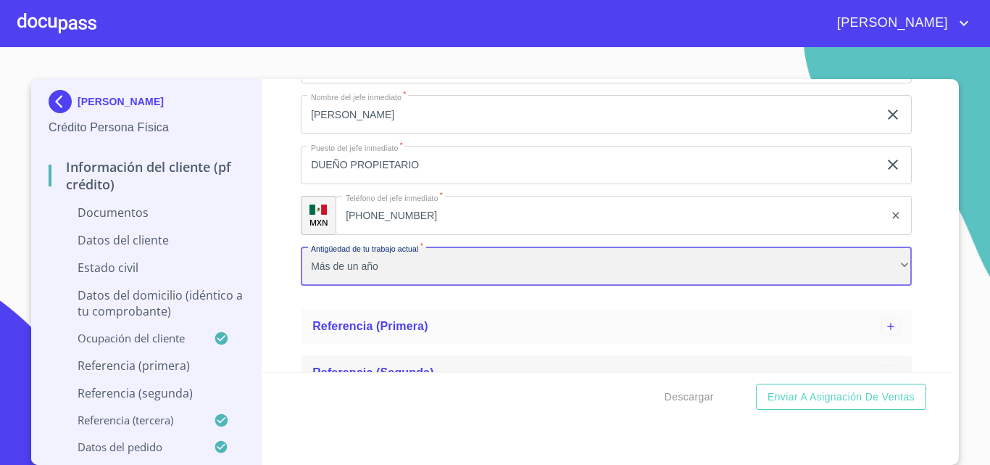
scroll to position [1181, 0]
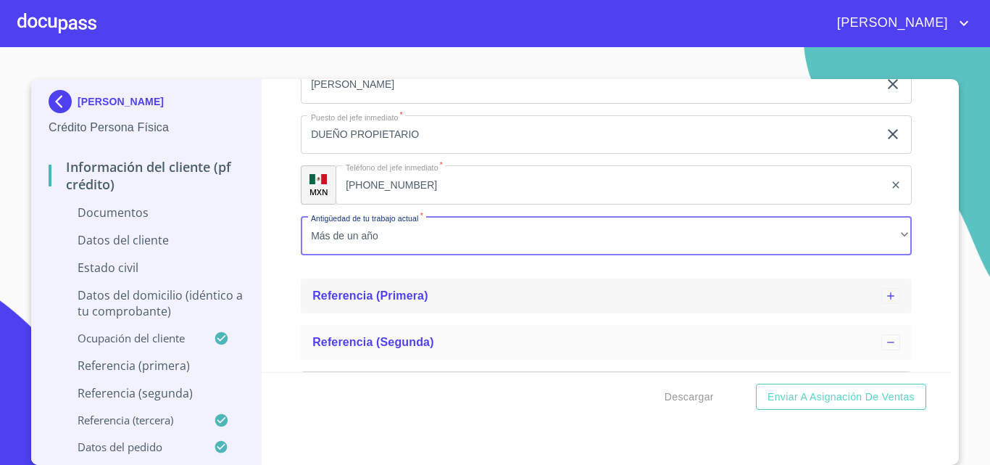
click at [394, 298] on span "Referencia (primera)" at bounding box center [370, 295] width 116 height 12
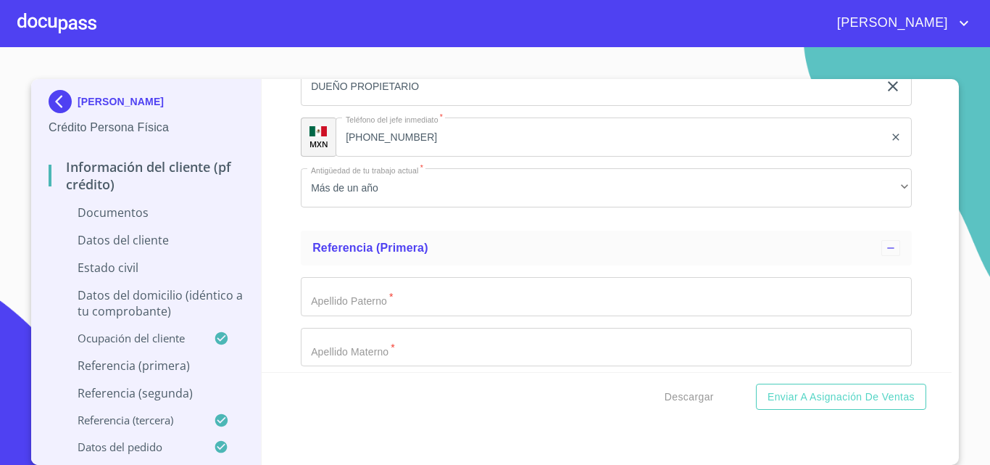
scroll to position [1326, 0]
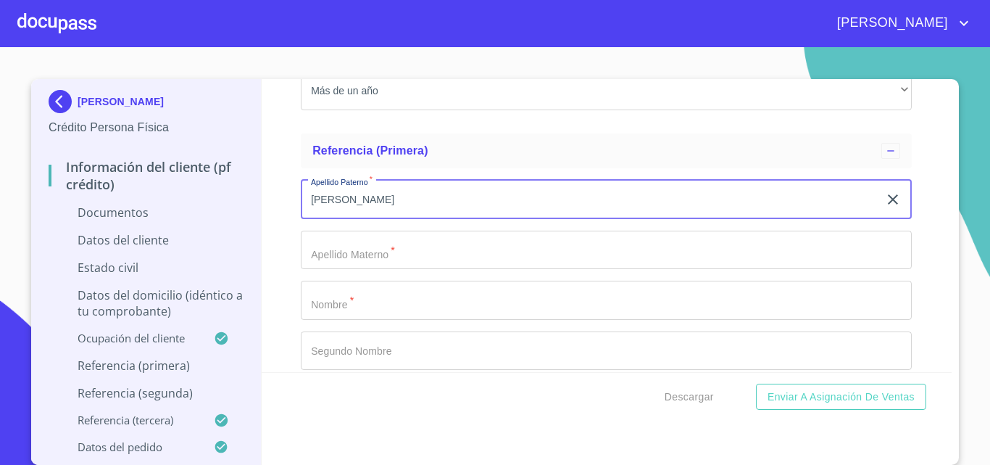
type input "[PERSON_NAME]"
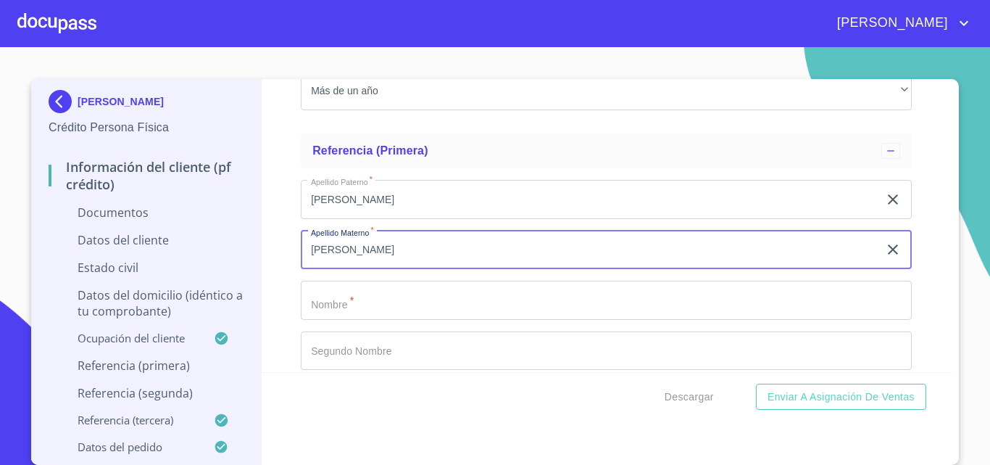
type input "[PERSON_NAME]"
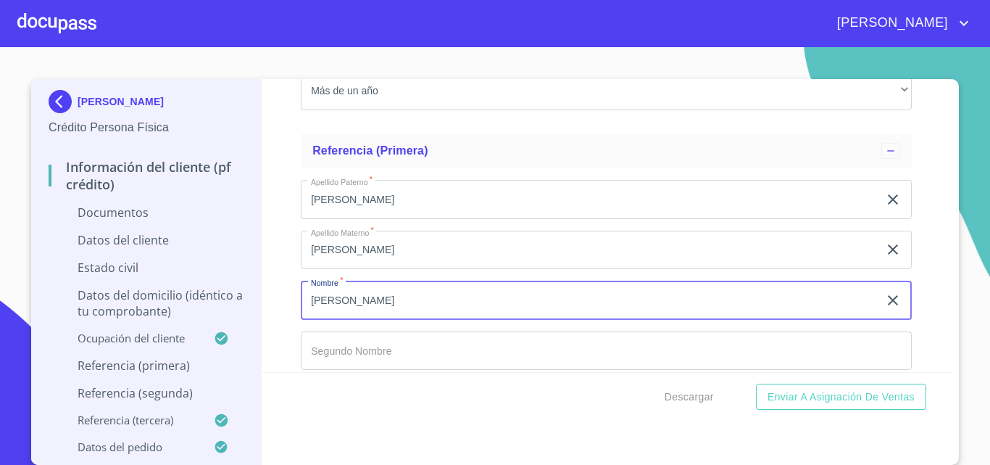
type input "[PERSON_NAME]"
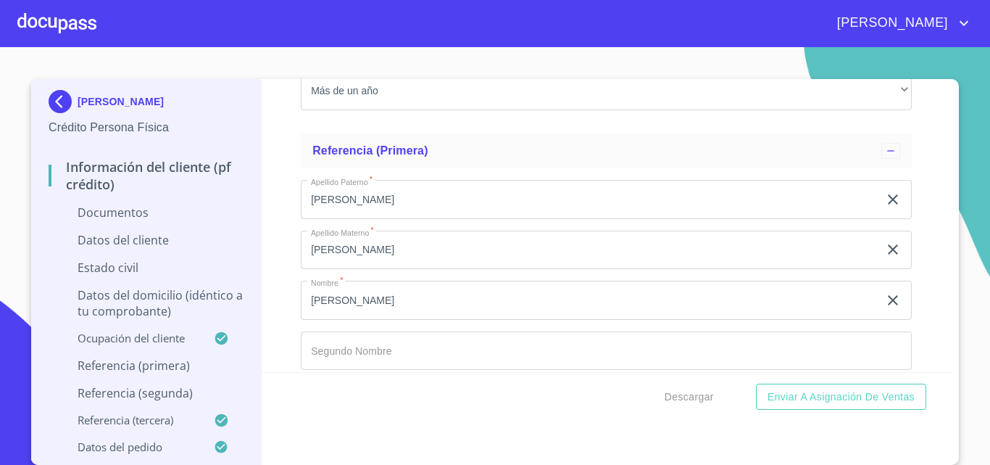
scroll to position [1501, 0]
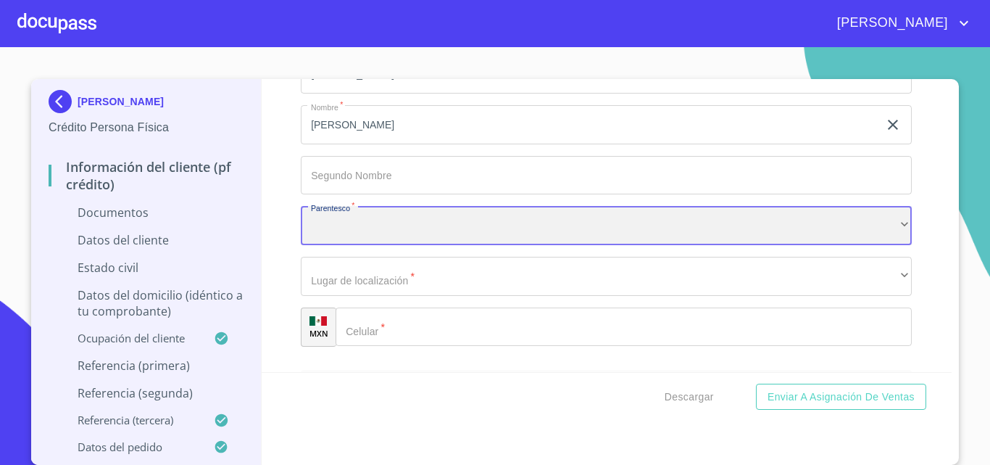
click at [379, 223] on div "​" at bounding box center [606, 225] width 611 height 39
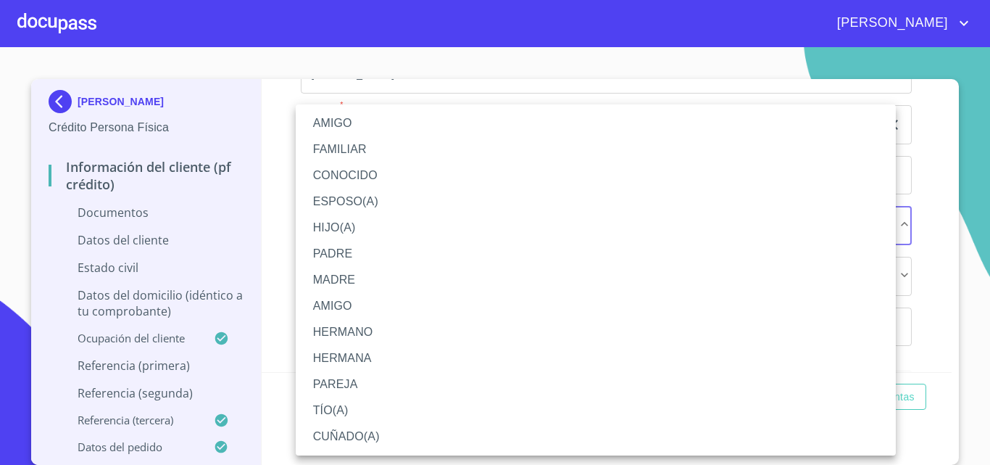
click at [387, 305] on li "AMIGO" at bounding box center [596, 306] width 600 height 26
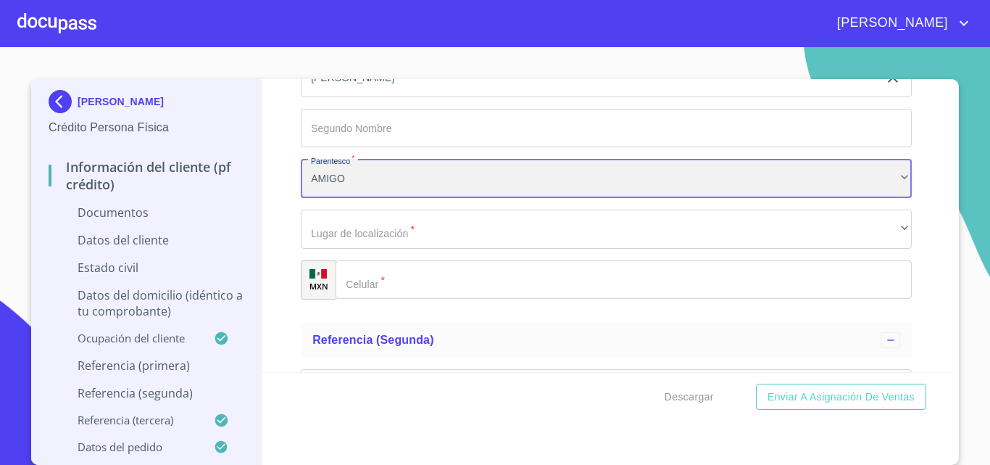
scroll to position [1574, 0]
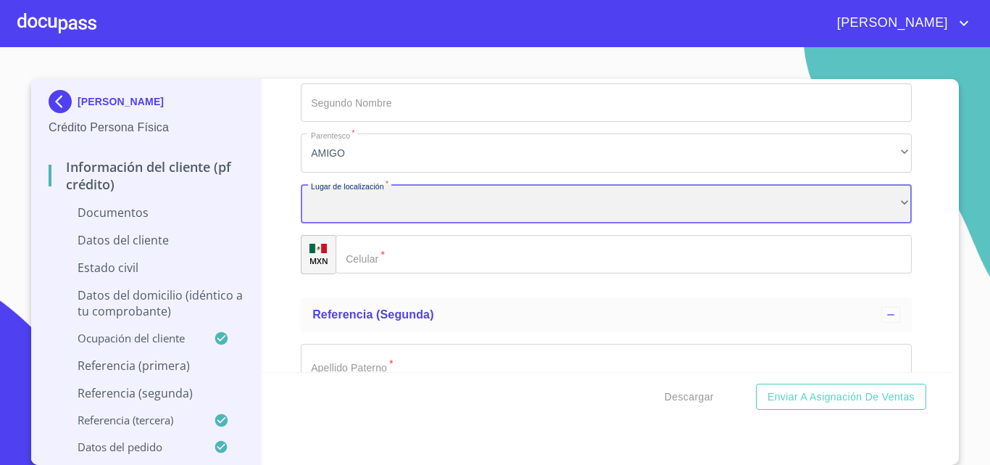
click at [405, 200] on div "​" at bounding box center [606, 203] width 611 height 39
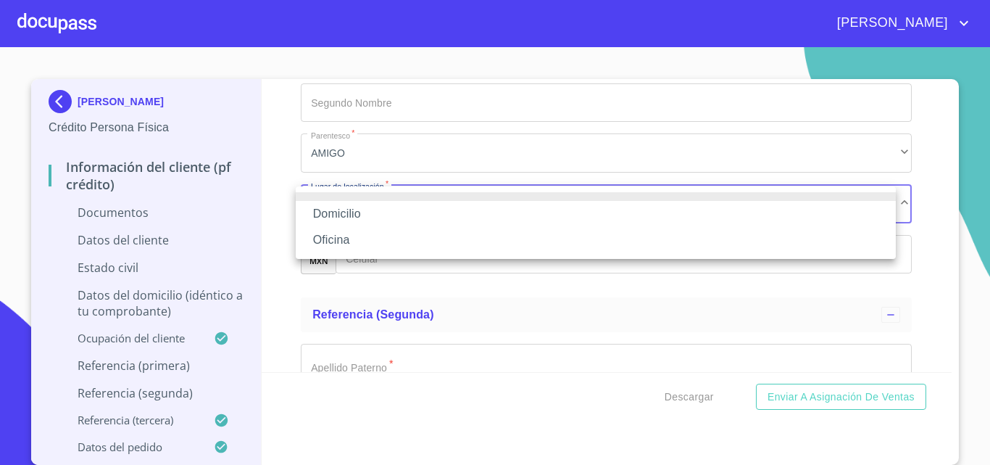
click at [395, 212] on li "Domicilio" at bounding box center [596, 214] width 600 height 26
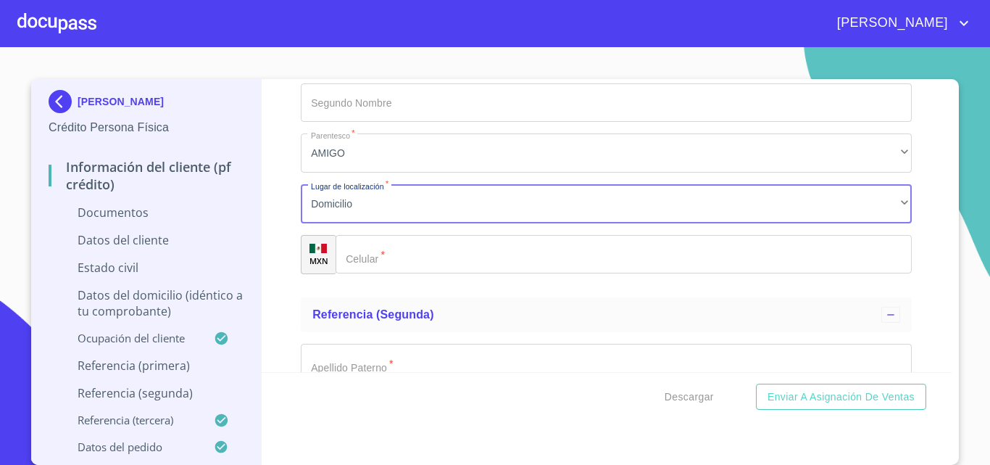
click at [380, 251] on input "Ocupación   *" at bounding box center [624, 254] width 576 height 39
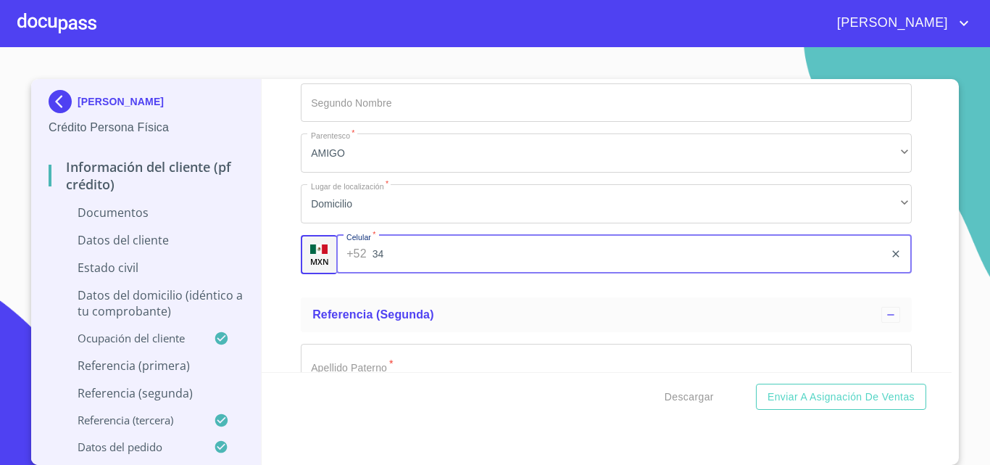
type input "3"
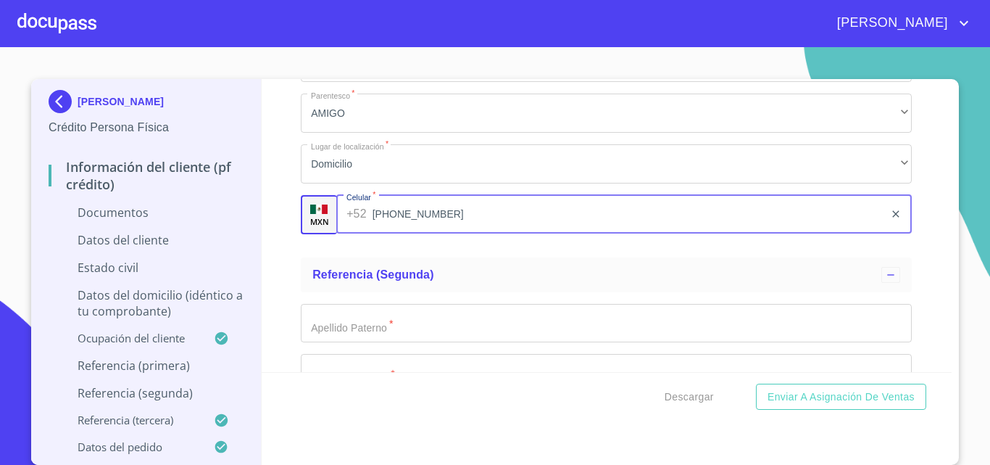
scroll to position [1646, 0]
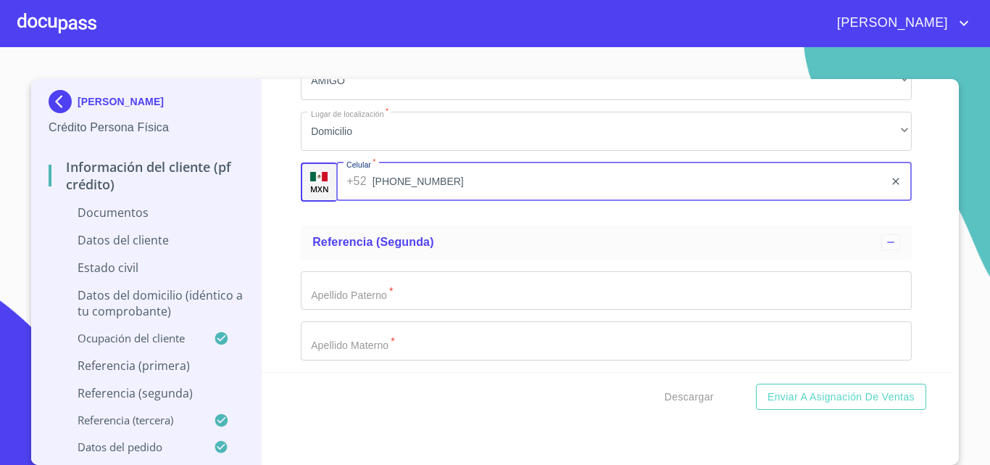
type input "[PHONE_NUMBER]"
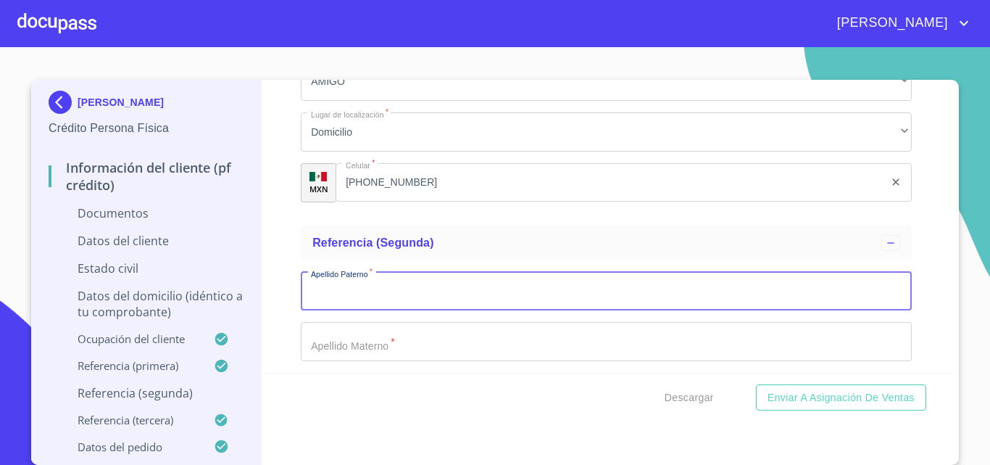
scroll to position [1719, 0]
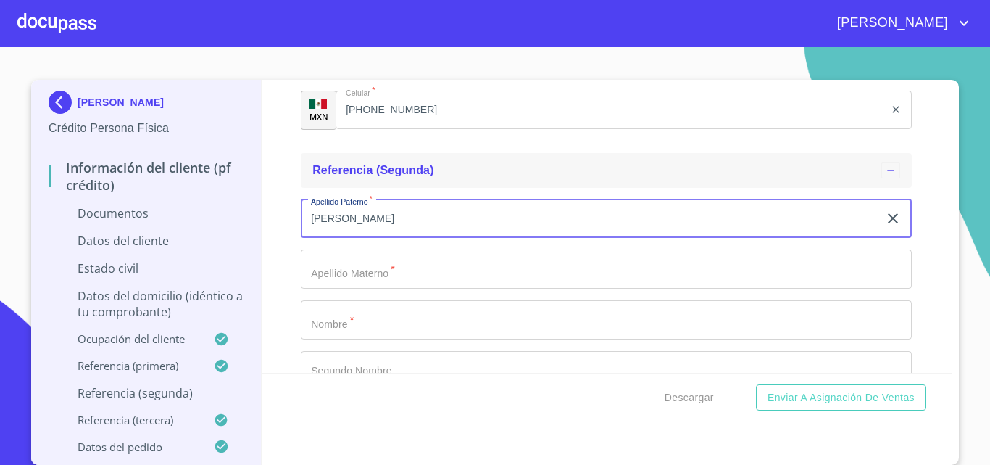
type input "[PERSON_NAME]"
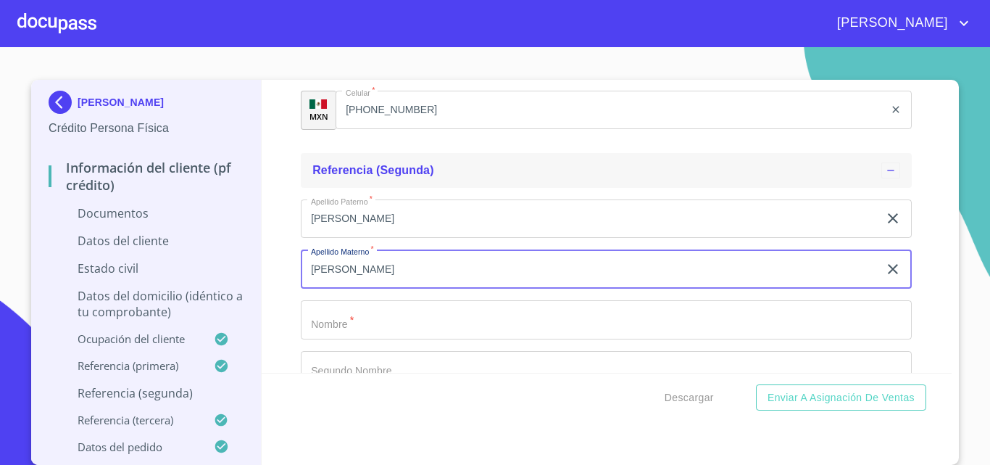
type input "[PERSON_NAME]"
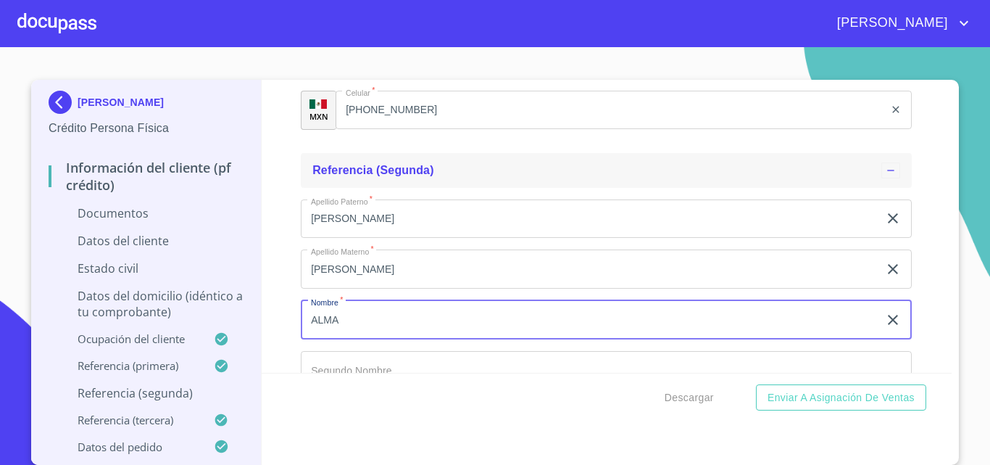
type input "ALMA"
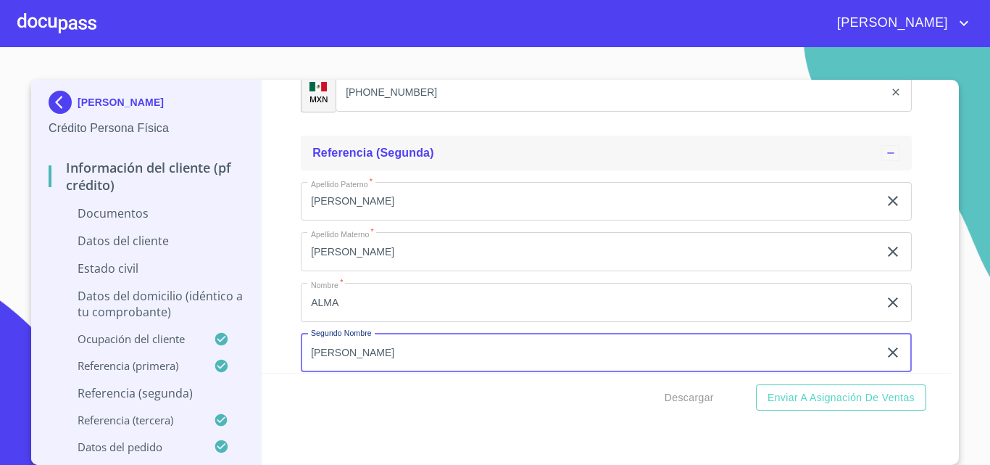
type input "[PERSON_NAME]"
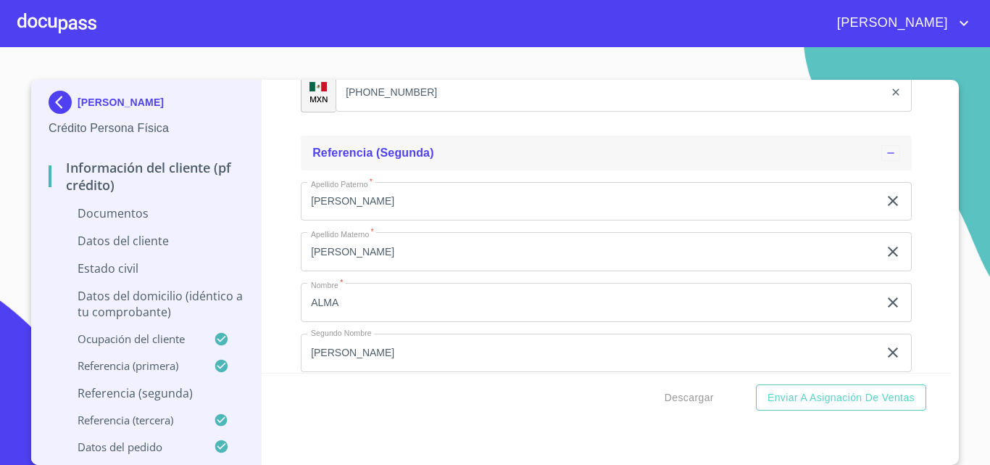
scroll to position [1913, 0]
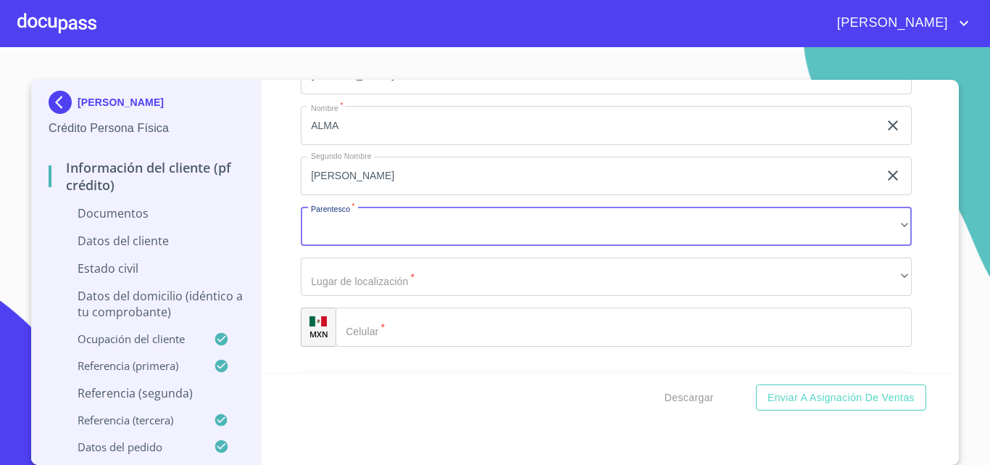
click at [373, 252] on div "Apellido Paterno   * [PERSON_NAME] ​ Apellido Materno   * [PERSON_NAME] ​ Nombr…" at bounding box center [606, 175] width 611 height 365
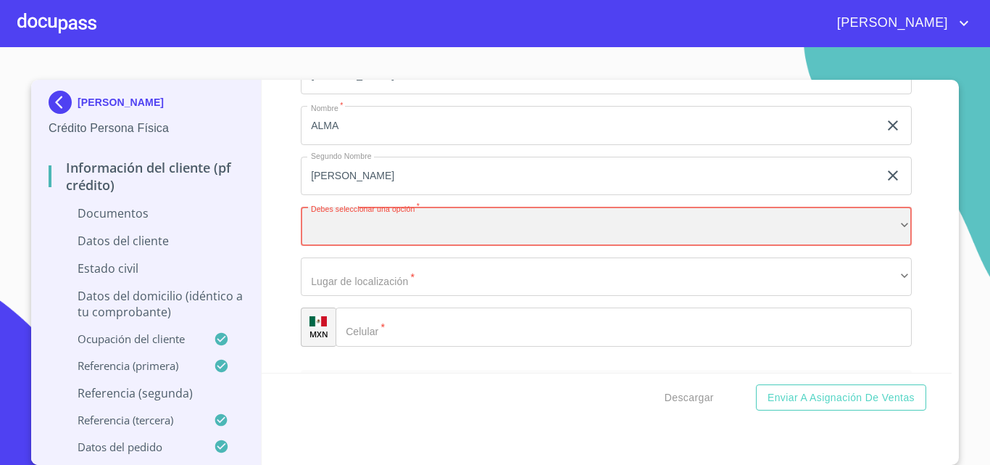
click at [374, 241] on div "​" at bounding box center [606, 226] width 611 height 39
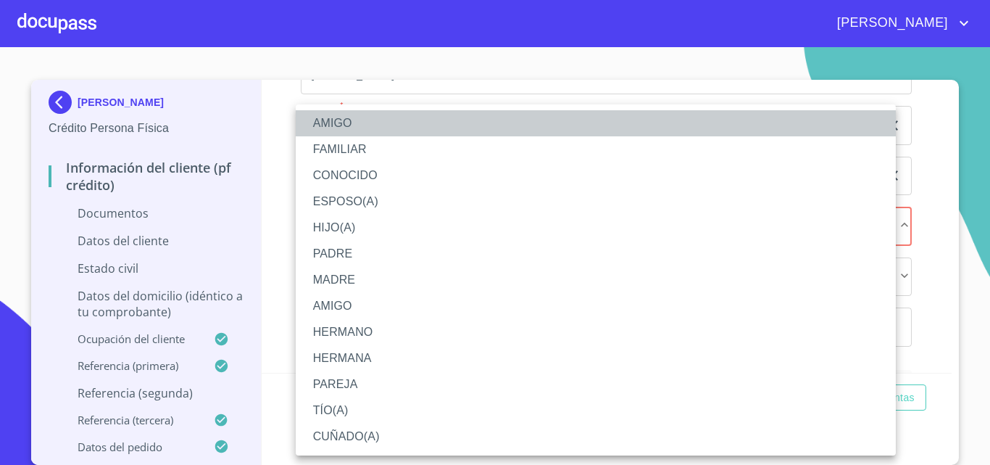
click at [358, 121] on li "AMIGO" at bounding box center [596, 123] width 600 height 26
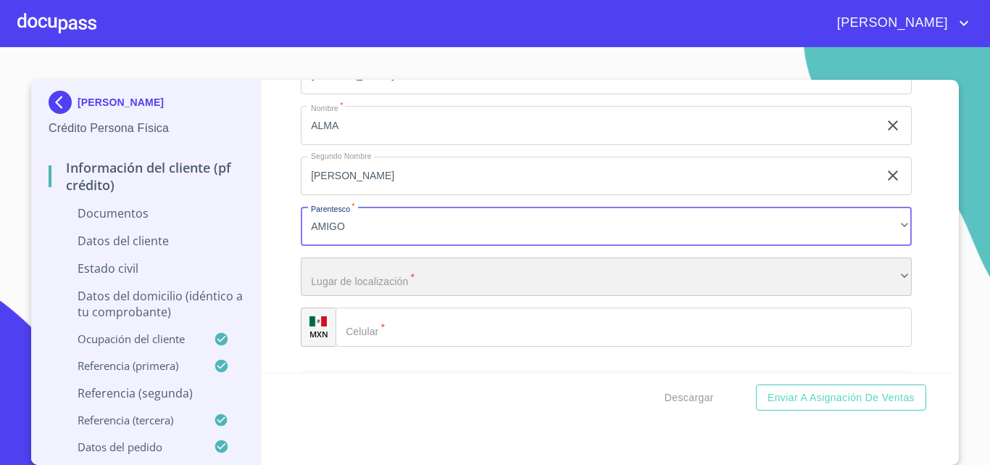
click at [362, 275] on div "​" at bounding box center [606, 276] width 611 height 39
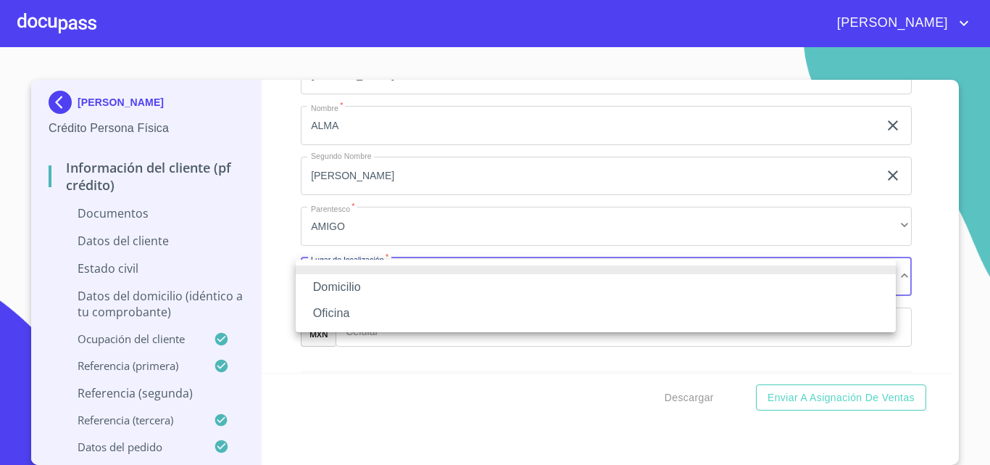
click at [356, 283] on li "Domicilio" at bounding box center [596, 287] width 600 height 26
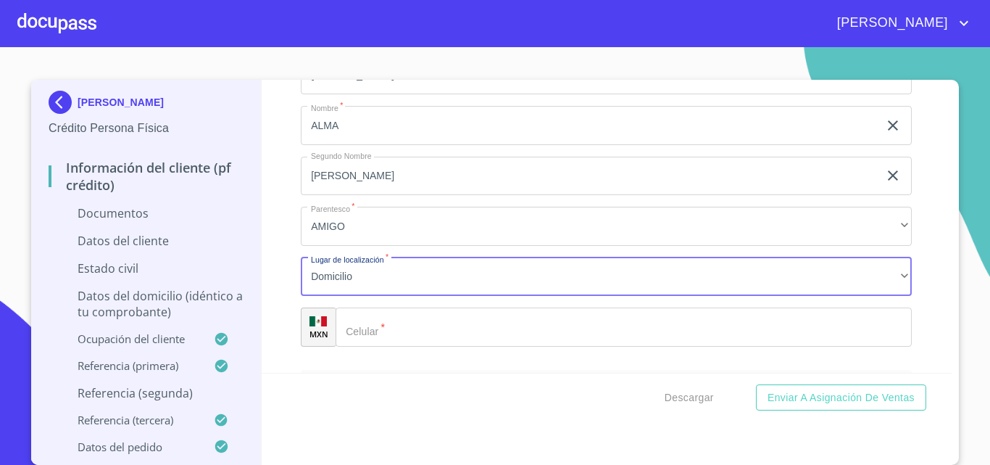
click at [401, 322] on input "Ocupación   *" at bounding box center [624, 326] width 576 height 39
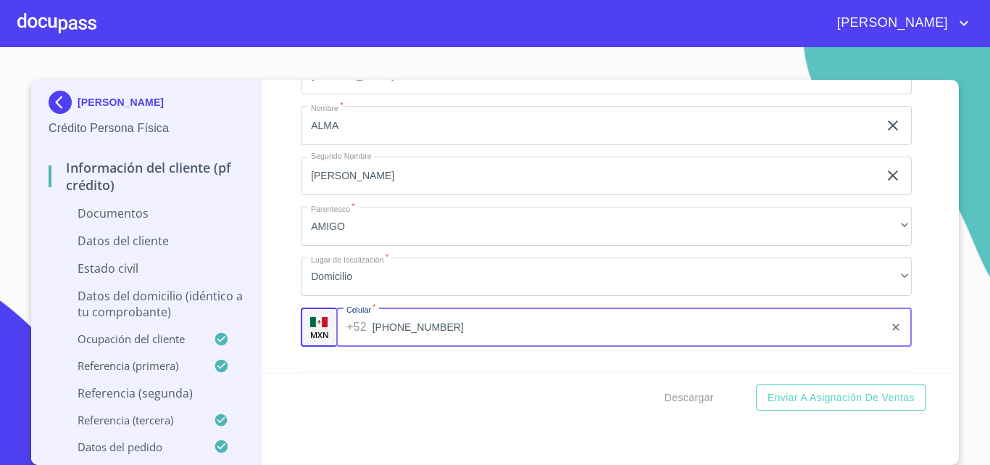
scroll to position [1997, 0]
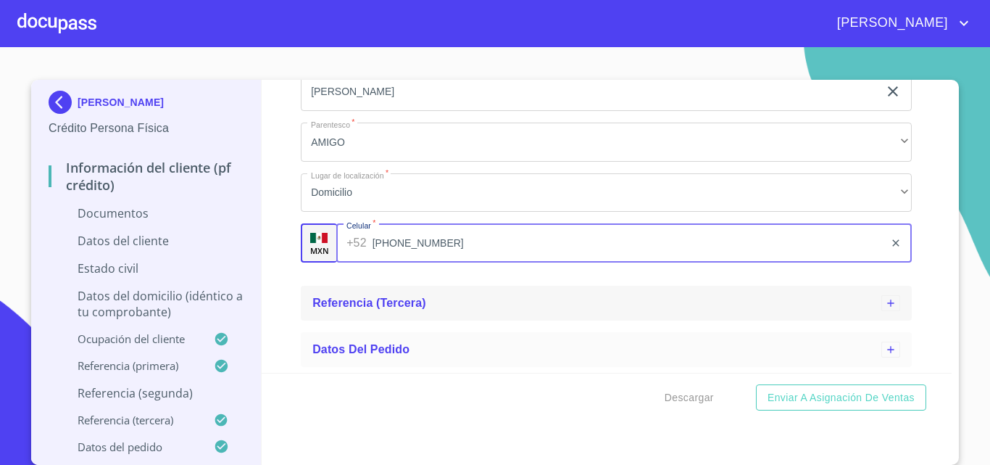
type input "[PHONE_NUMBER]"
click at [452, 315] on div "Referencia (tercera)" at bounding box center [606, 303] width 611 height 35
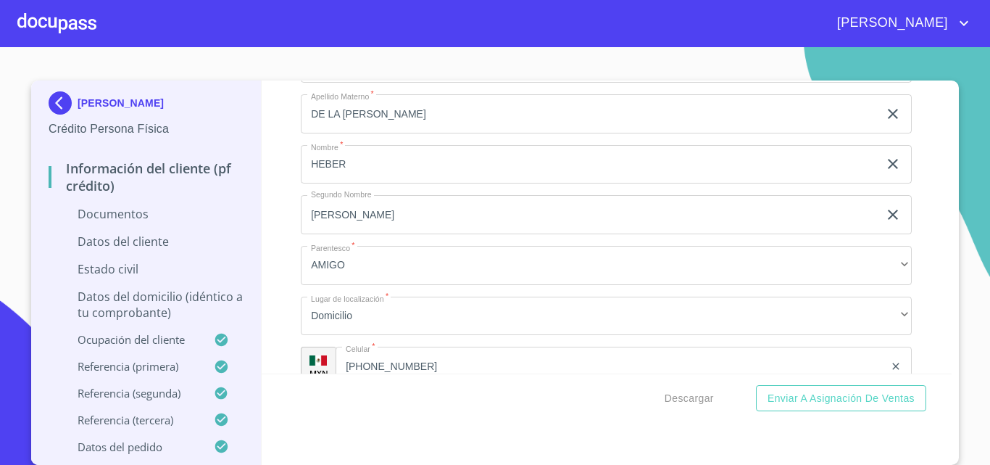
scroll to position [2363, 0]
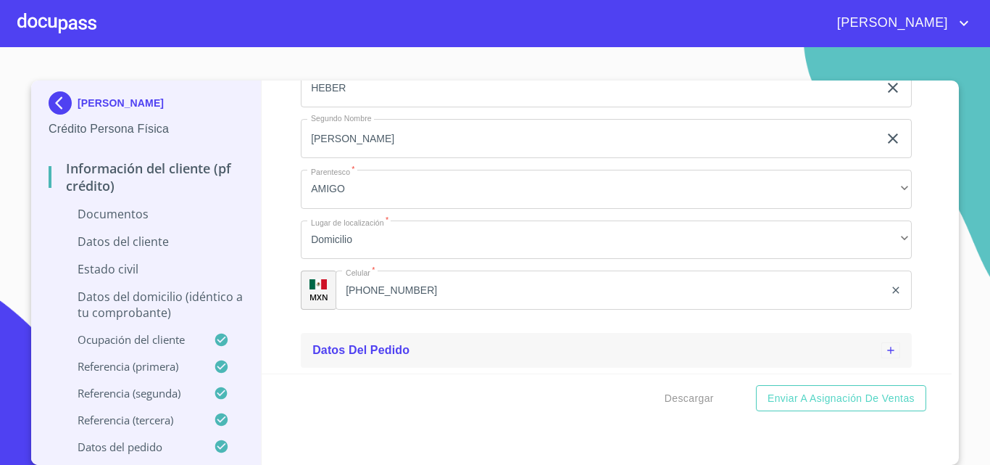
click at [388, 339] on div "Datos del pedido" at bounding box center [606, 350] width 611 height 35
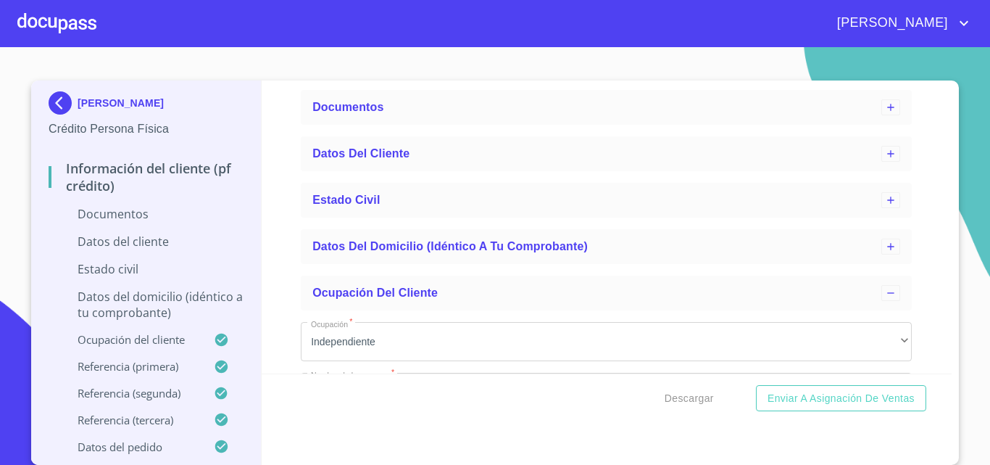
scroll to position [17, 0]
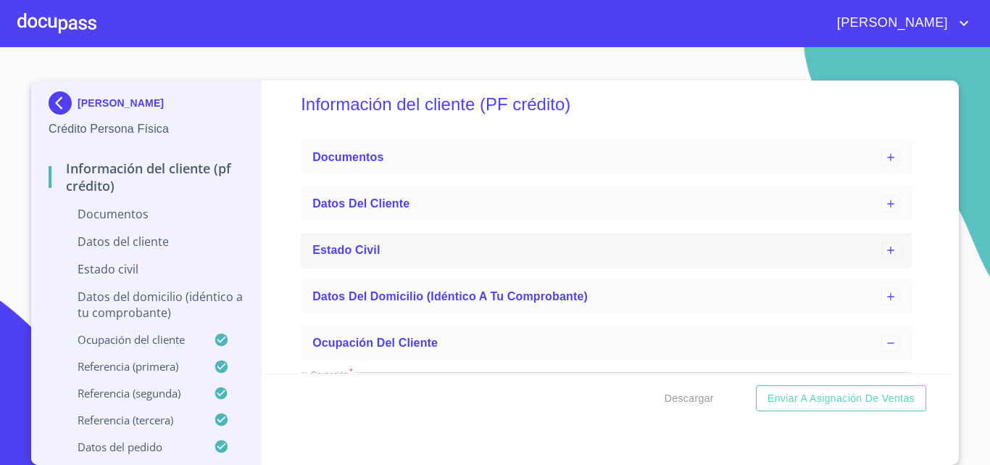
click at [396, 248] on div "Estado Civil" at bounding box center [596, 249] width 569 height 17
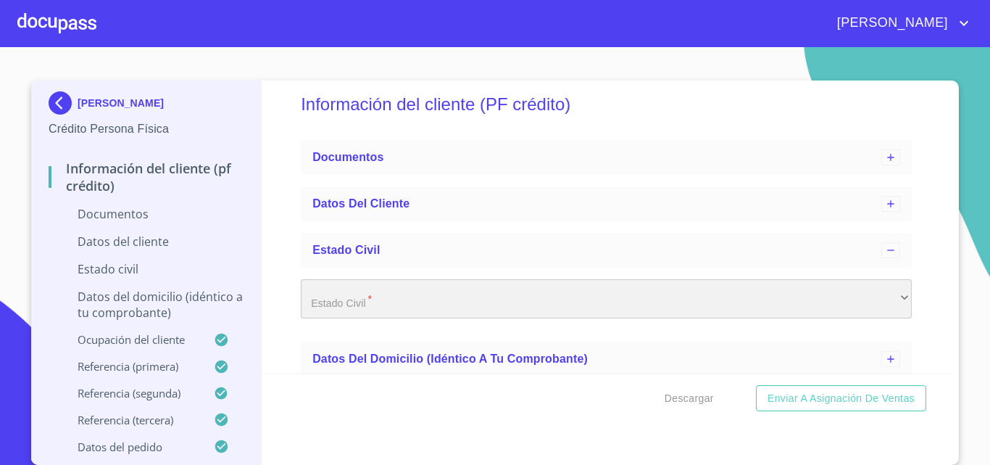
click at [389, 300] on div "​" at bounding box center [606, 298] width 611 height 39
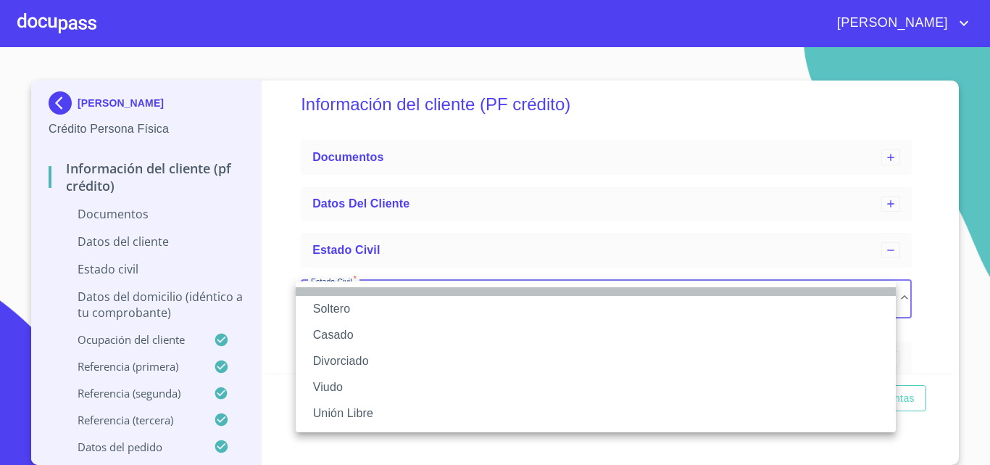
click at [372, 295] on li at bounding box center [596, 291] width 600 height 9
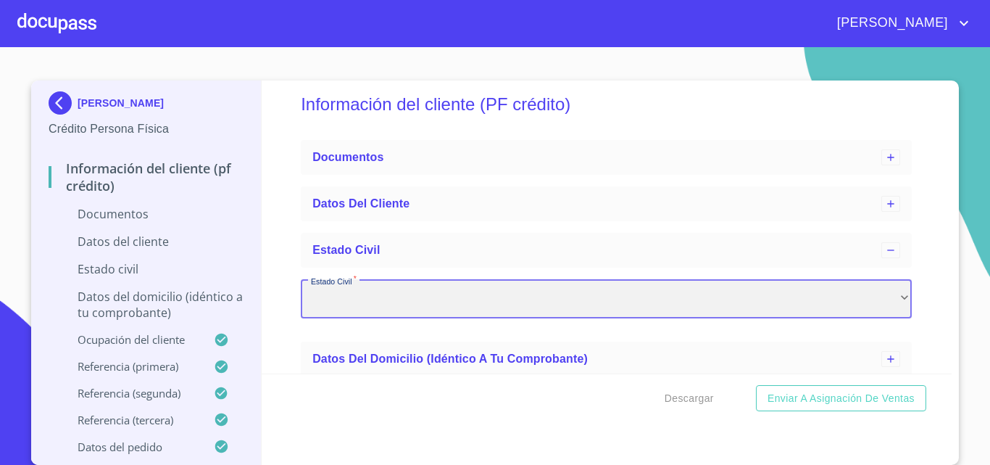
click at [403, 291] on div "​" at bounding box center [606, 298] width 611 height 39
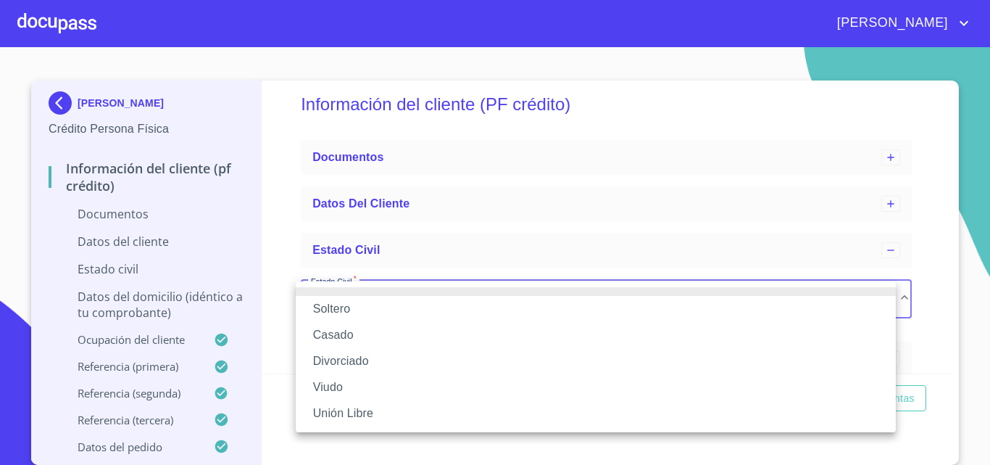
click at [384, 307] on li "Soltero" at bounding box center [596, 309] width 600 height 26
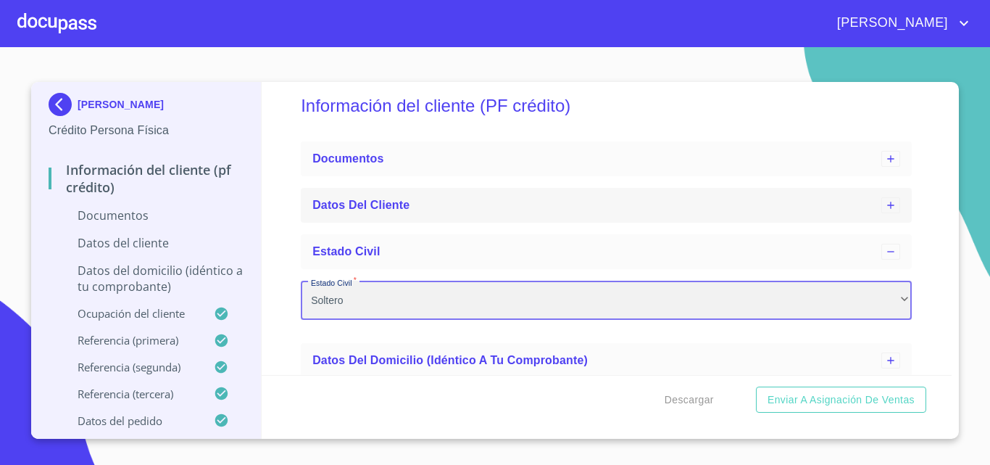
scroll to position [0, 0]
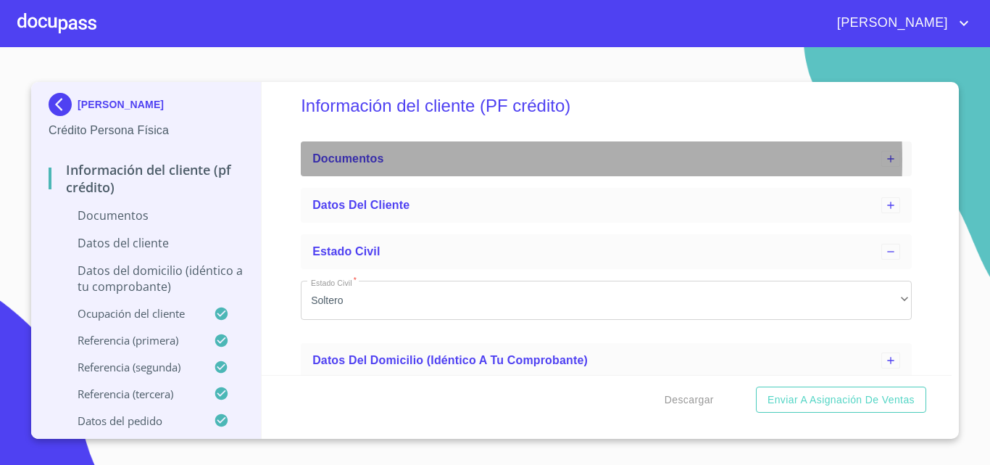
click at [415, 159] on div "Documentos" at bounding box center [596, 158] width 569 height 17
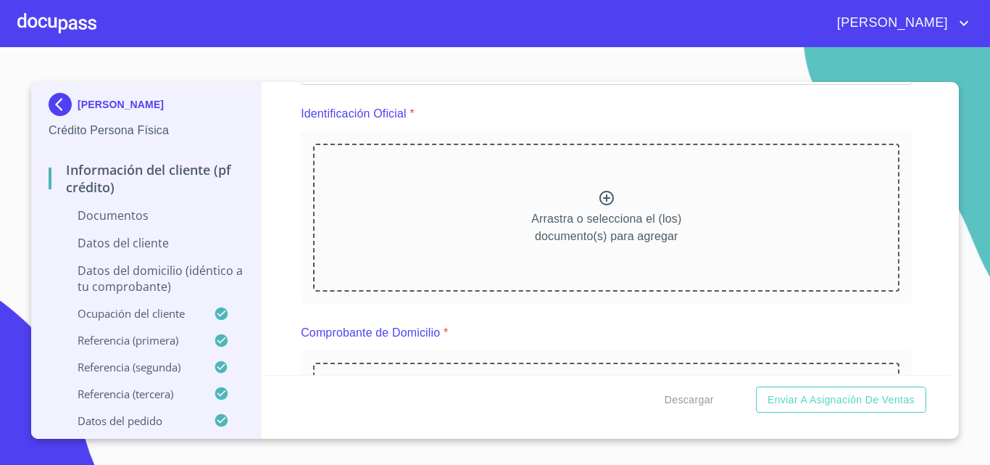
scroll to position [162, 0]
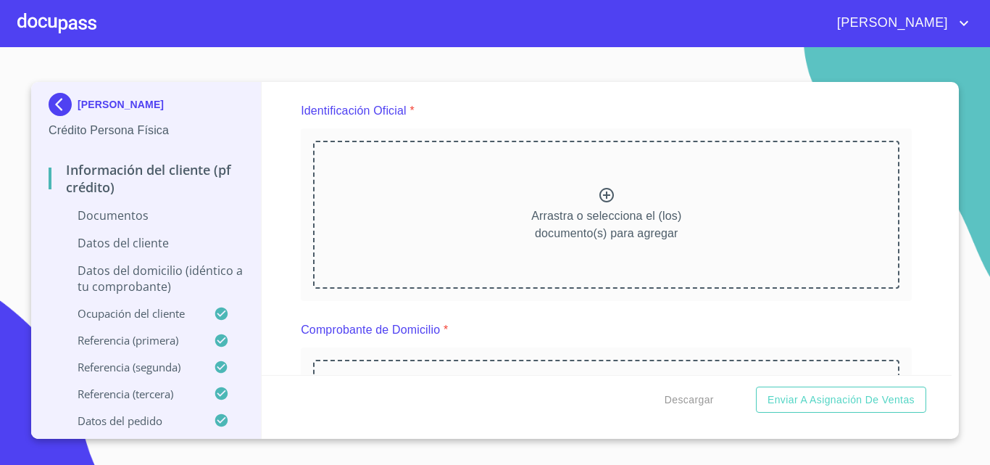
click at [599, 191] on icon at bounding box center [606, 194] width 17 height 17
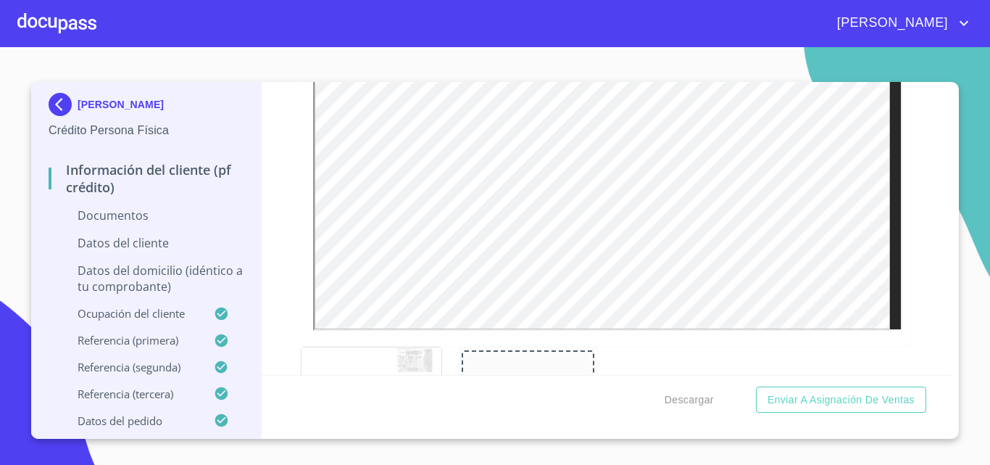
scroll to position [742, 0]
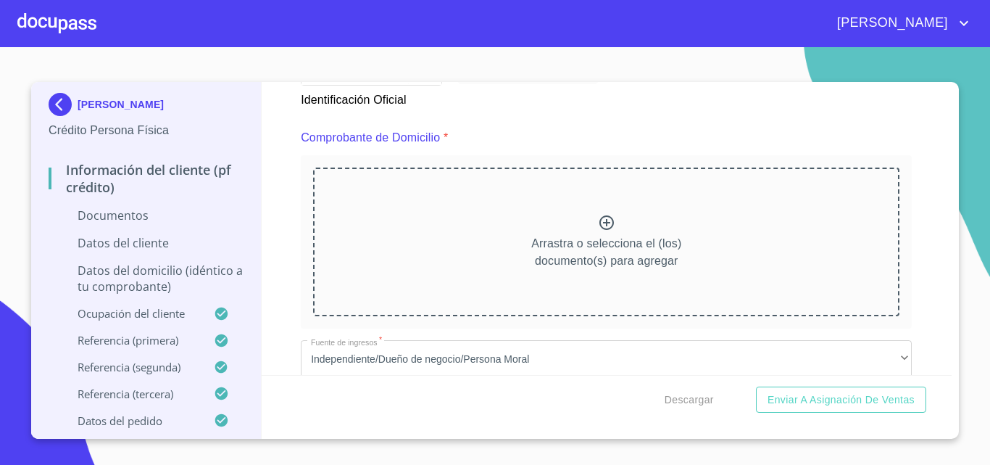
click at [605, 220] on icon at bounding box center [606, 222] width 17 height 17
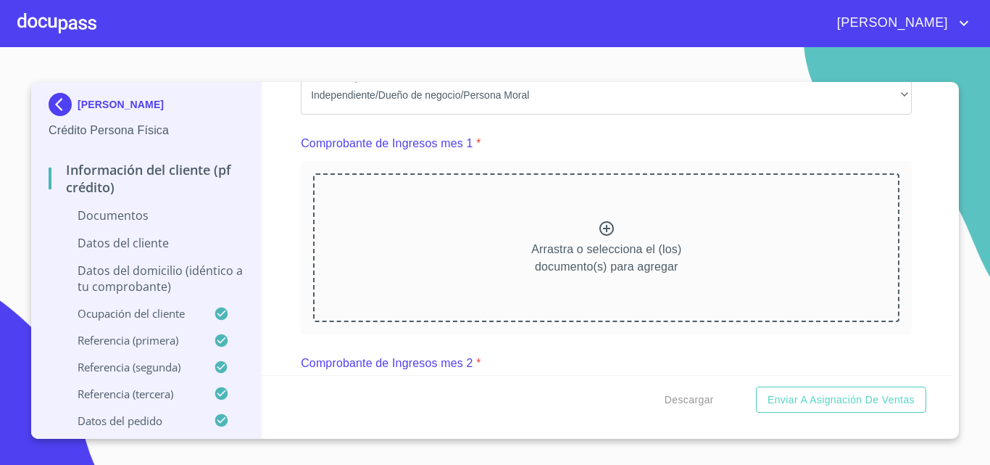
scroll to position [1394, 0]
click at [609, 236] on icon at bounding box center [606, 227] width 17 height 17
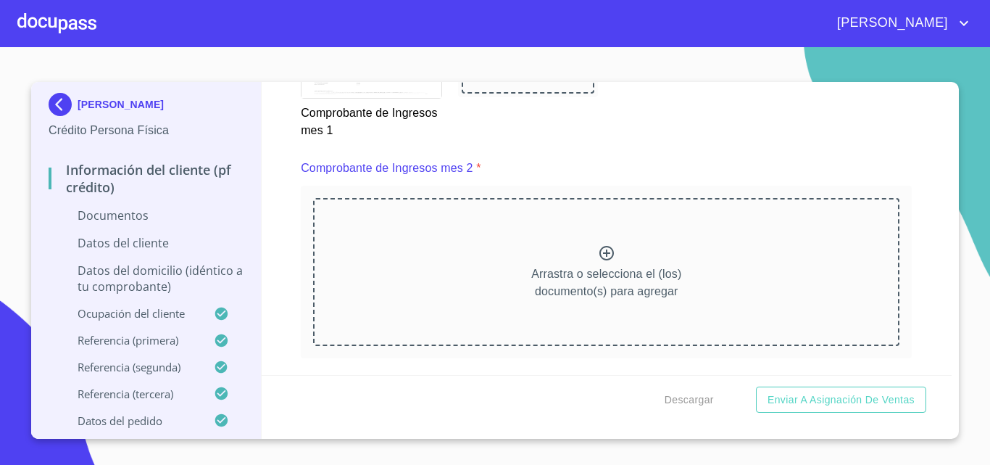
scroll to position [2047, 0]
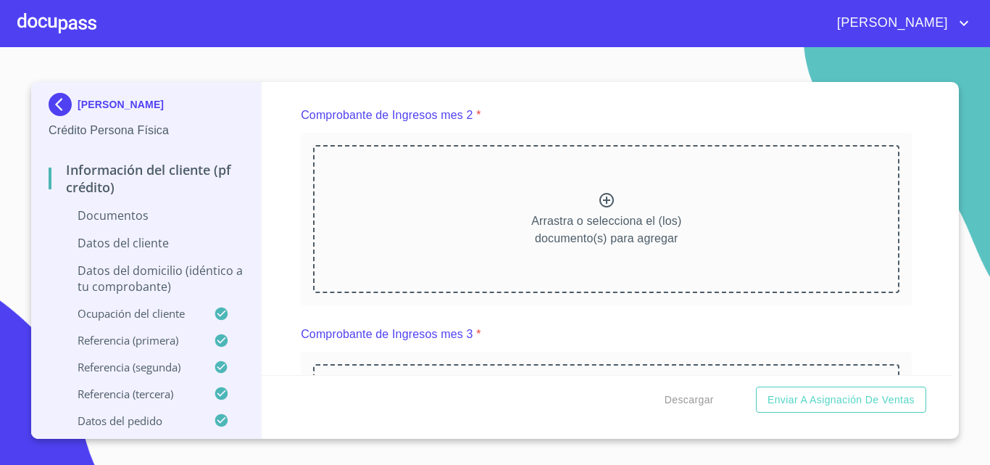
click at [605, 209] on icon at bounding box center [606, 199] width 17 height 17
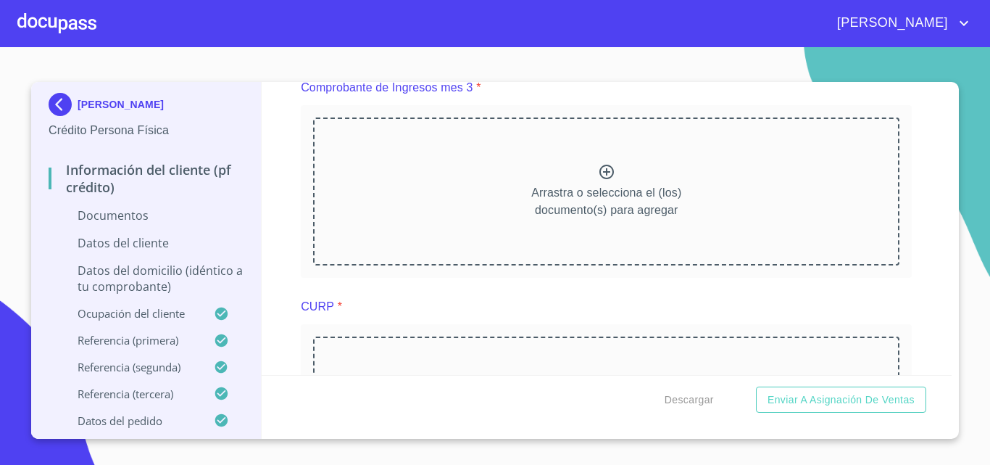
scroll to position [0, 0]
click at [605, 179] on icon at bounding box center [607, 172] width 14 height 14
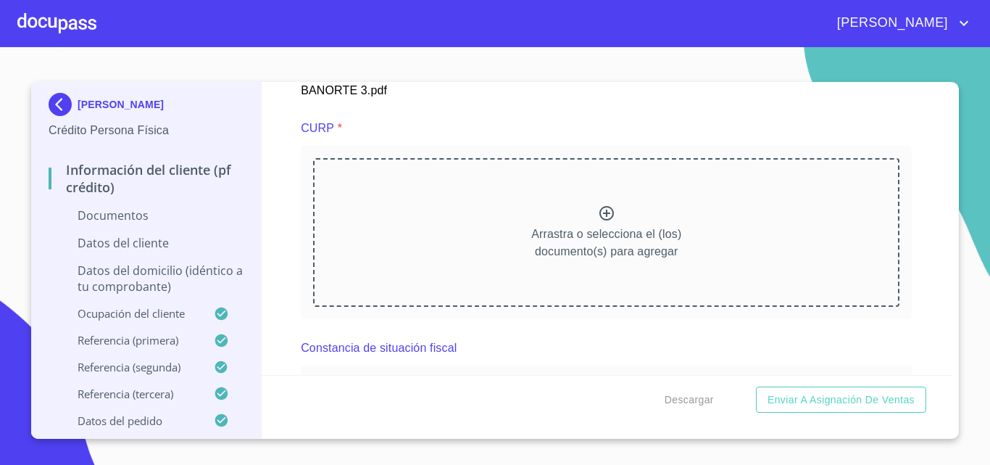
scroll to position [3279, 0]
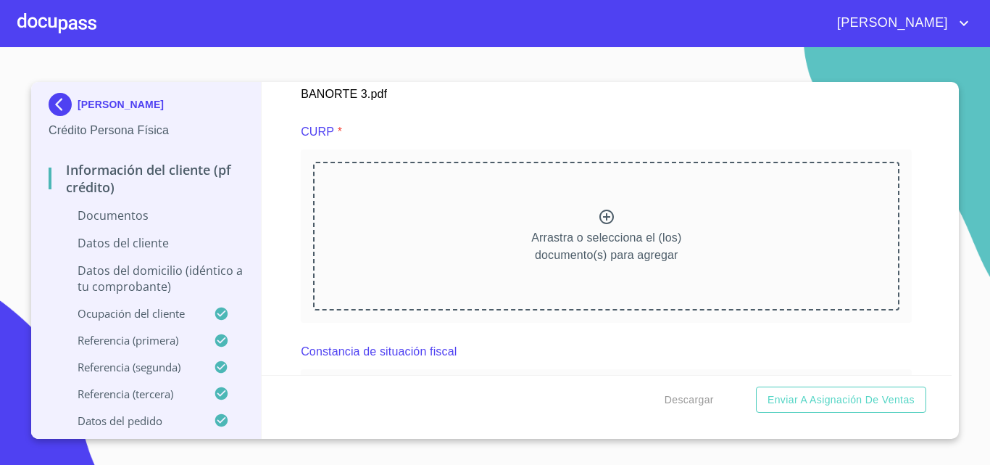
click at [607, 224] on icon at bounding box center [607, 217] width 14 height 14
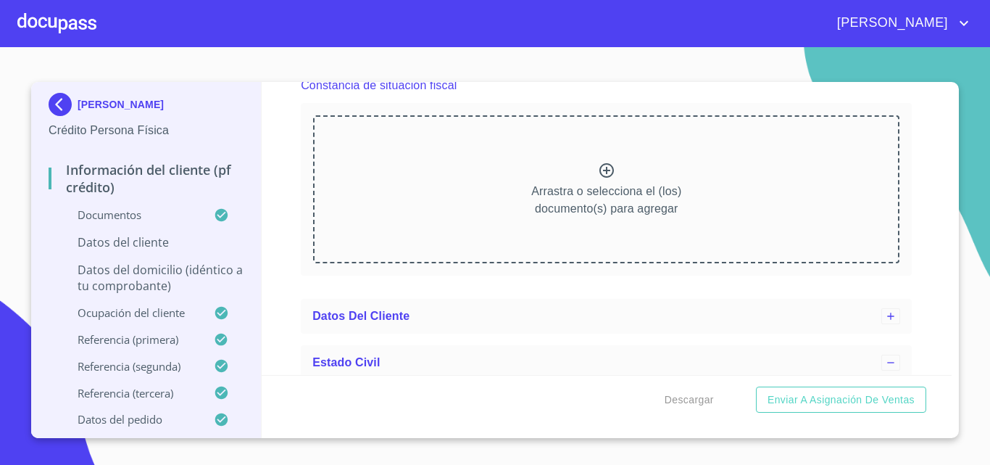
scroll to position [3932, 0]
click at [600, 179] on icon at bounding box center [607, 172] width 14 height 14
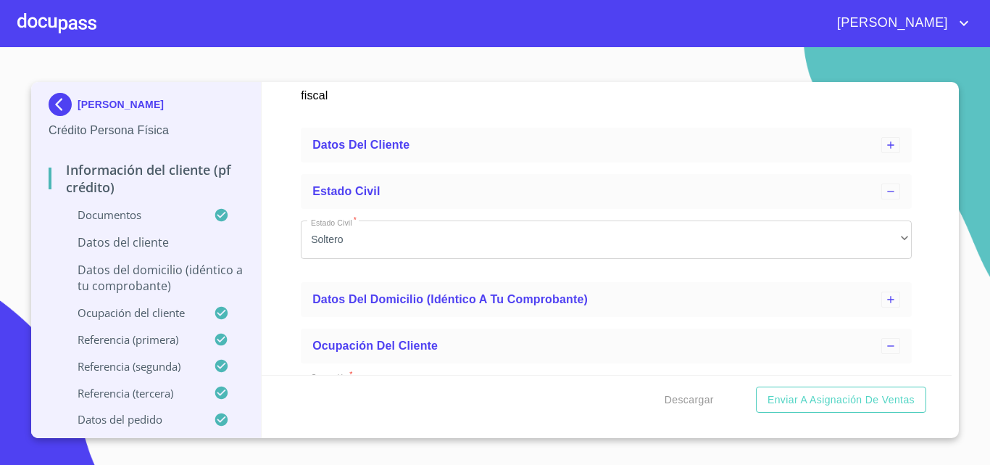
scroll to position [4512, 0]
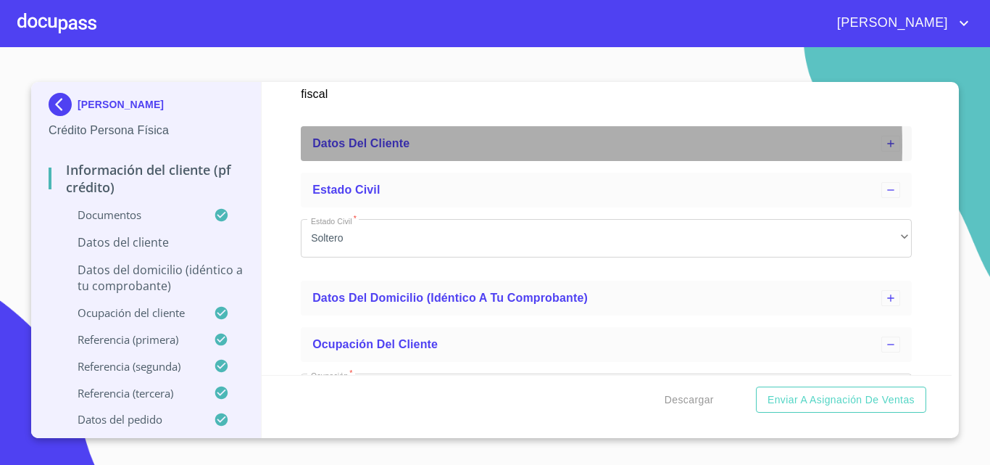
click at [419, 152] on div "Datos del cliente" at bounding box center [596, 143] width 569 height 17
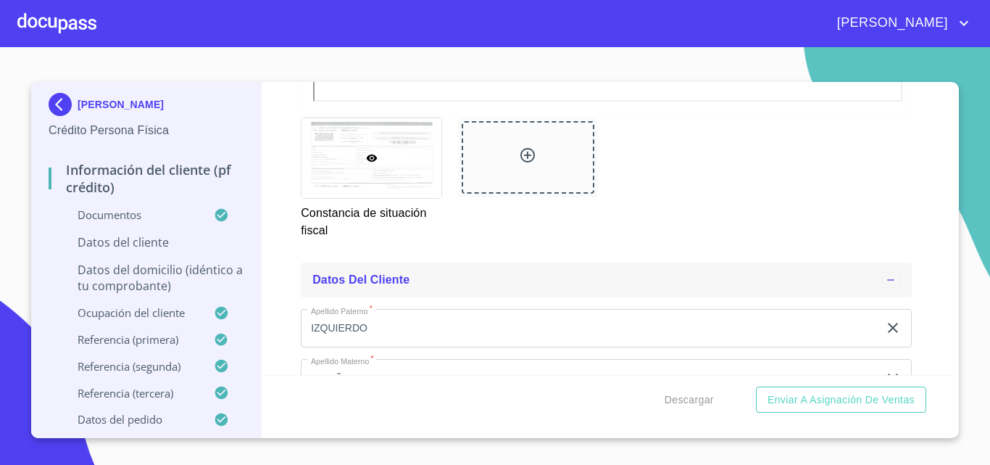
scroll to position [4294, 0]
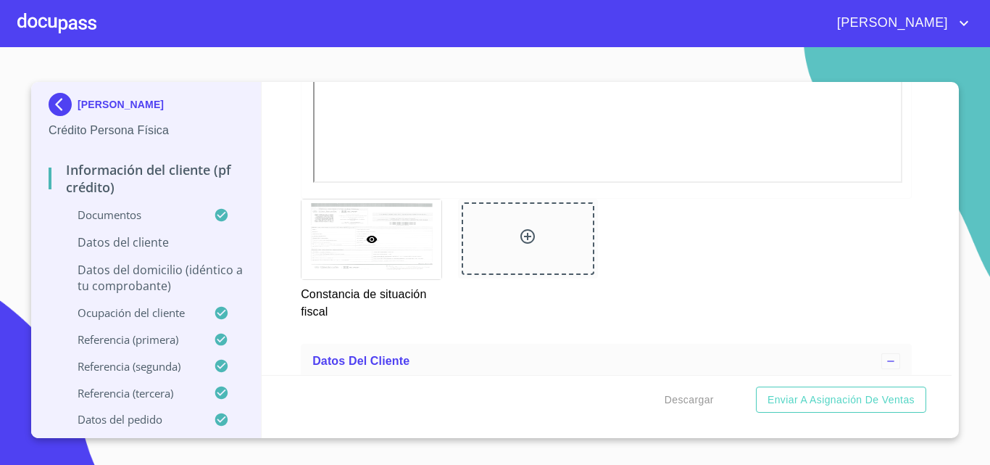
click at [187, 267] on p "Datos del domicilio (idéntico a tu comprobante)" at bounding box center [146, 278] width 195 height 32
click at [158, 282] on p "Datos del domicilio (idéntico a tu comprobante)" at bounding box center [146, 278] width 195 height 32
click at [225, 280] on p "Datos del domicilio (idéntico a tu comprobante)" at bounding box center [146, 278] width 195 height 32
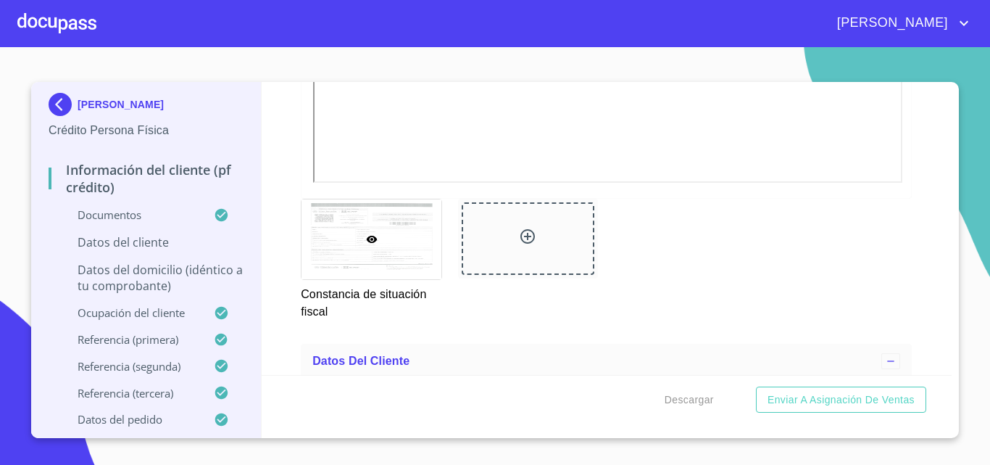
click at [188, 270] on p "Datos del domicilio (idéntico a tu comprobante)" at bounding box center [146, 278] width 195 height 32
click at [168, 236] on p "Datos del cliente" at bounding box center [146, 242] width 195 height 16
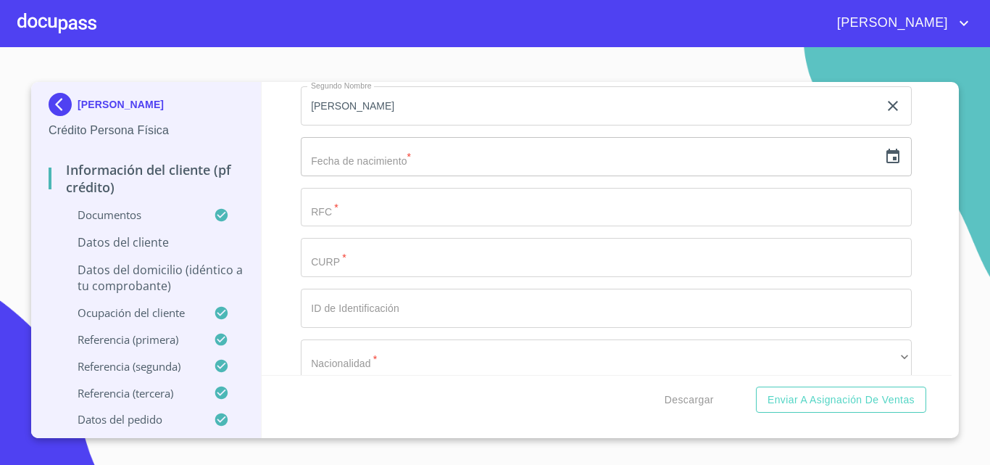
scroll to position [4748, 0]
click at [393, 173] on input "text" at bounding box center [590, 157] width 578 height 39
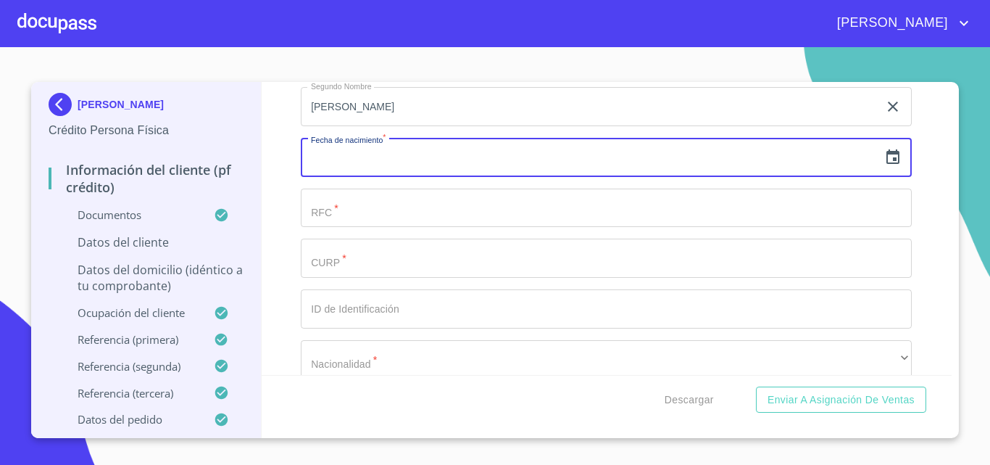
click at [884, 166] on icon "button" at bounding box center [892, 157] width 17 height 17
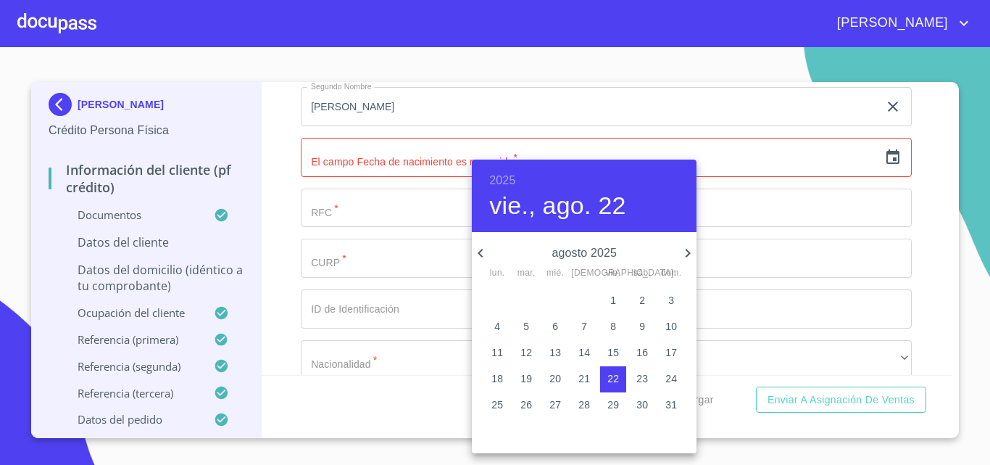
click at [336, 173] on div at bounding box center [495, 232] width 990 height 465
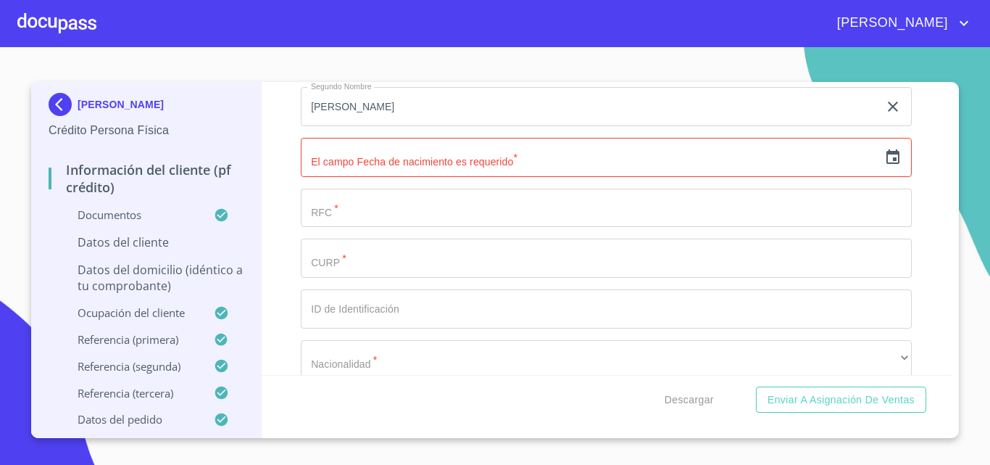
click at [866, 177] on input "text" at bounding box center [590, 157] width 578 height 39
click at [884, 166] on icon "button" at bounding box center [892, 157] width 17 height 17
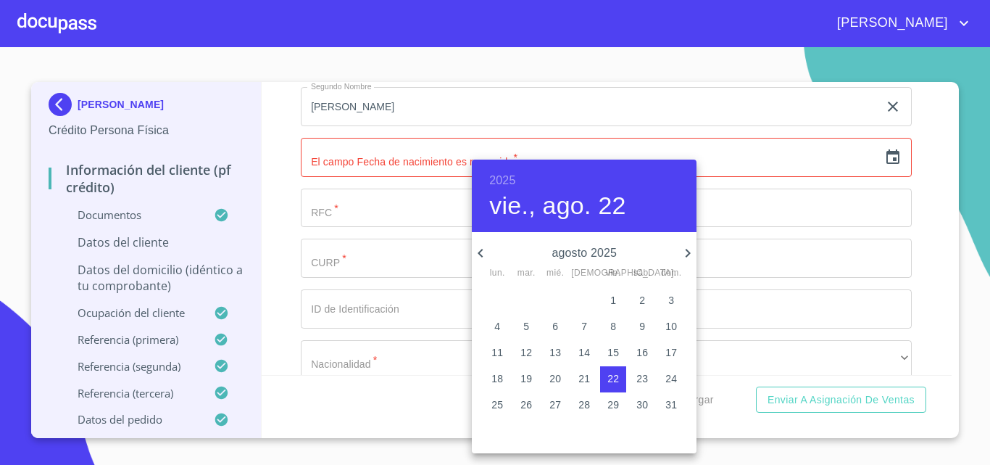
click at [507, 186] on h6 "2025" at bounding box center [502, 180] width 26 height 20
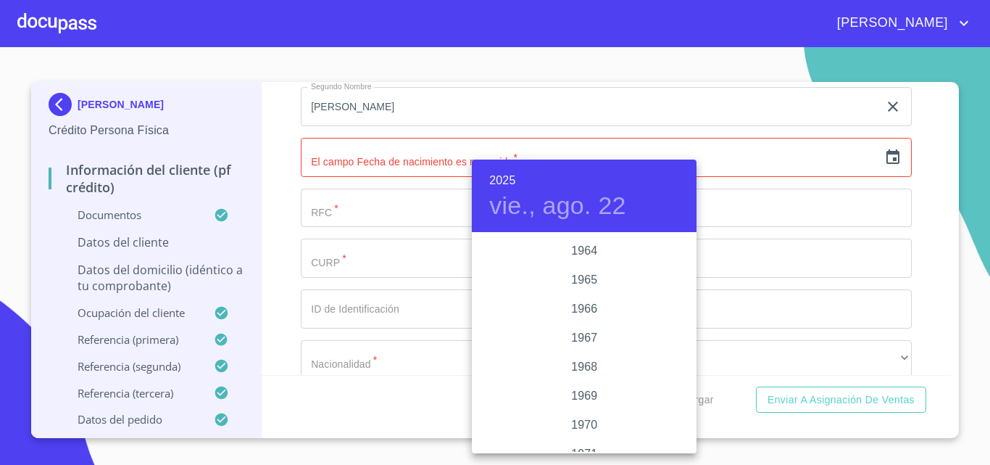
scroll to position [1073, 0]
click at [584, 280] on div "1963" at bounding box center [584, 277] width 225 height 29
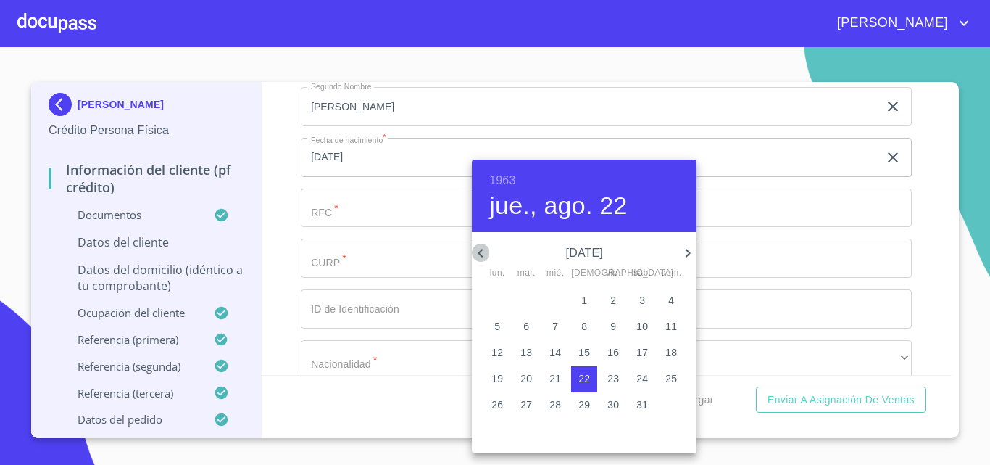
click at [482, 257] on icon "button" at bounding box center [480, 252] width 17 height 17
click at [484, 257] on icon "button" at bounding box center [480, 252] width 17 height 17
click at [685, 248] on icon "button" at bounding box center [687, 252] width 17 height 17
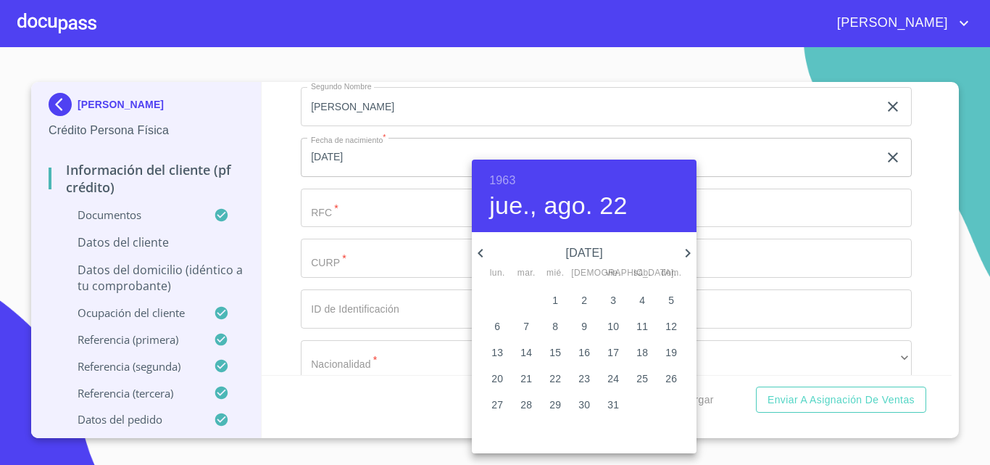
click at [667, 321] on p "12" at bounding box center [672, 326] width 12 height 14
type input "12 de may. de 1963"
click at [402, 198] on div at bounding box center [495, 232] width 990 height 465
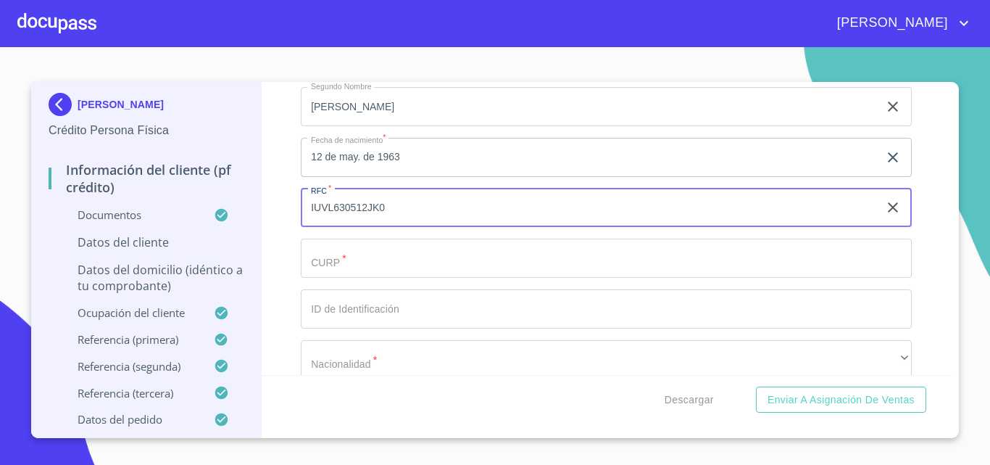
type input "IUVL630512JK0"
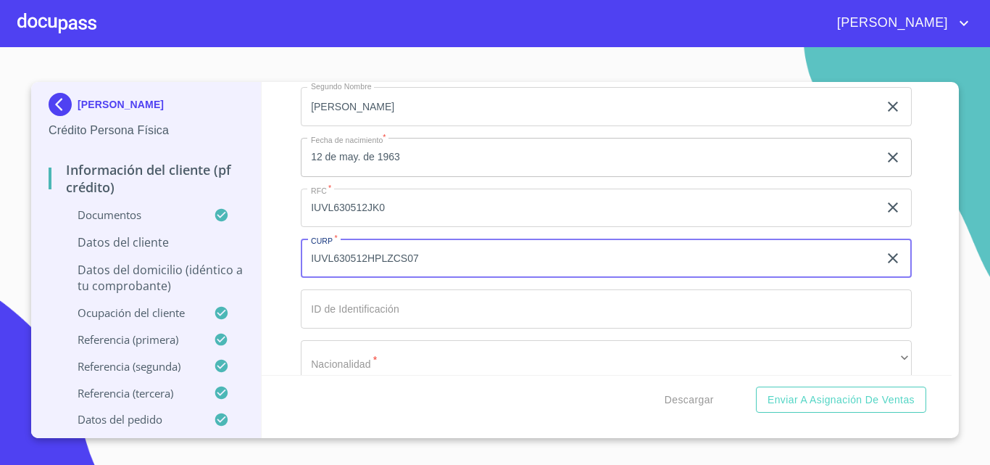
type input "IUVL630512HPLZCS07"
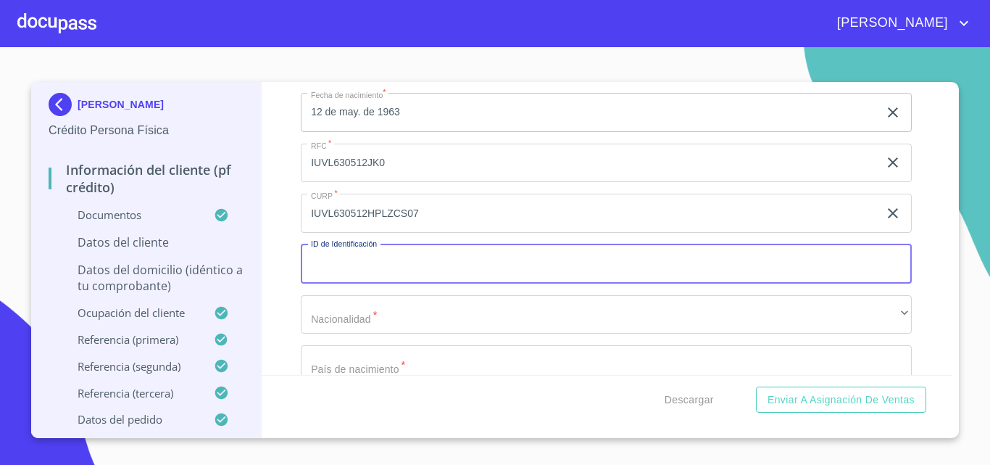
scroll to position [4893, 0]
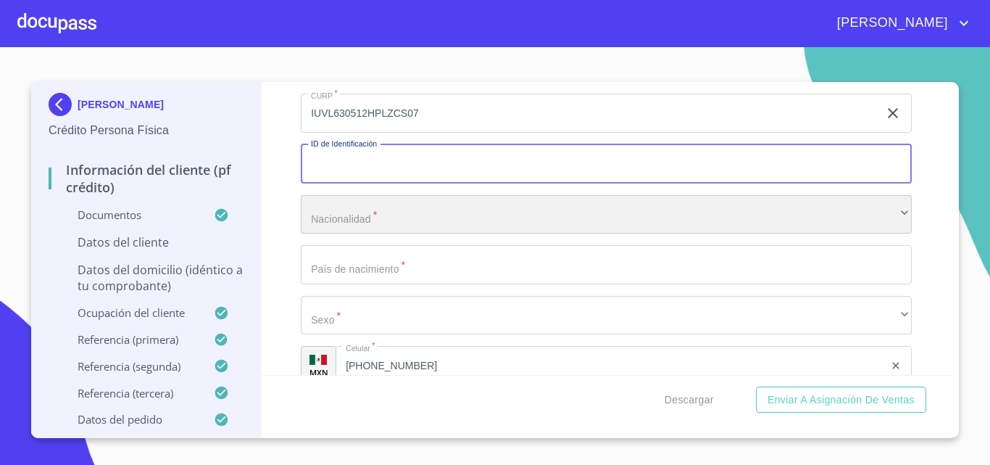
click at [388, 234] on div "​" at bounding box center [606, 214] width 611 height 39
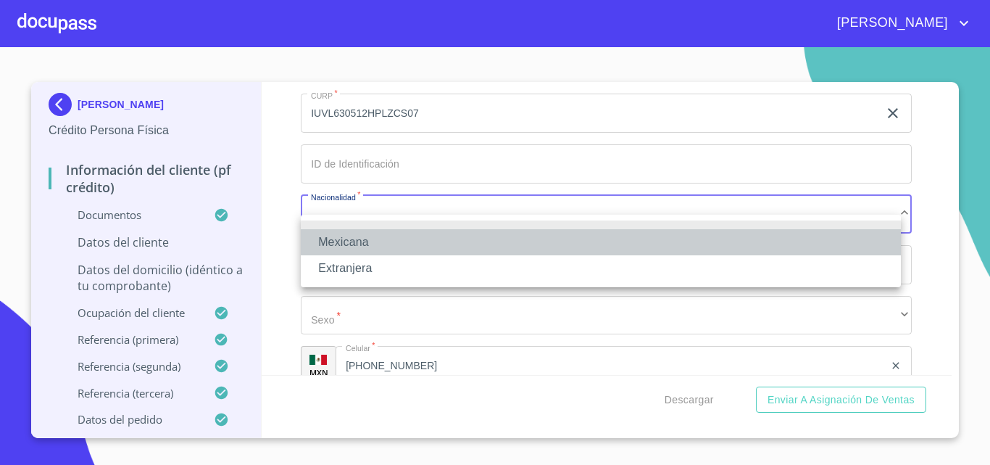
click at [375, 239] on li "Mexicana" at bounding box center [601, 242] width 600 height 26
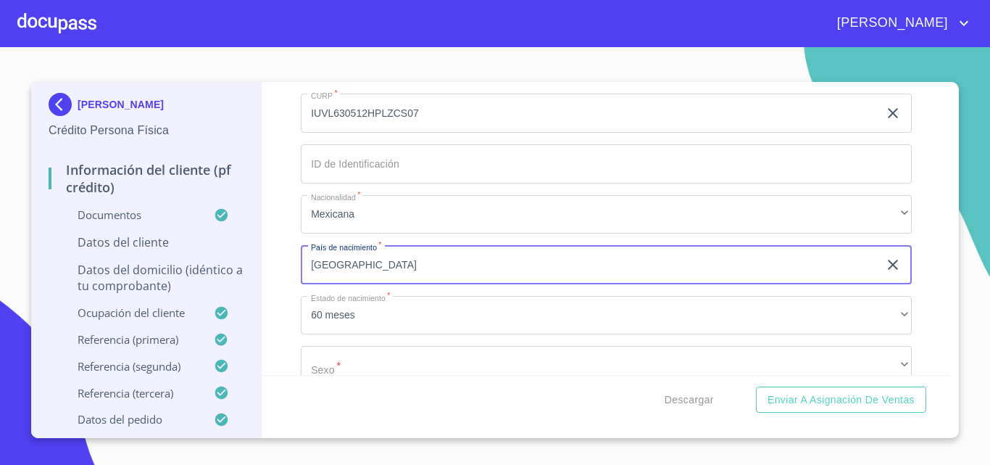
type input "[GEOGRAPHIC_DATA]"
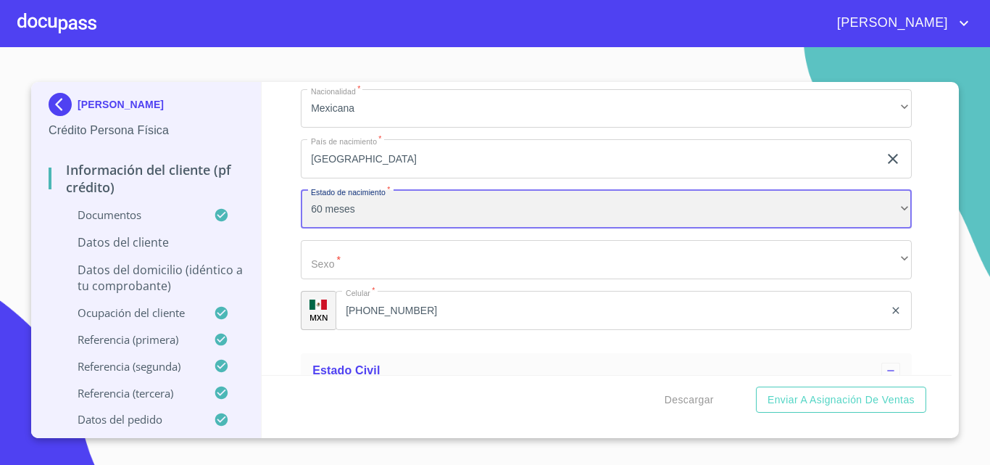
scroll to position [5038, 0]
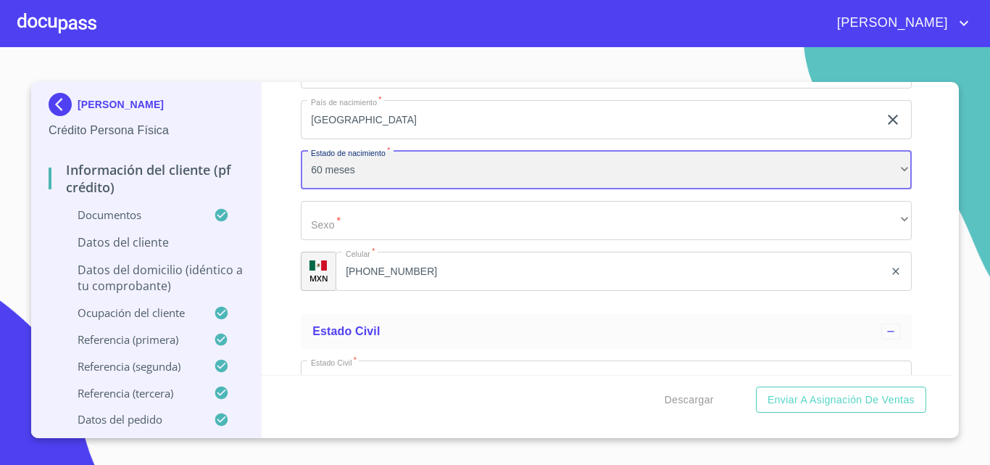
click at [391, 190] on div "60 meses" at bounding box center [606, 170] width 611 height 39
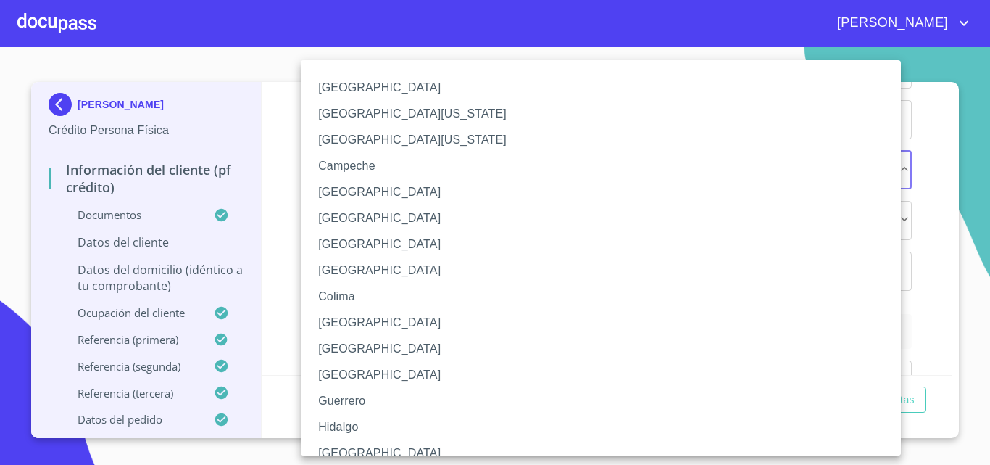
click at [350, 445] on li "[GEOGRAPHIC_DATA]" at bounding box center [606, 453] width 611 height 26
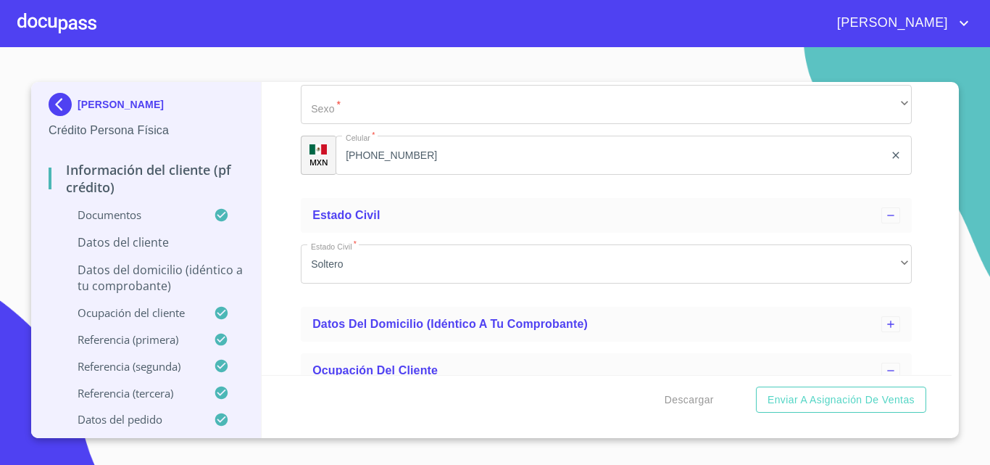
scroll to position [5183, 0]
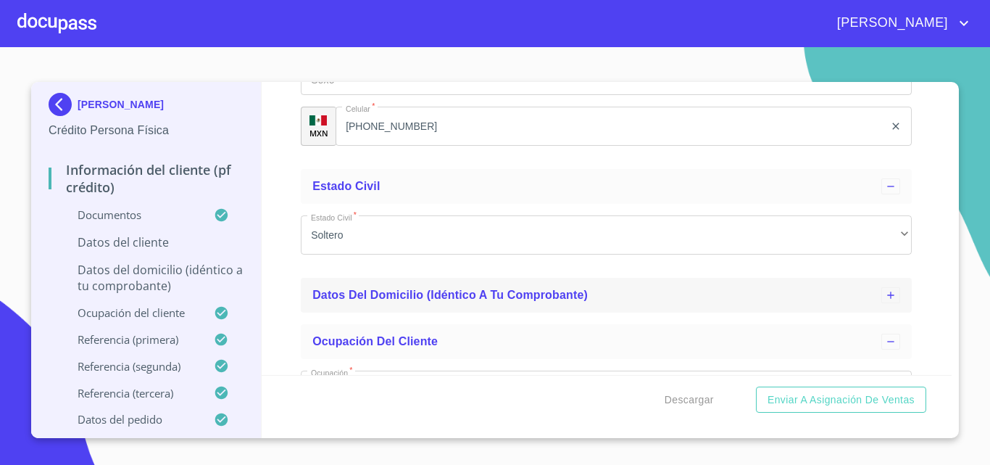
click at [414, 304] on div "Datos del domicilio (idéntico a tu comprobante)" at bounding box center [596, 294] width 569 height 17
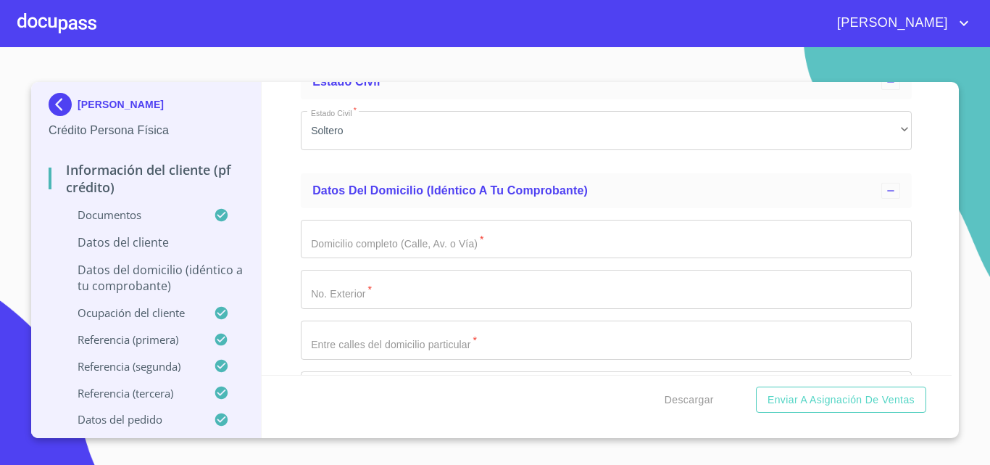
scroll to position [5328, 0]
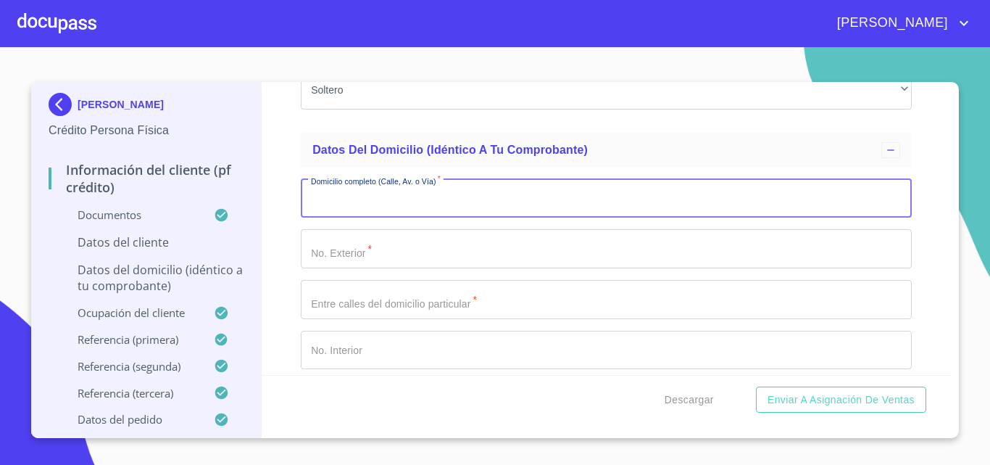
drag, startPoint x: 460, startPoint y: 276, endPoint x: 513, endPoint y: 214, distance: 81.8
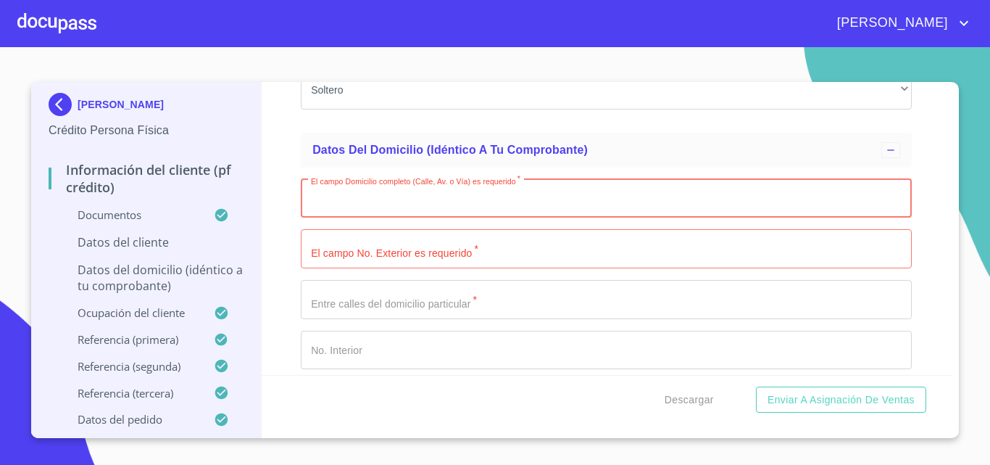
drag, startPoint x: 538, startPoint y: 179, endPoint x: 454, endPoint y: 210, distance: 89.7
click at [454, 210] on input "Documento de identificación.   *" at bounding box center [606, 198] width 611 height 39
click at [453, 209] on input "Documento de identificación.   *" at bounding box center [606, 198] width 611 height 39
type input "[PERSON_NAME]"
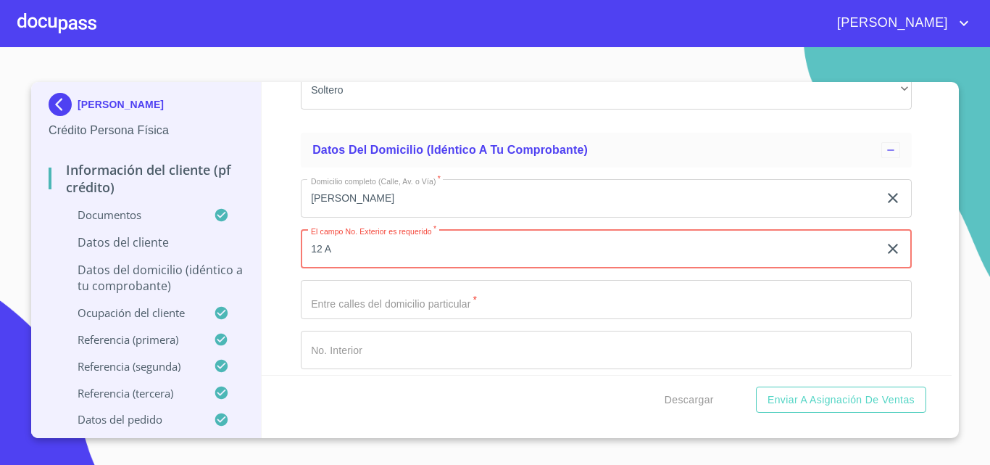
type input "12 A"
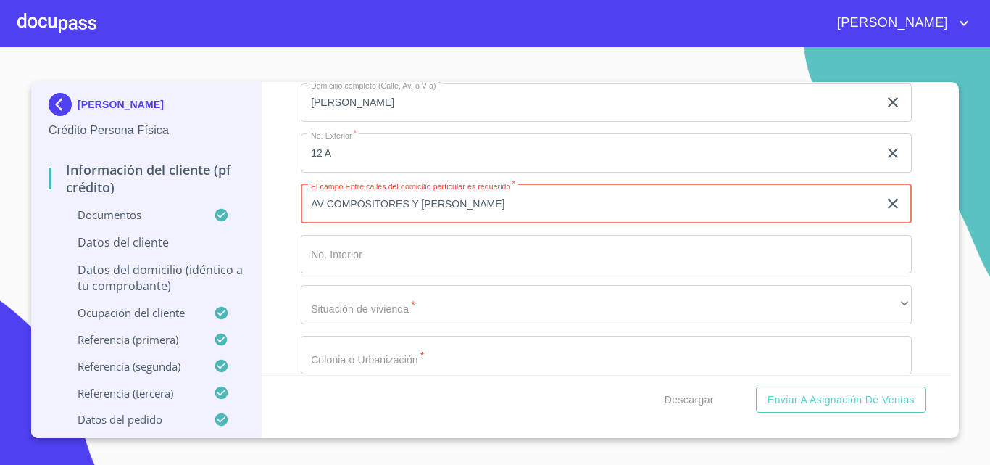
scroll to position [5473, 0]
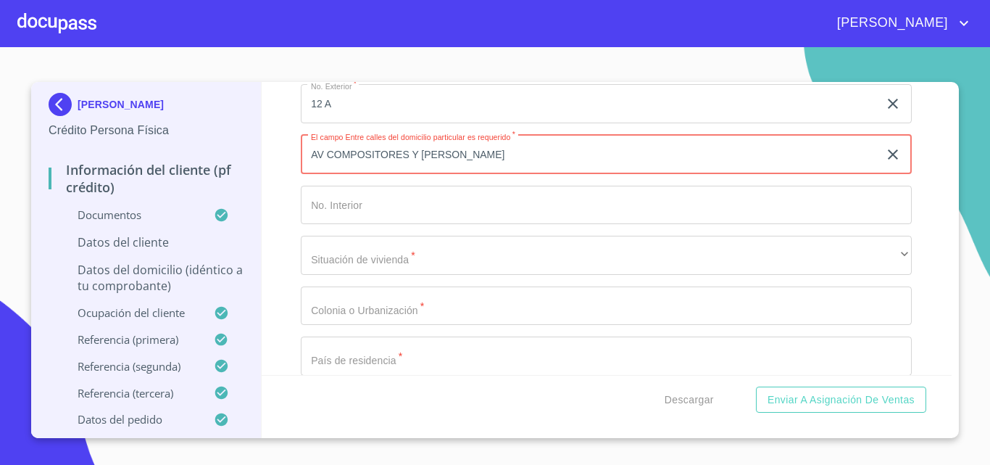
type input "AV COMPOSITORES Y [PERSON_NAME]"
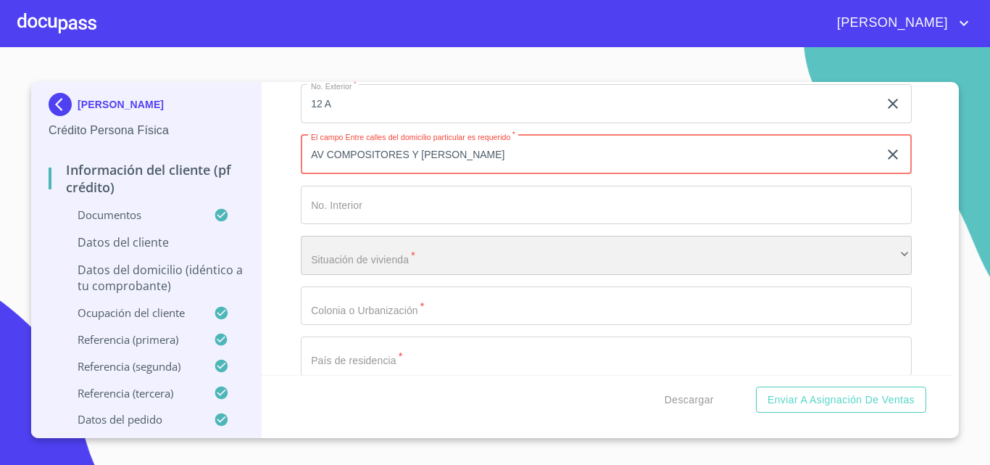
click at [374, 267] on div "​" at bounding box center [606, 255] width 611 height 39
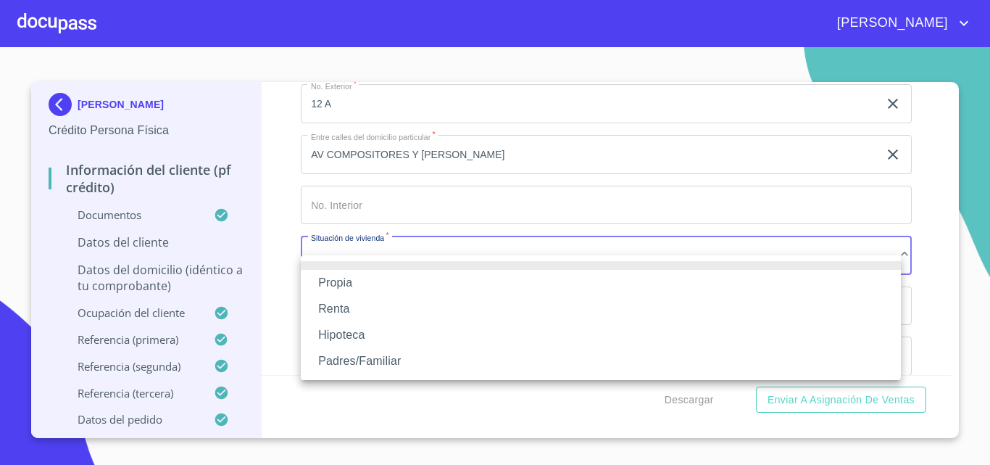
click at [376, 279] on li "Propia" at bounding box center [601, 283] width 600 height 26
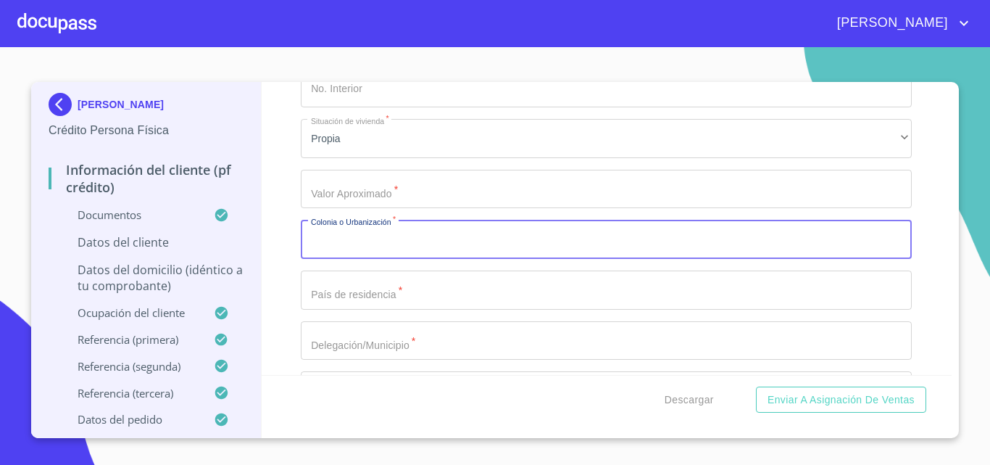
scroll to position [5618, 0]
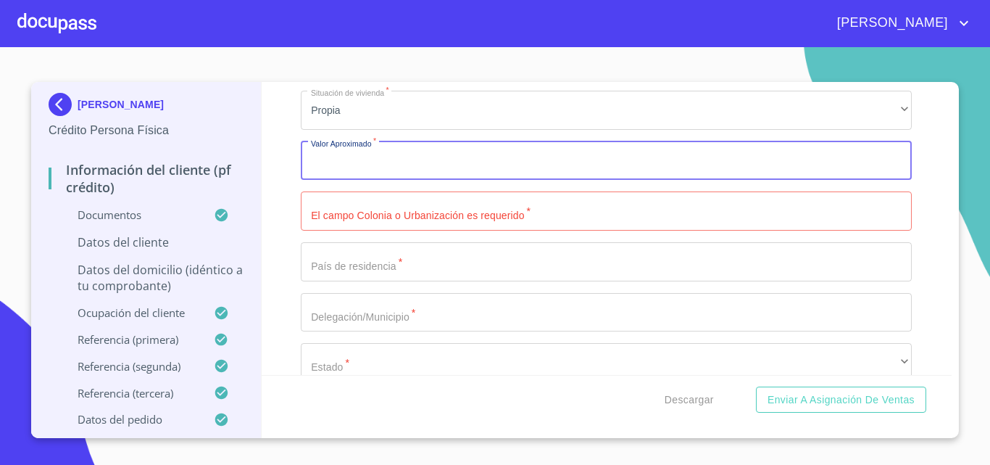
click at [355, 181] on input "Documento de identificación.   *" at bounding box center [606, 160] width 611 height 39
type input "$3,500,000"
click at [356, 229] on input "Documento de identificación.   *" at bounding box center [606, 210] width 611 height 39
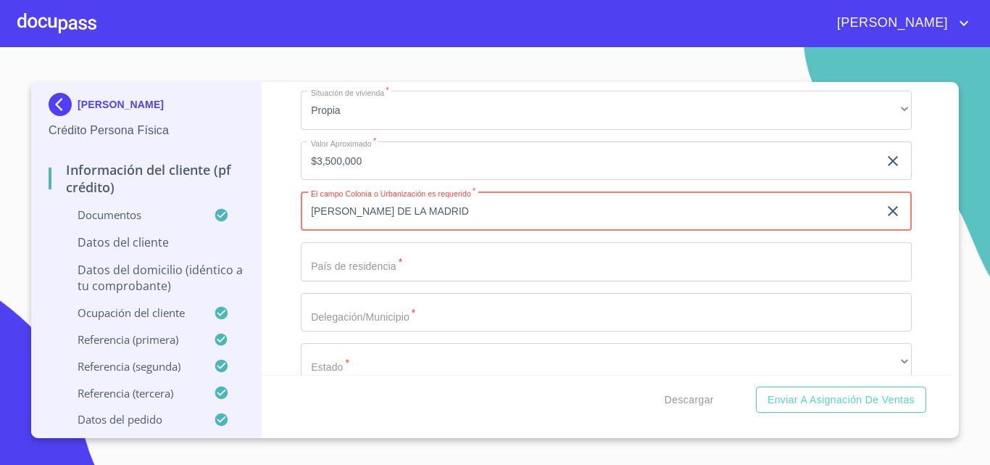
type input "[PERSON_NAME] DE LA MADRID"
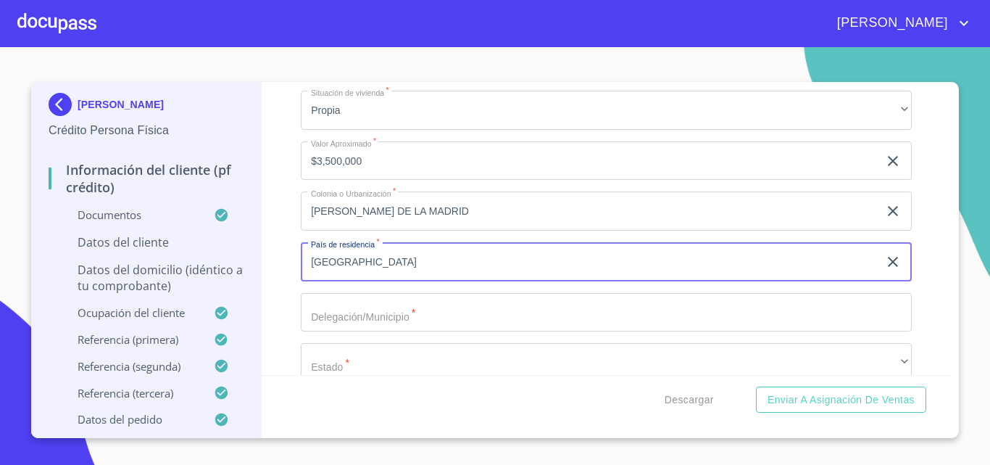
type input "[GEOGRAPHIC_DATA]"
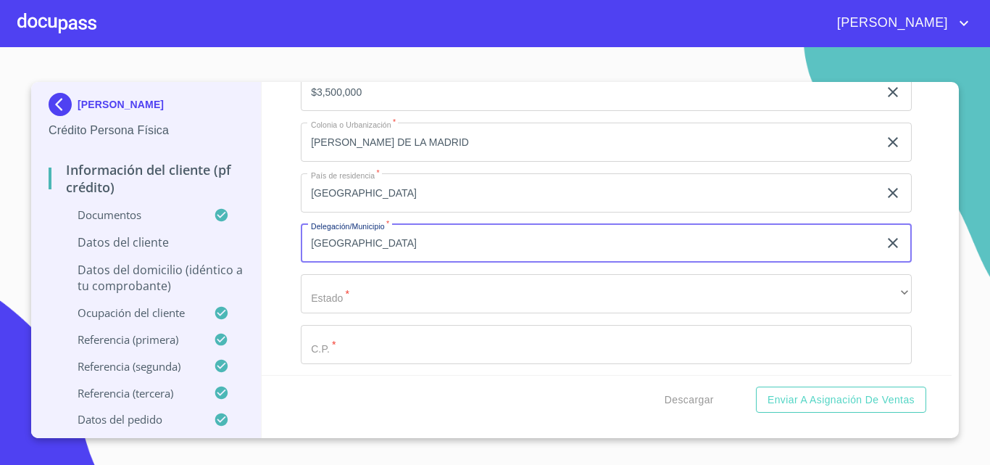
scroll to position [5691, 0]
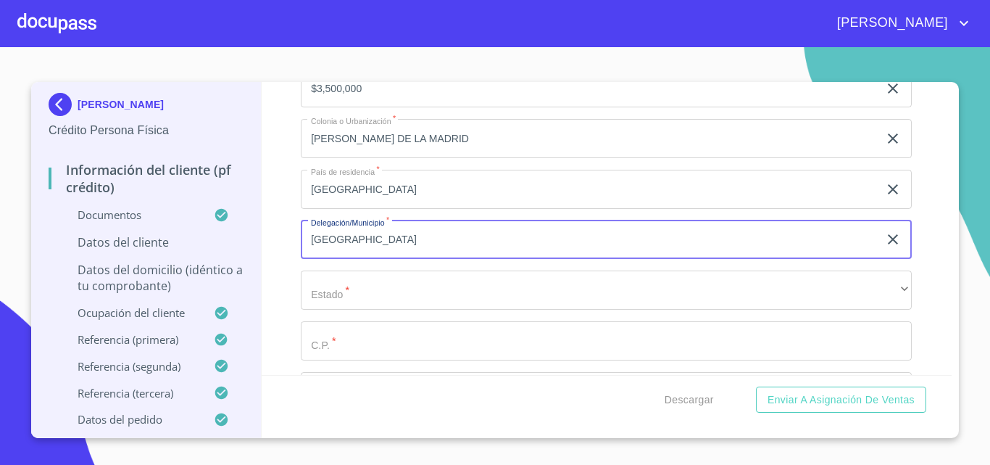
drag, startPoint x: 429, startPoint y: 269, endPoint x: 20, endPoint y: 240, distance: 409.9
click at [20, 240] on section "[PERSON_NAME] Crédito Persona Física Información del cliente (PF crédito) Docum…" at bounding box center [495, 256] width 990 height 418
type input "ZAPOPAN"
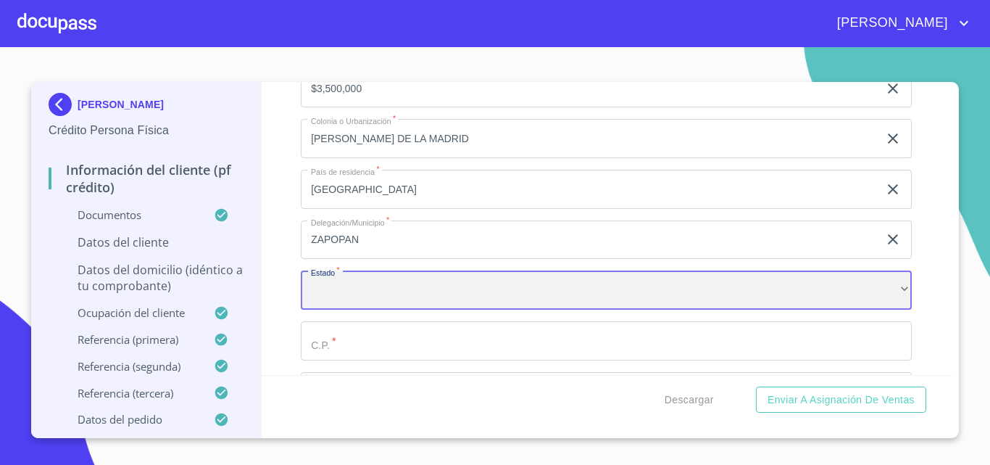
click at [574, 304] on div "​" at bounding box center [606, 289] width 611 height 39
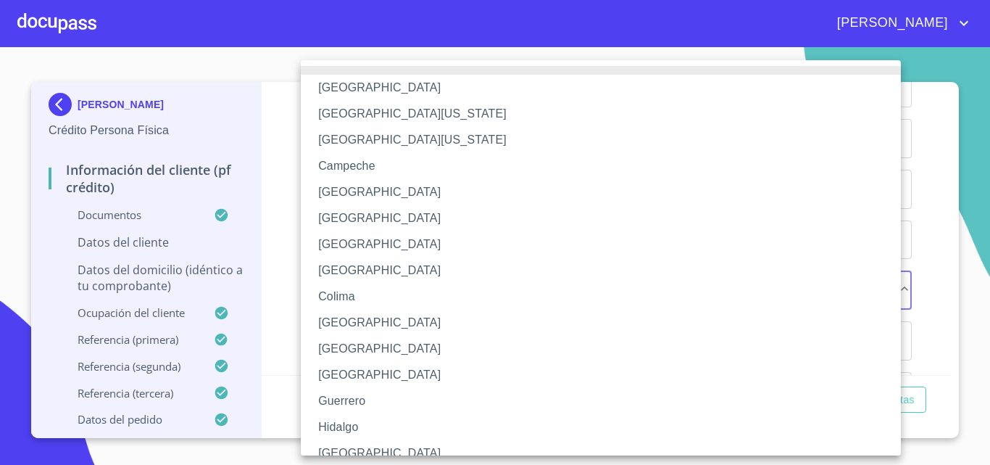
click at [364, 446] on li "[GEOGRAPHIC_DATA]" at bounding box center [606, 453] width 611 height 26
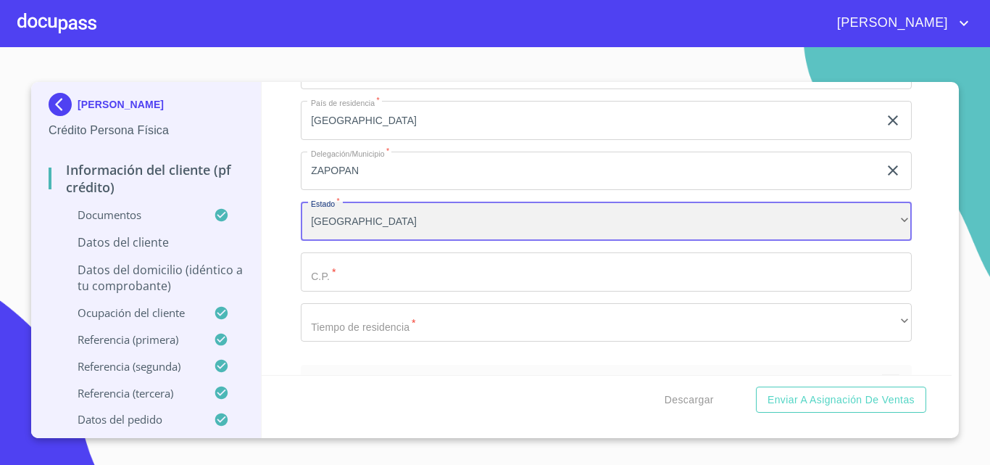
scroll to position [5763, 0]
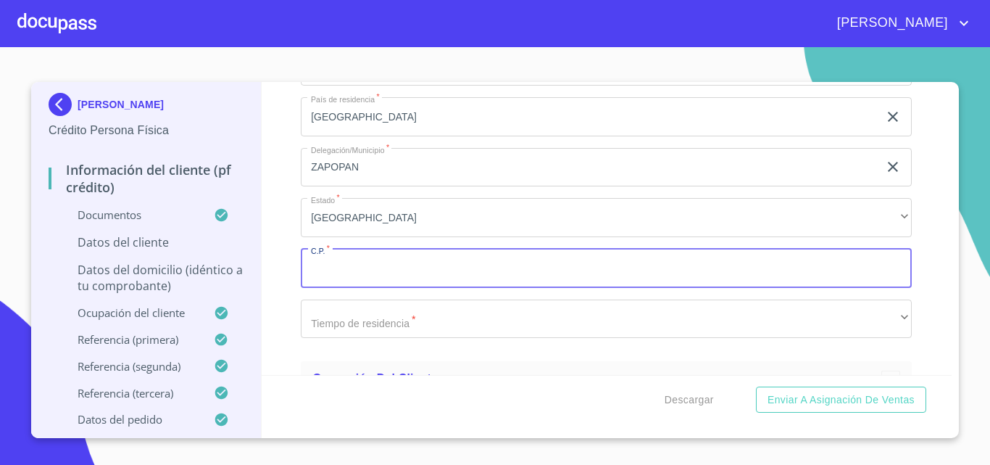
click at [355, 288] on input "Documento de identificación.   *" at bounding box center [606, 268] width 611 height 39
type input "45239"
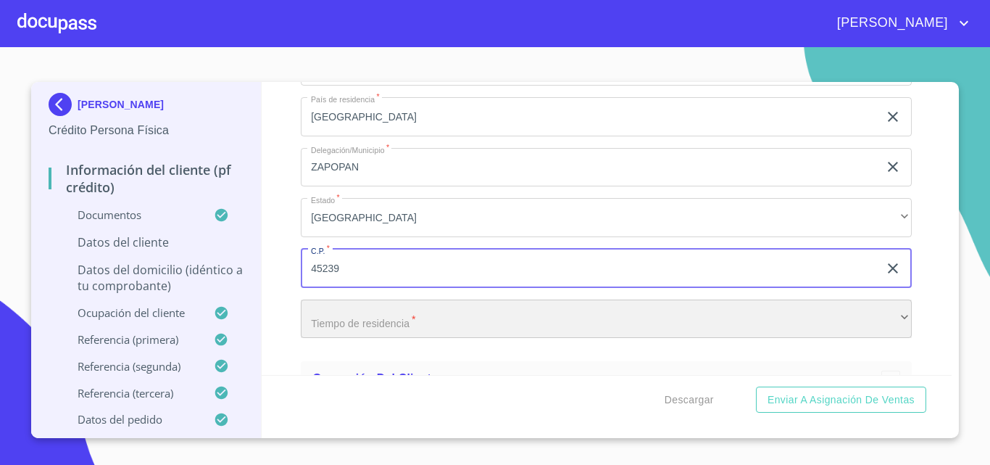
click at [375, 331] on div "​" at bounding box center [606, 318] width 611 height 39
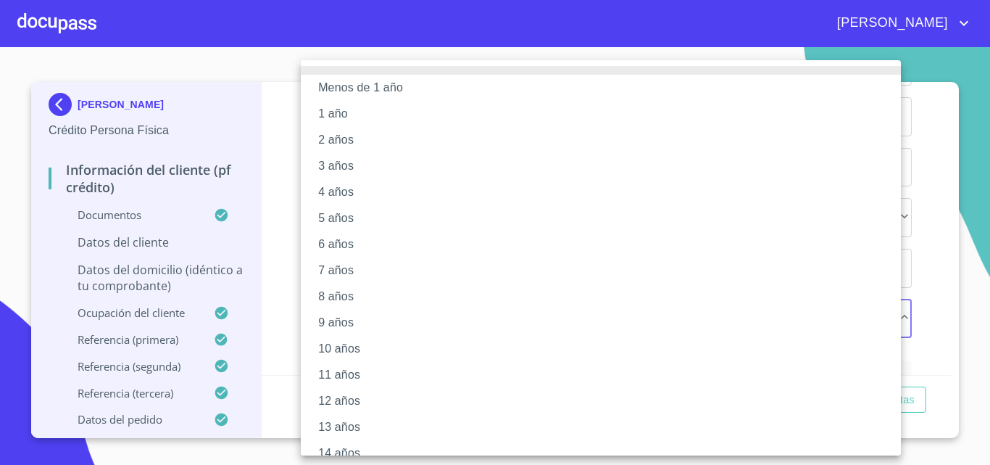
scroll to position [173, 0]
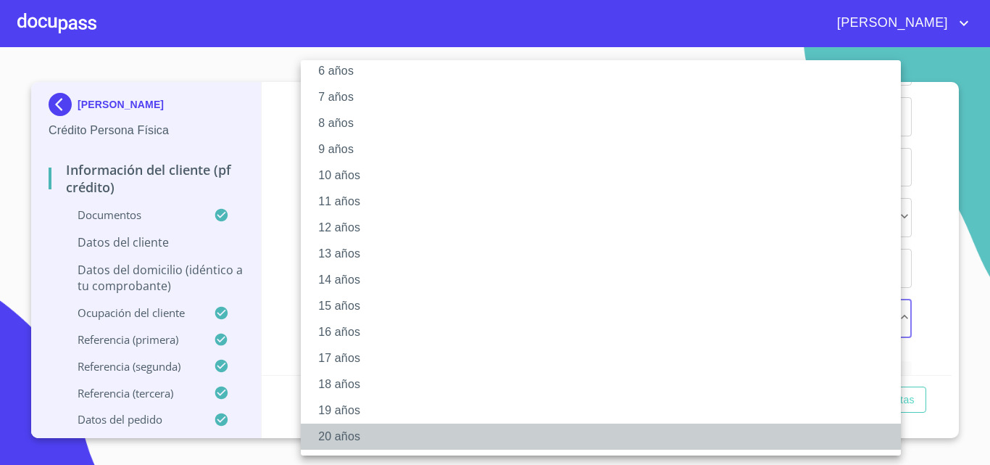
click at [350, 432] on li "20 años" at bounding box center [606, 436] width 611 height 26
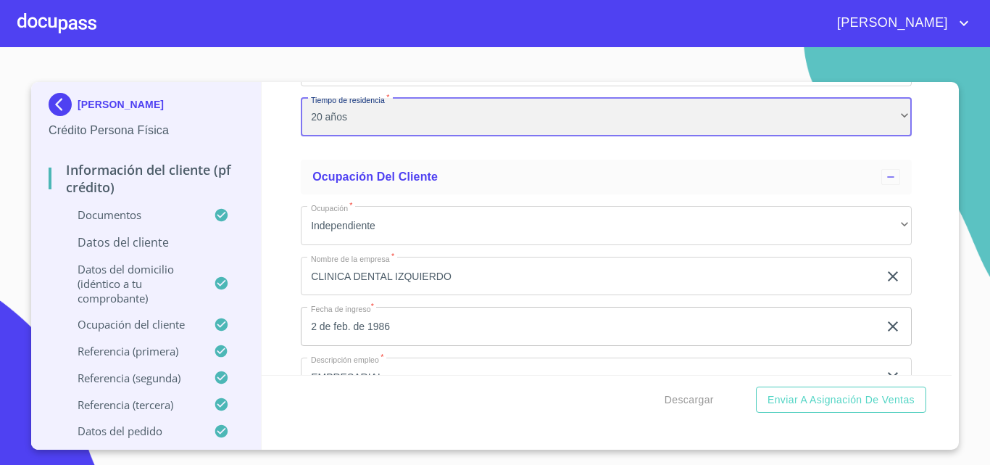
scroll to position [5981, 0]
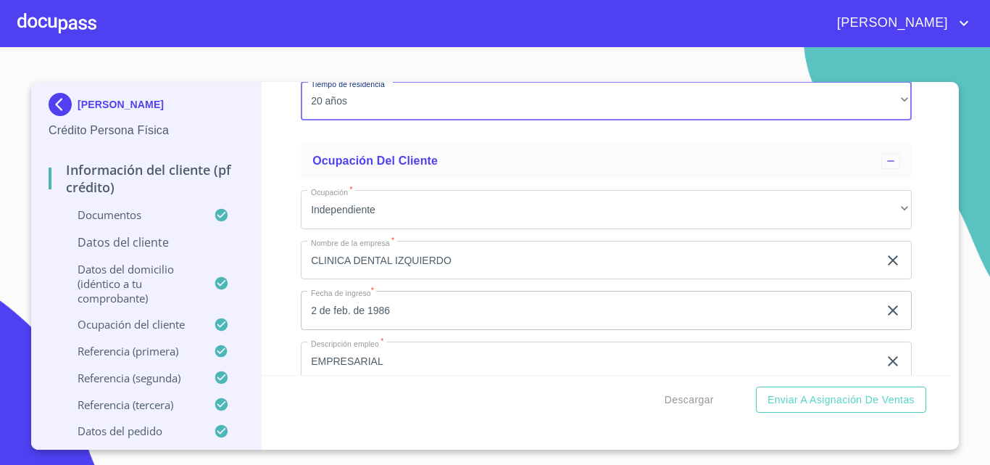
click at [151, 244] on p "Datos del cliente" at bounding box center [146, 242] width 195 height 16
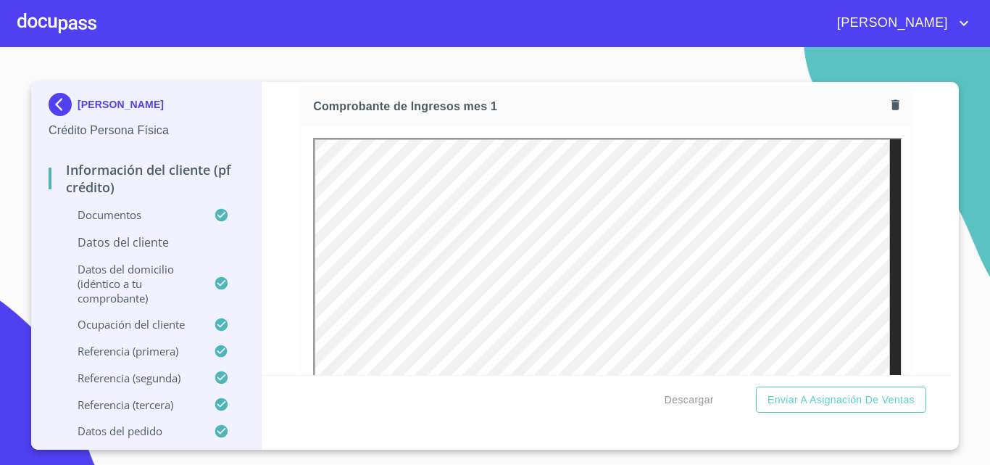
scroll to position [1522, 0]
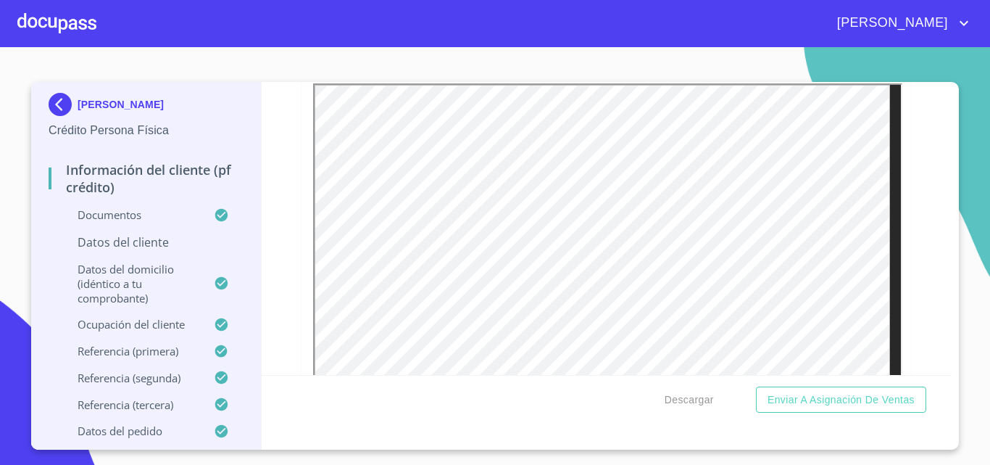
click at [138, 241] on p "Datos del cliente" at bounding box center [146, 242] width 195 height 16
click at [177, 241] on p "Datos del cliente" at bounding box center [146, 242] width 195 height 16
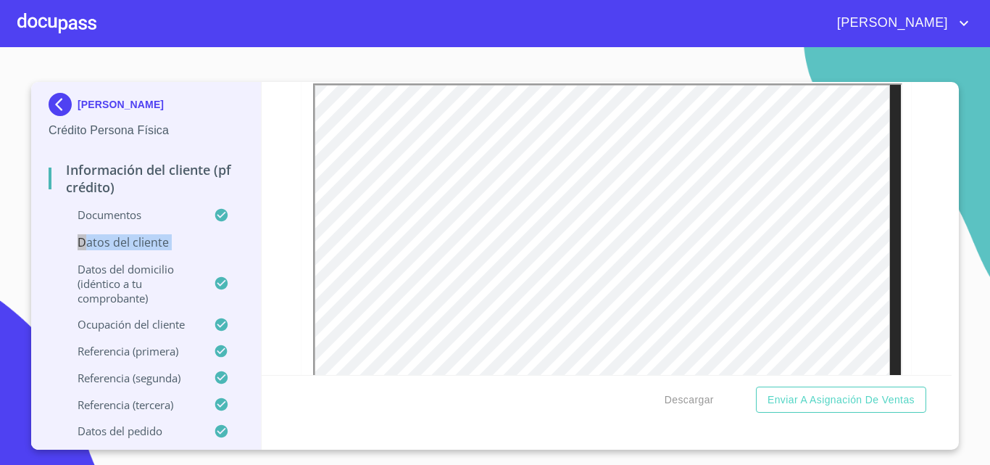
click at [261, 247] on div "[PERSON_NAME] Crédito Persona Física Información del cliente (PF crédito) Docum…" at bounding box center [491, 266] width 921 height 368
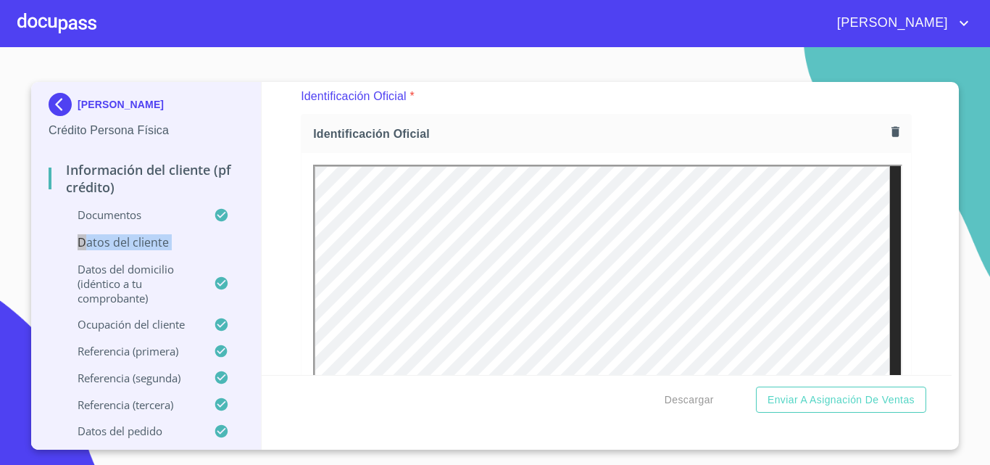
scroll to position [217, 0]
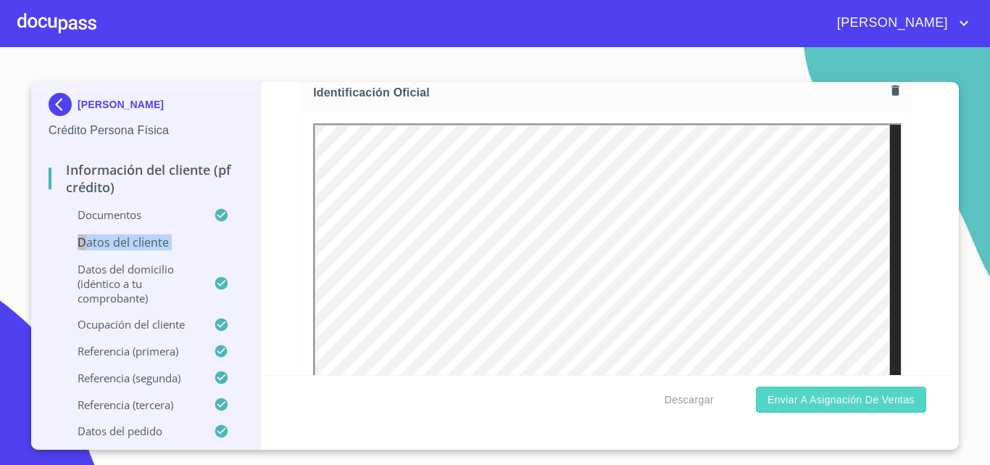
click at [865, 400] on span "Enviar a Asignación de Ventas" at bounding box center [841, 400] width 147 height 18
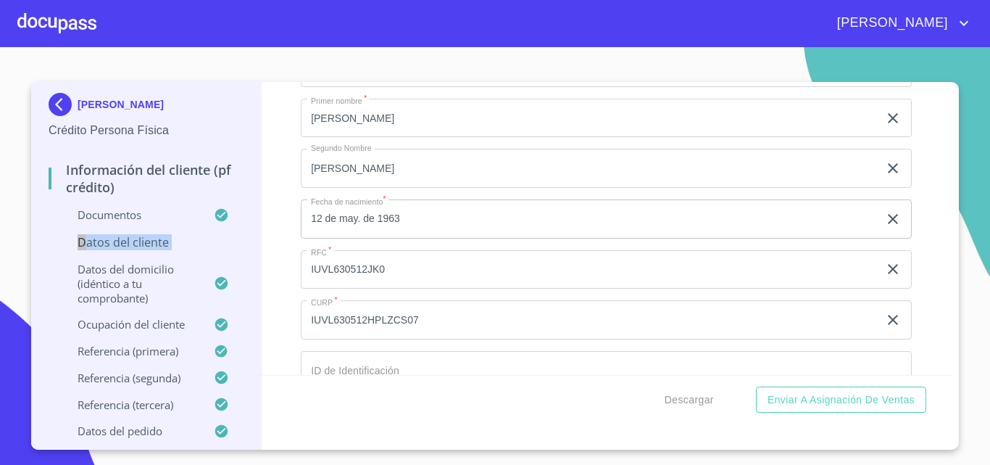
scroll to position [4712, 0]
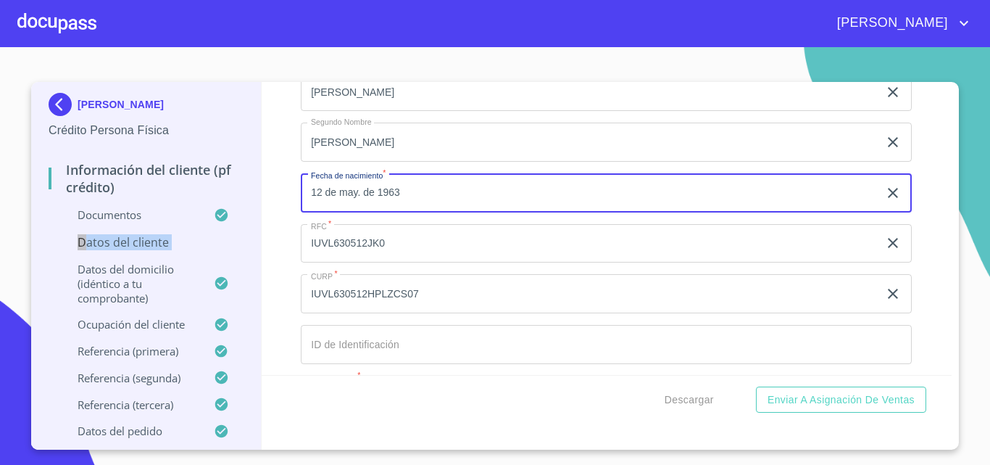
click at [417, 212] on input "12 de may. de 1963" at bounding box center [593, 192] width 584 height 39
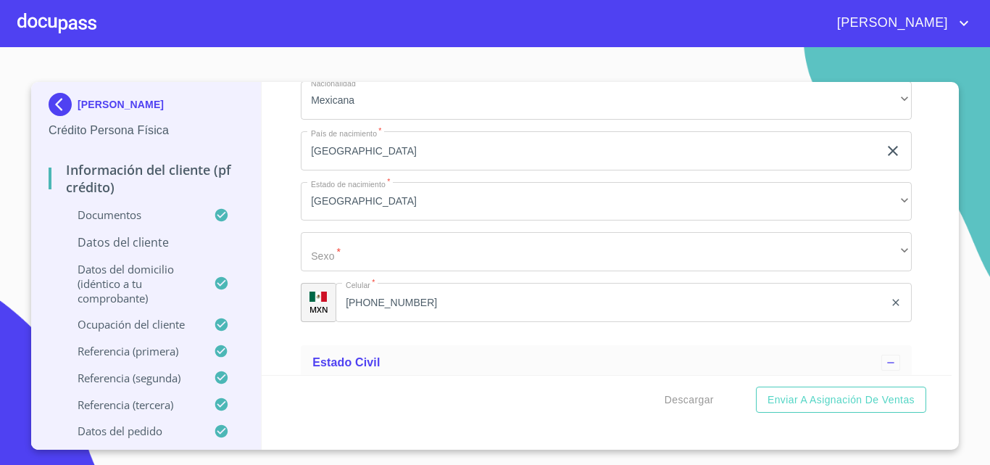
scroll to position [5075, 0]
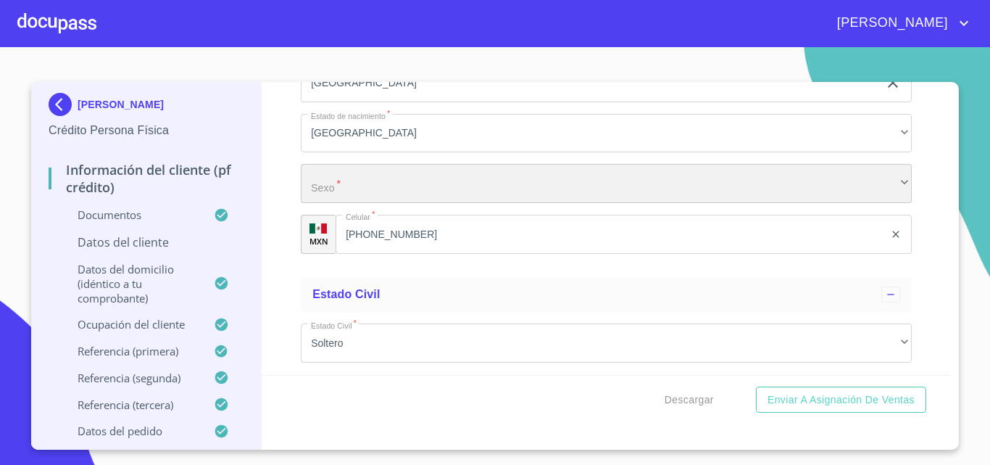
click at [384, 193] on div "​" at bounding box center [606, 183] width 611 height 39
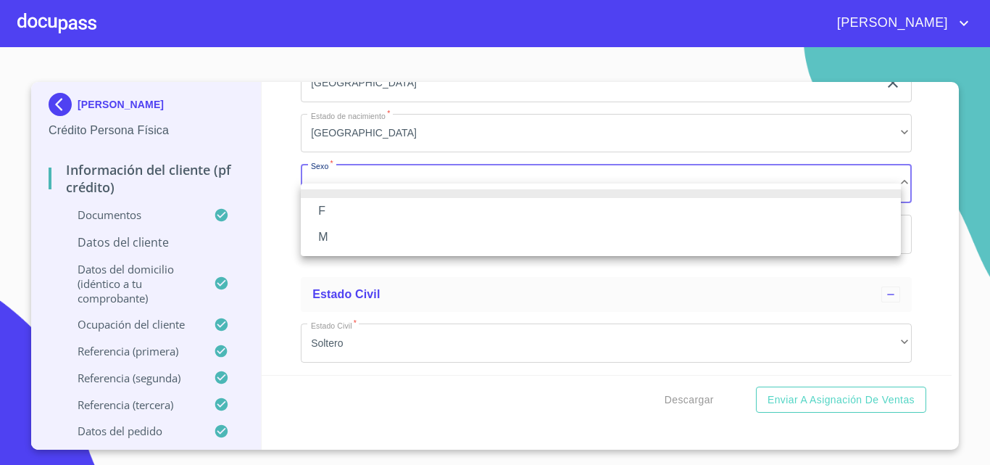
click at [381, 239] on li "M" at bounding box center [601, 237] width 600 height 26
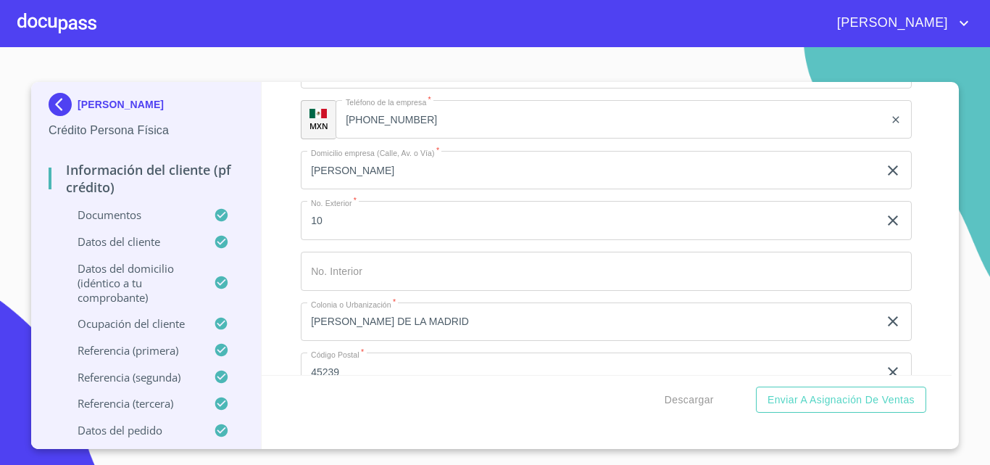
scroll to position [7032, 0]
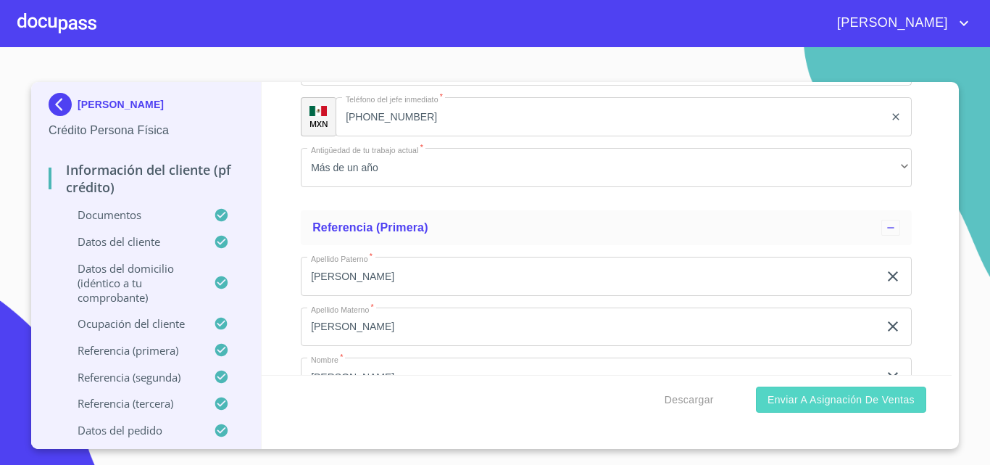
click at [825, 396] on span "Enviar a Asignación de Ventas" at bounding box center [841, 400] width 147 height 18
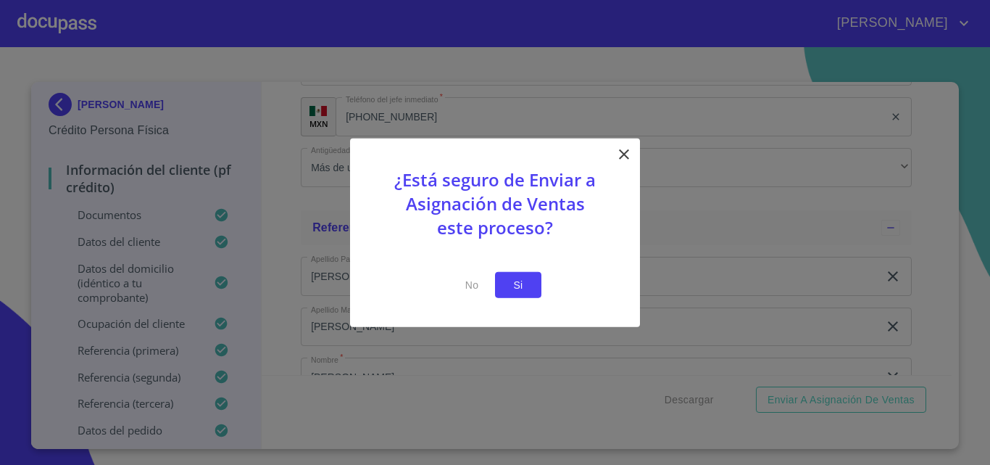
click at [516, 286] on span "Si" at bounding box center [518, 284] width 23 height 18
